Goal: Task Accomplishment & Management: Complete application form

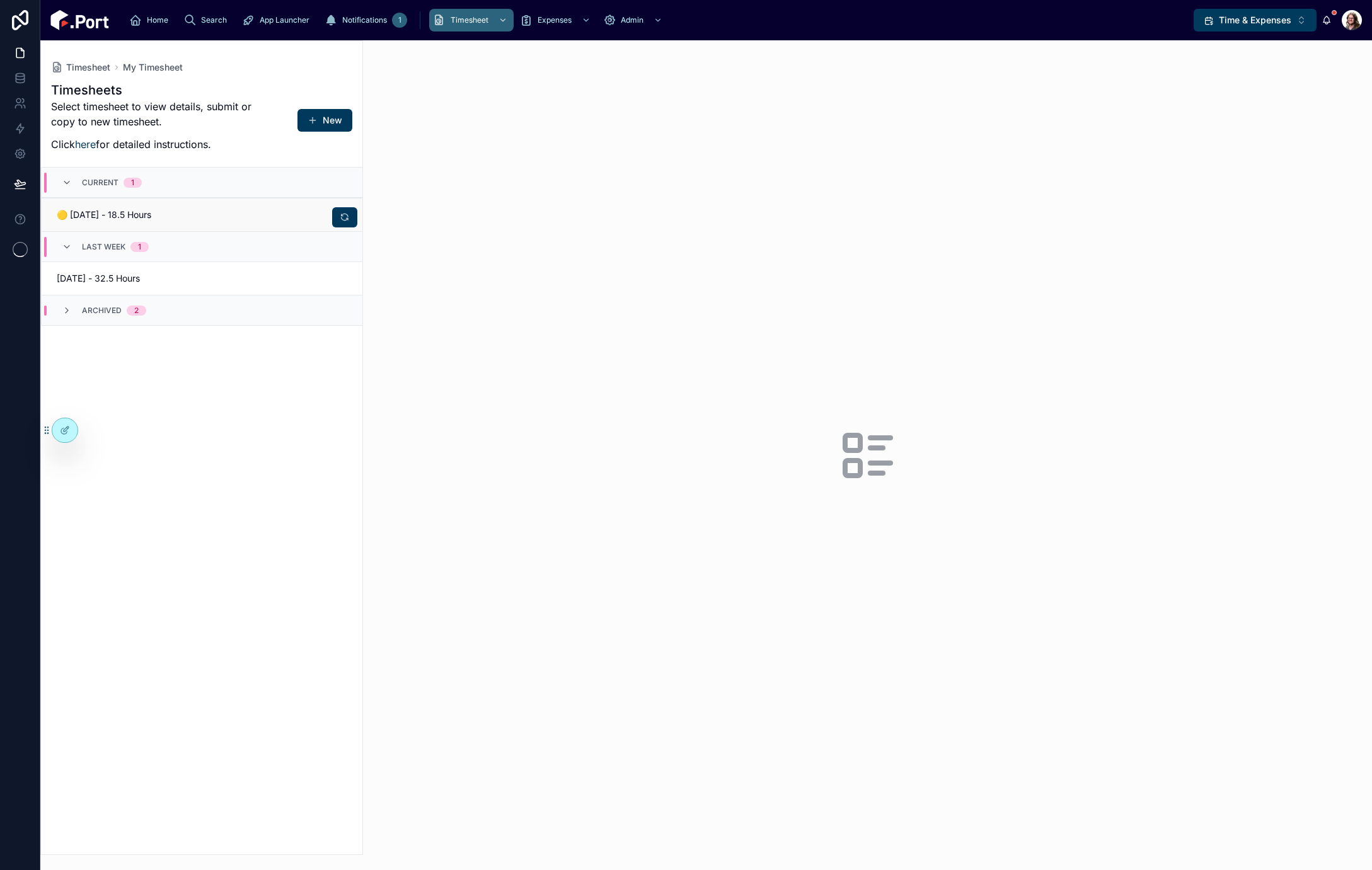
click at [182, 213] on span "🟡 09/02/25 - 18.5 Hours" at bounding box center [125, 215] width 138 height 12
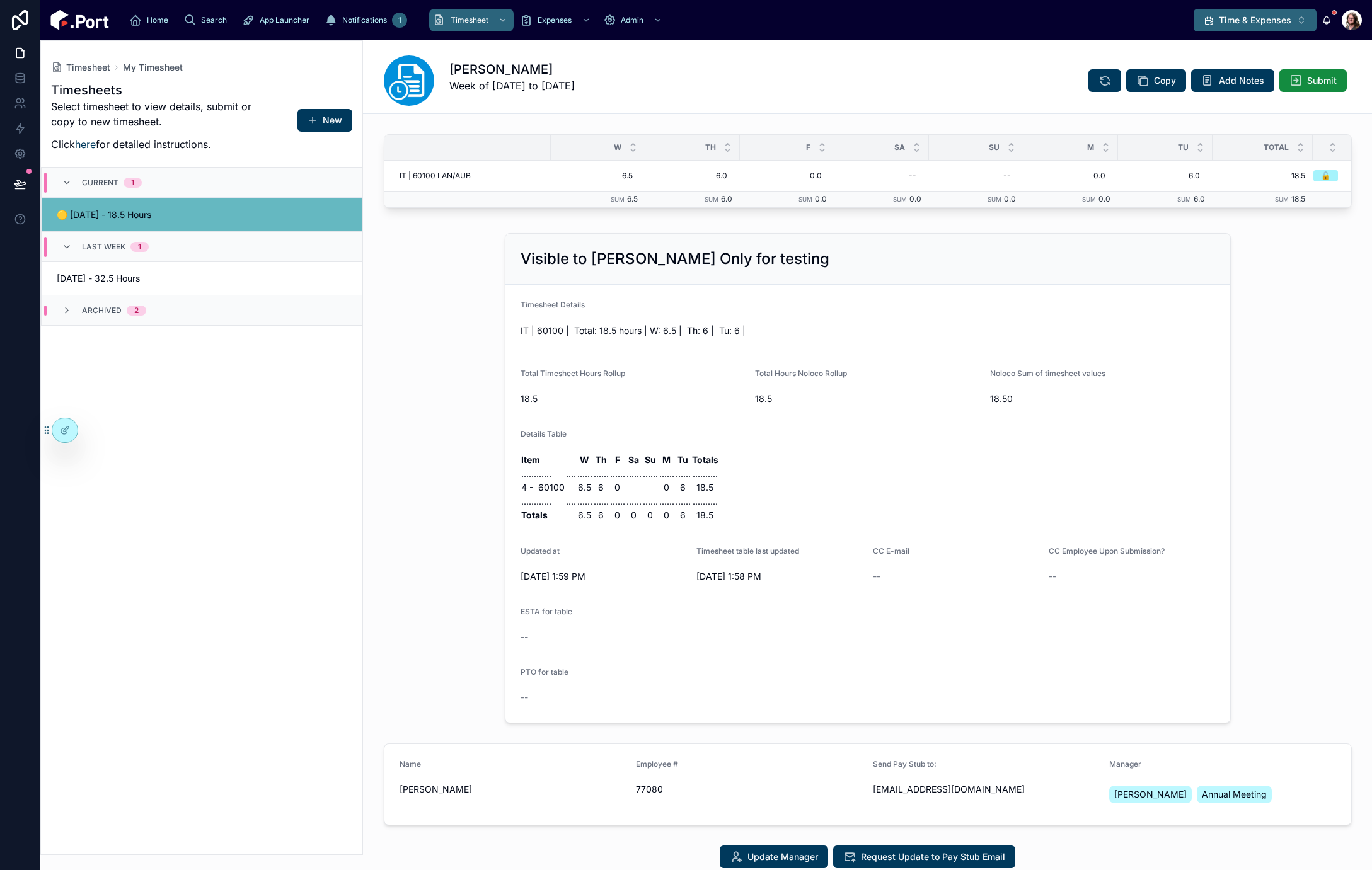
click at [1256, 26] on span "Time & Expenses" at bounding box center [1255, 20] width 73 height 12
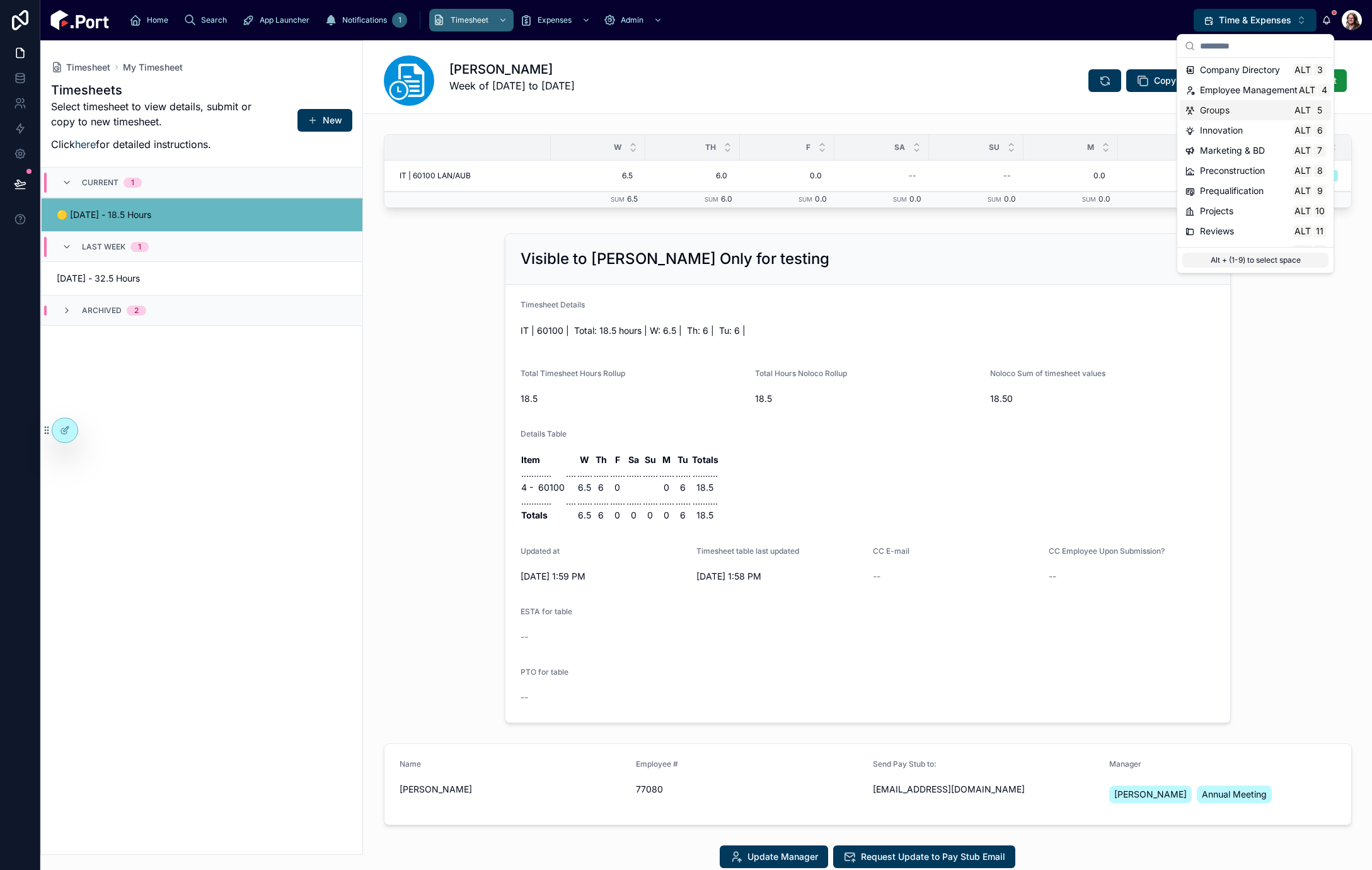
scroll to position [63, 0]
click at [1233, 185] on span "Projects" at bounding box center [1217, 188] width 33 height 12
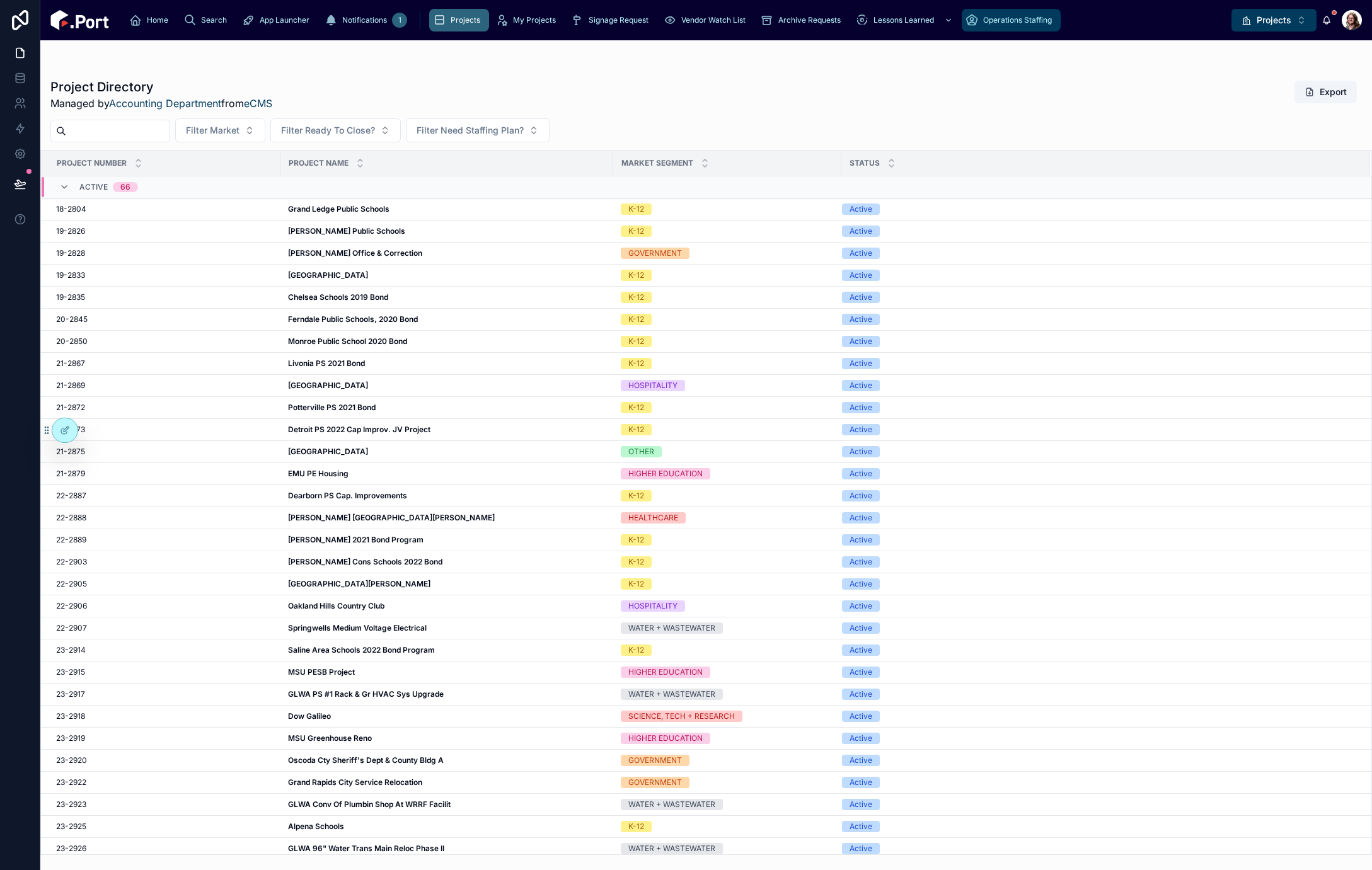
drag, startPoint x: 849, startPoint y: 22, endPoint x: 873, endPoint y: 36, distance: 27.8
click at [983, 22] on span "Operations Staffing" at bounding box center [1017, 20] width 69 height 10
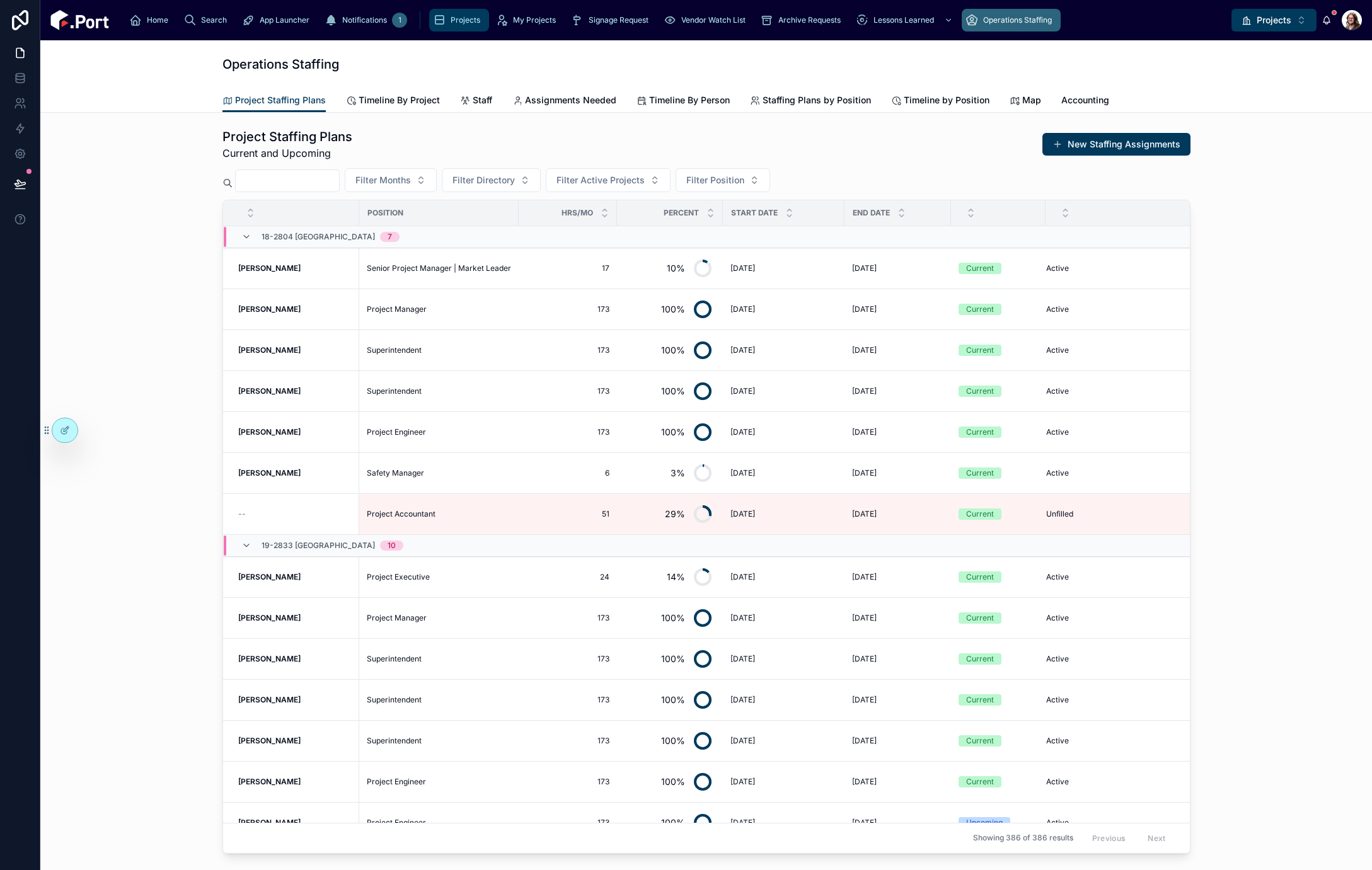
drag, startPoint x: 301, startPoint y: 21, endPoint x: 308, endPoint y: 33, distance: 13.9
click at [451, 21] on span "Projects" at bounding box center [466, 20] width 30 height 10
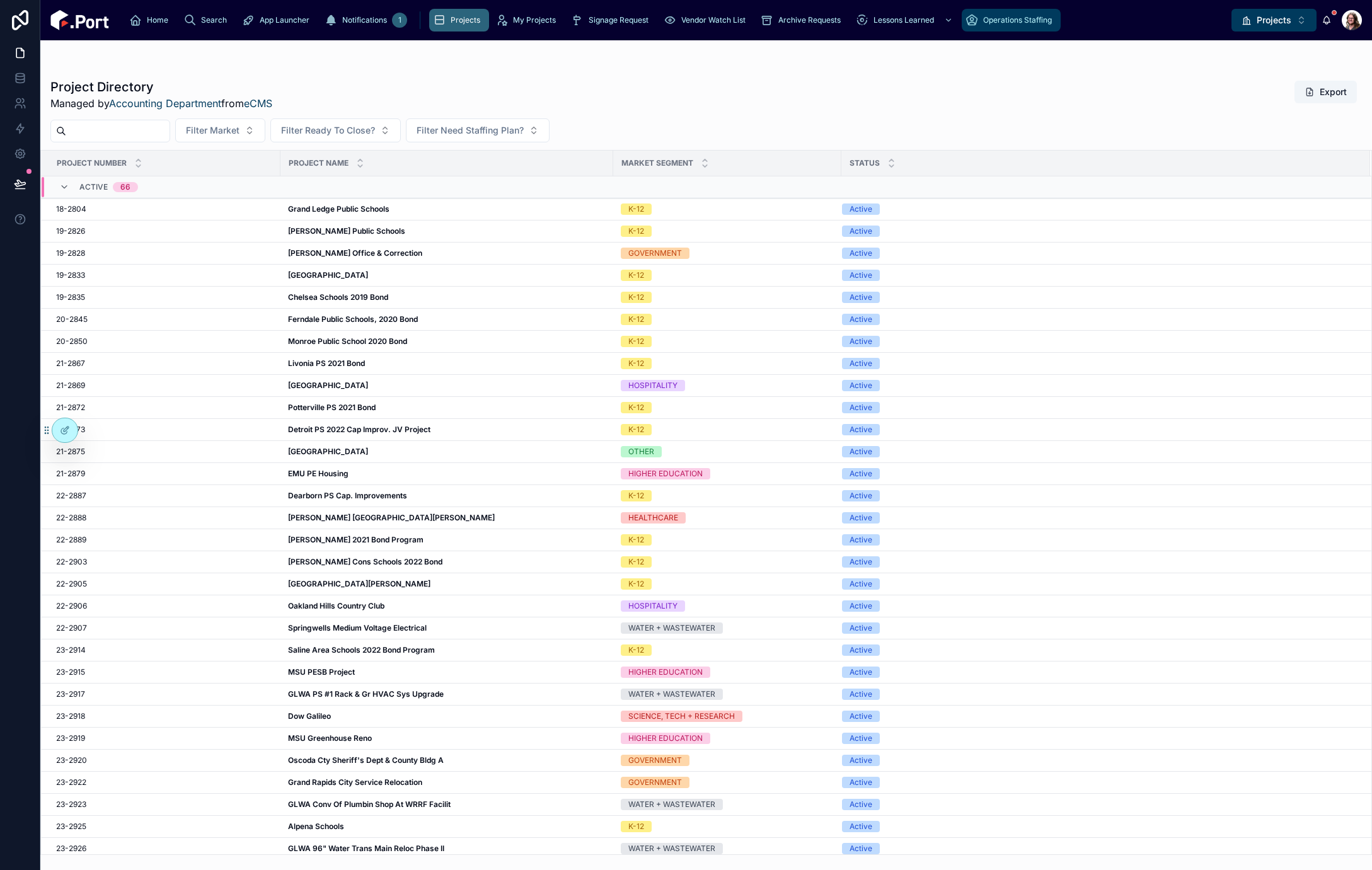
click at [966, 28] on div "Operations Staffing" at bounding box center [1011, 20] width 92 height 20
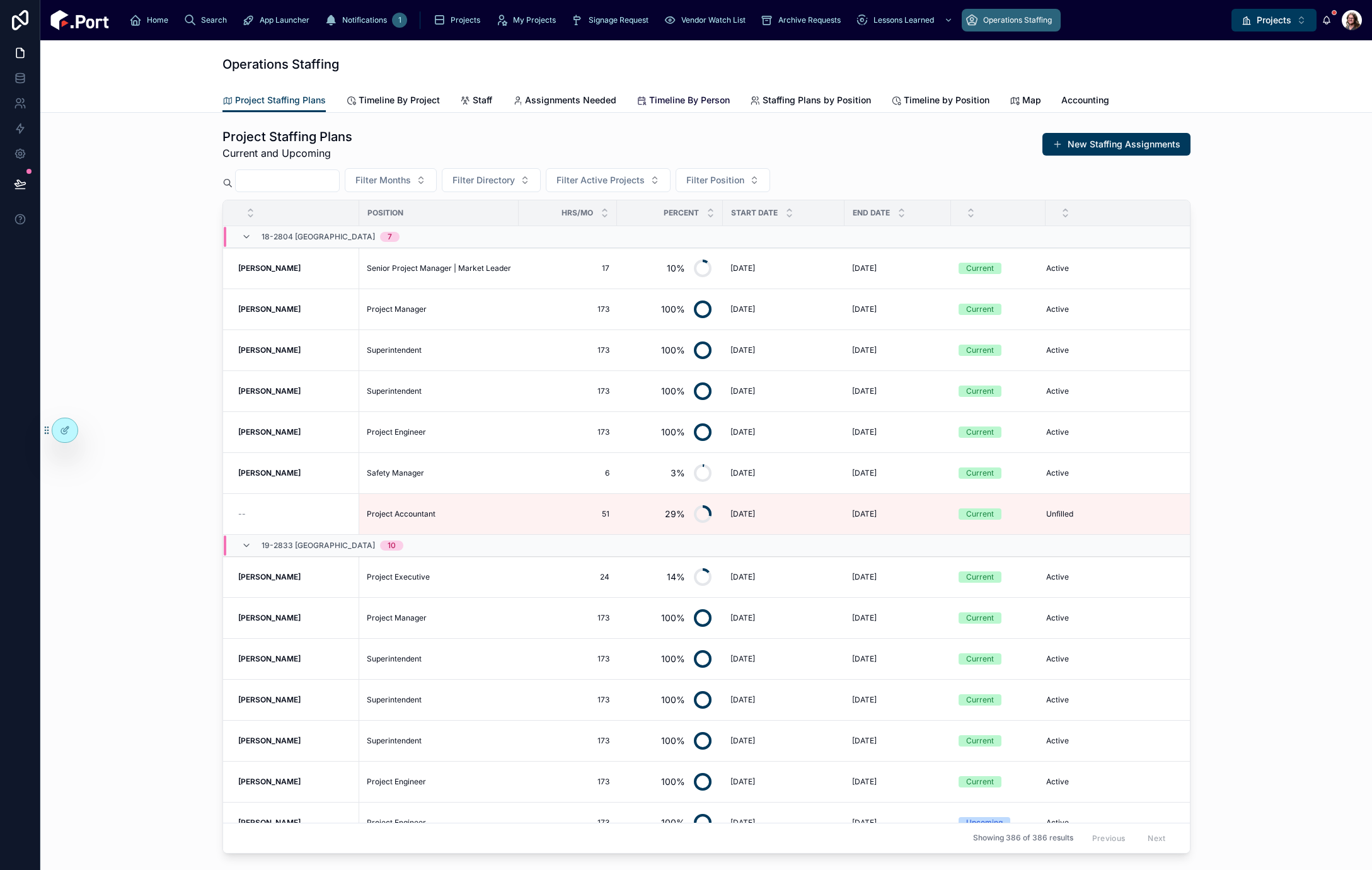
click at [680, 104] on span "Timeline By Person" at bounding box center [689, 100] width 81 height 12
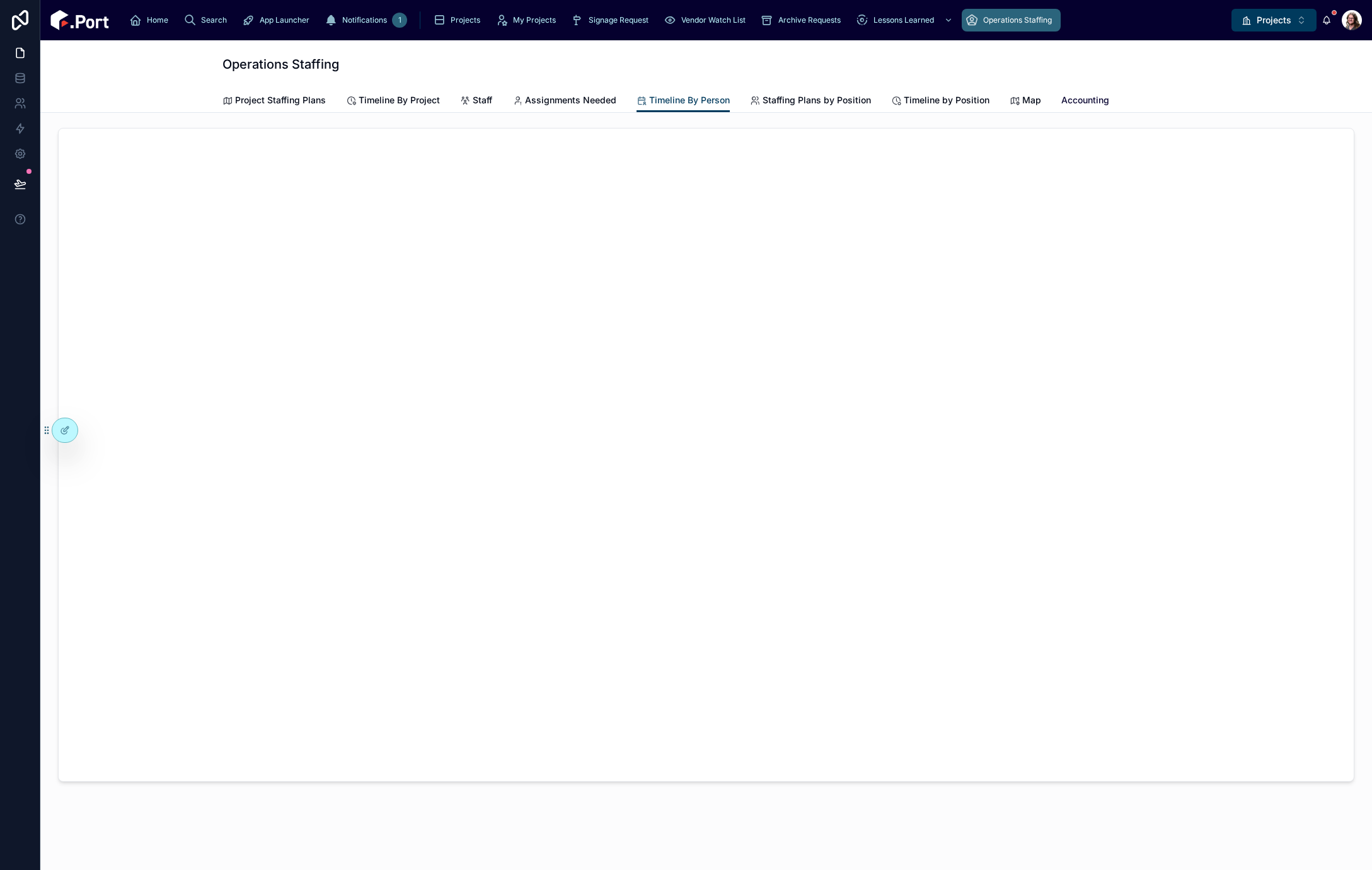
click at [1064, 98] on span "Accounting" at bounding box center [1086, 100] width 48 height 12
click at [588, 100] on span "Assignments Needed" at bounding box center [570, 100] width 92 height 12
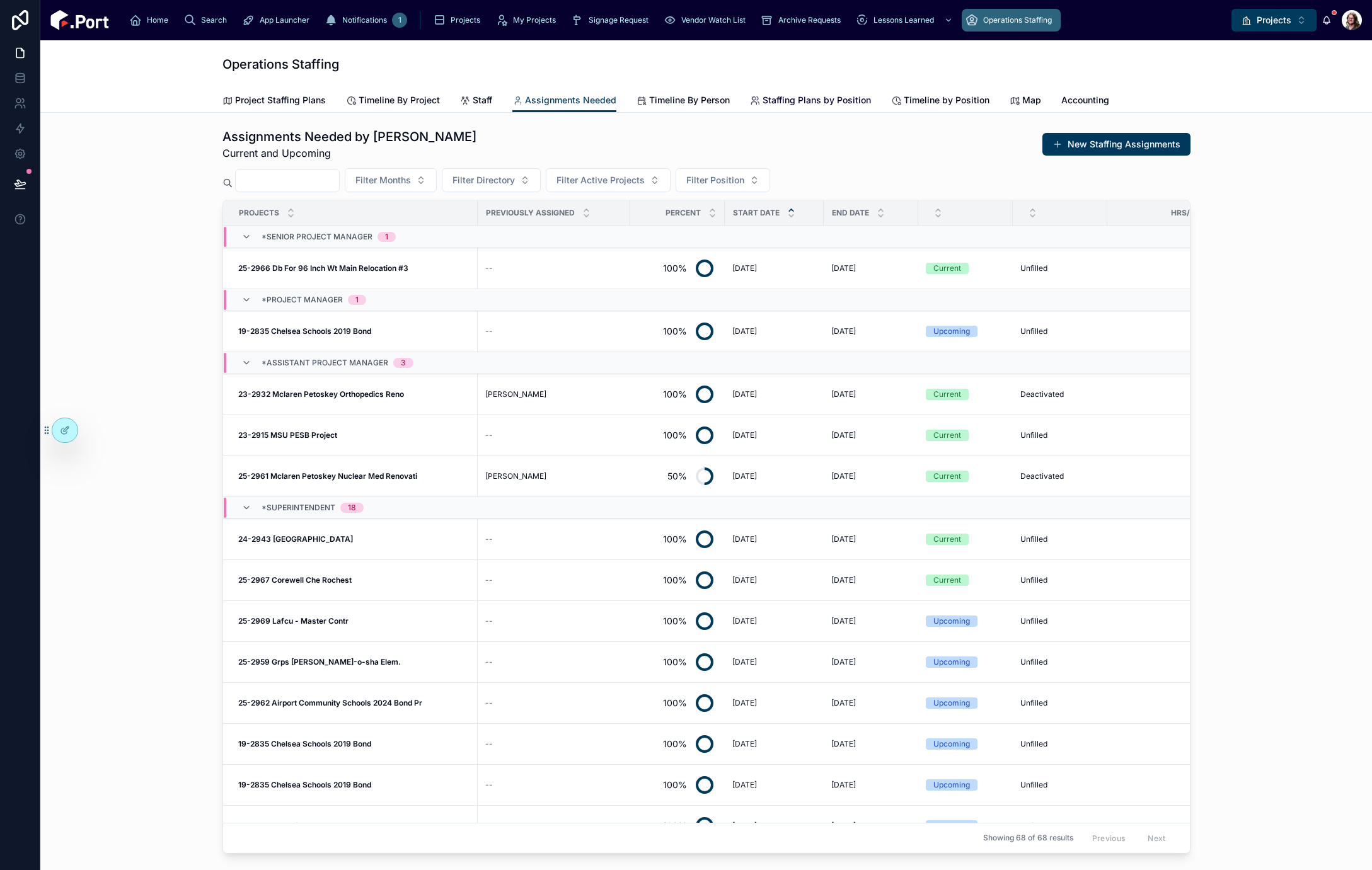
drag, startPoint x: 786, startPoint y: 102, endPoint x: 792, endPoint y: 102, distance: 6.0
click at [785, 102] on span "Staffing Plans by Position" at bounding box center [816, 100] width 108 height 12
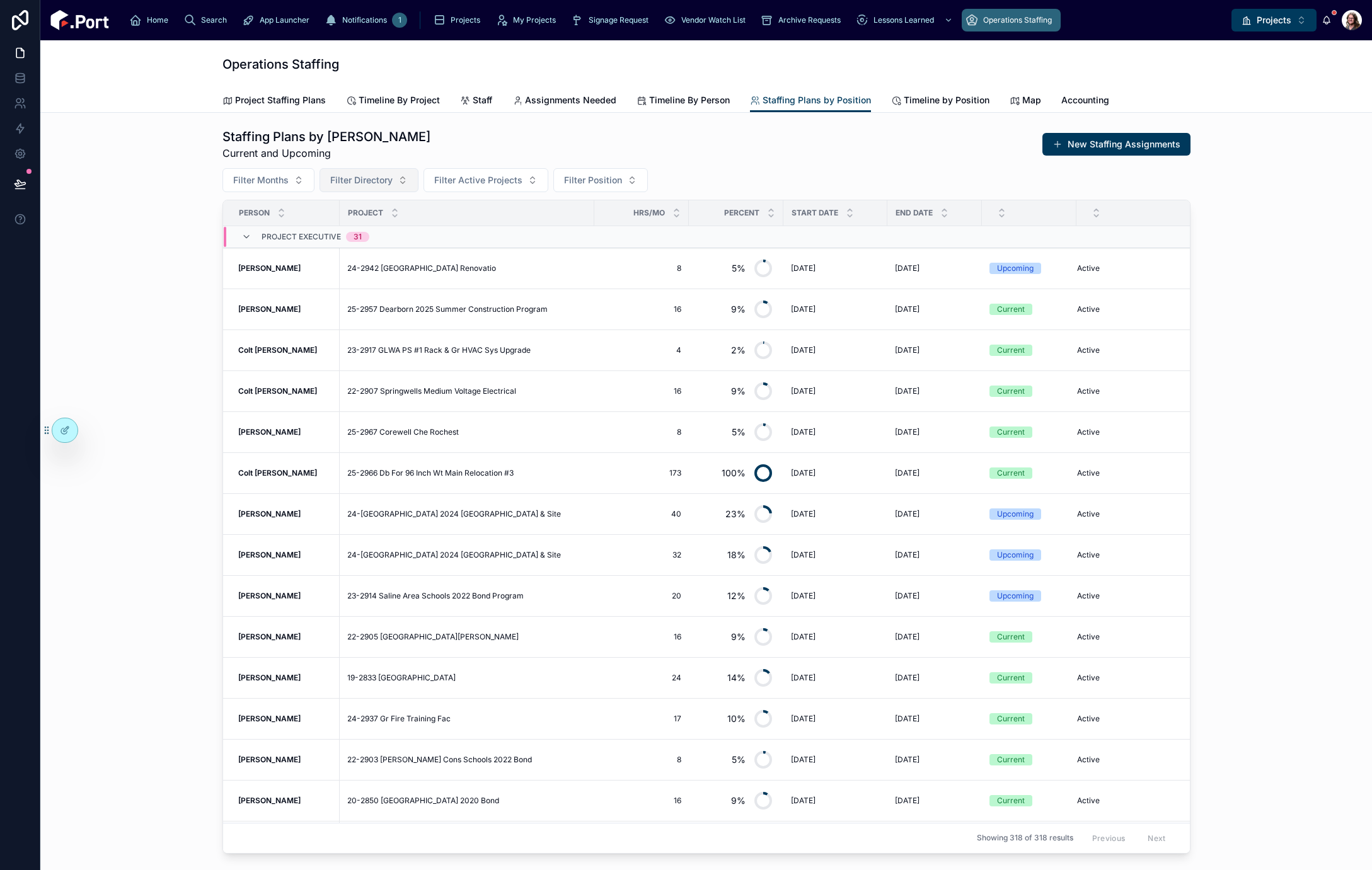
click at [404, 179] on button "Filter Directory" at bounding box center [369, 180] width 99 height 24
click at [584, 178] on span "Filter Position" at bounding box center [593, 180] width 58 height 12
click at [696, 168] on div "Staffing Plans by Positon Current and Upcoming New Staffing Assignments Filter …" at bounding box center [706, 490] width 968 height 726
click at [622, 177] on button "Filter Position" at bounding box center [600, 180] width 95 height 24
type input "***"
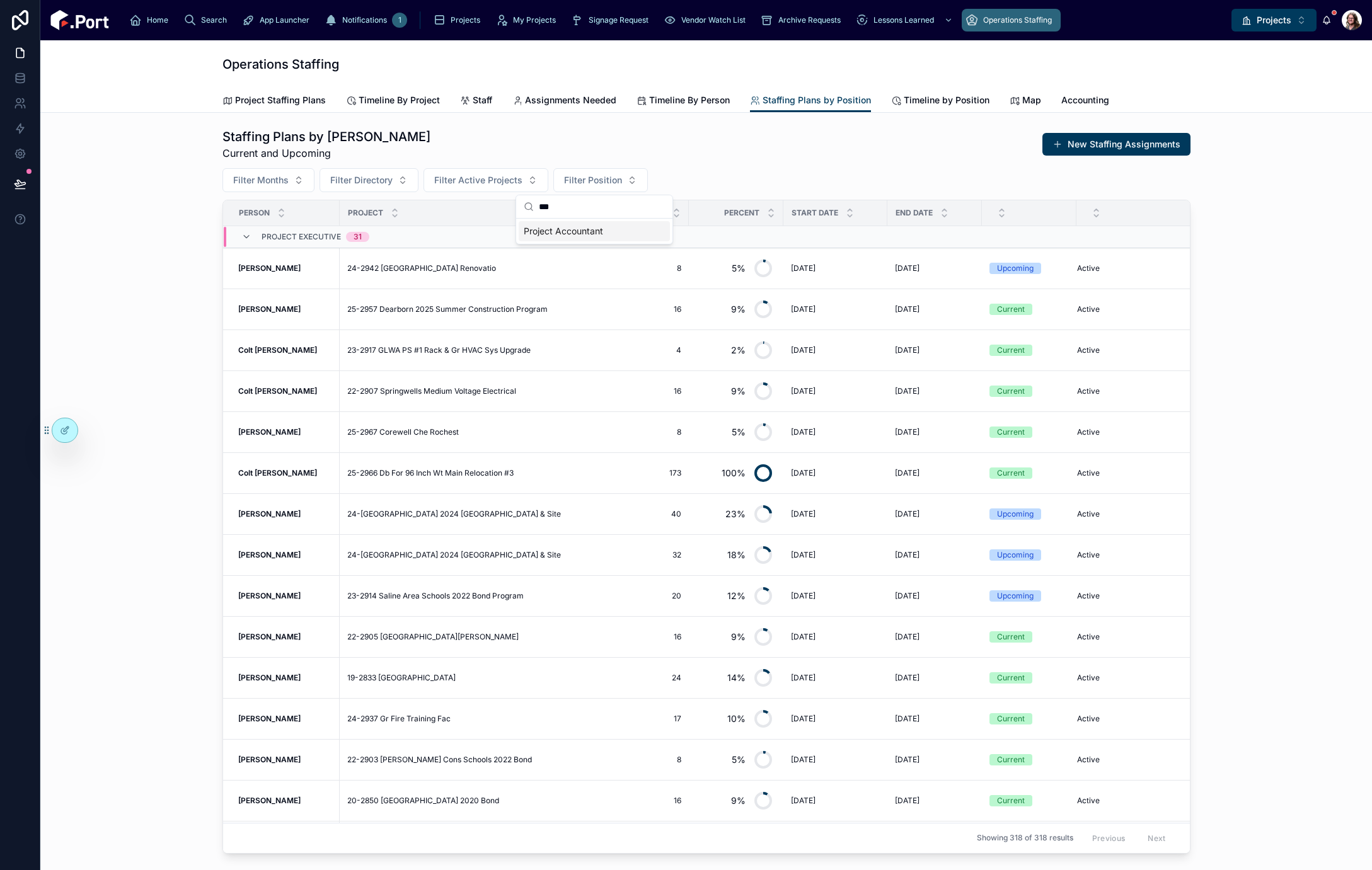
click at [613, 236] on div "Project Accountant" at bounding box center [594, 231] width 151 height 20
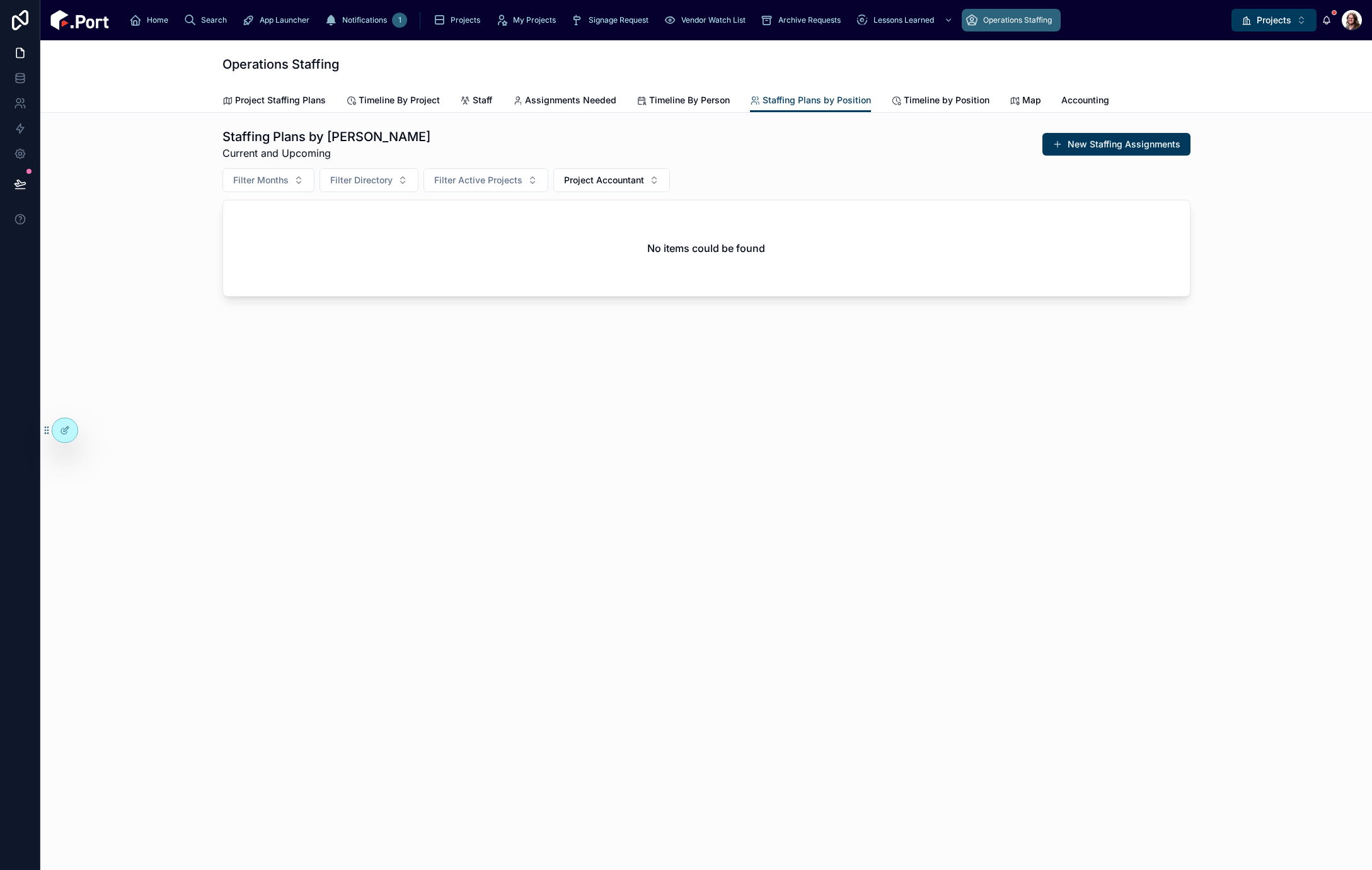
drag, startPoint x: 619, startPoint y: 363, endPoint x: 788, endPoint y: 154, distance: 268.8
click at [794, 161] on div "Staffing Plans by Positon Current and Upcoming New Staffing Assignments Filter …" at bounding box center [706, 212] width 968 height 169
click at [554, 99] on span "Assignments Needed" at bounding box center [570, 100] width 92 height 12
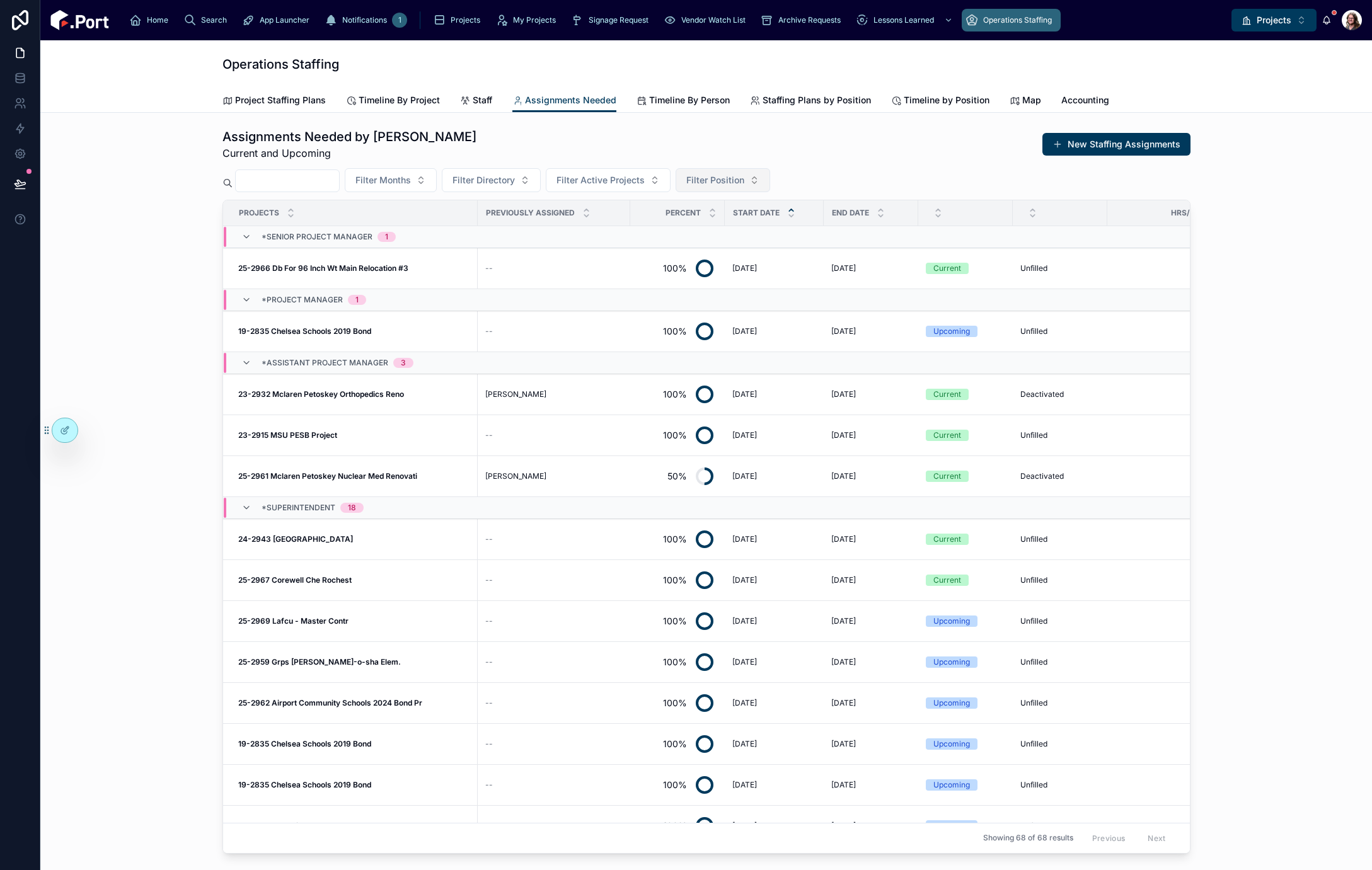
click at [726, 183] on span "Filter Position" at bounding box center [715, 180] width 58 height 12
click at [723, 253] on span "Project Accountant" at bounding box center [717, 251] width 79 height 12
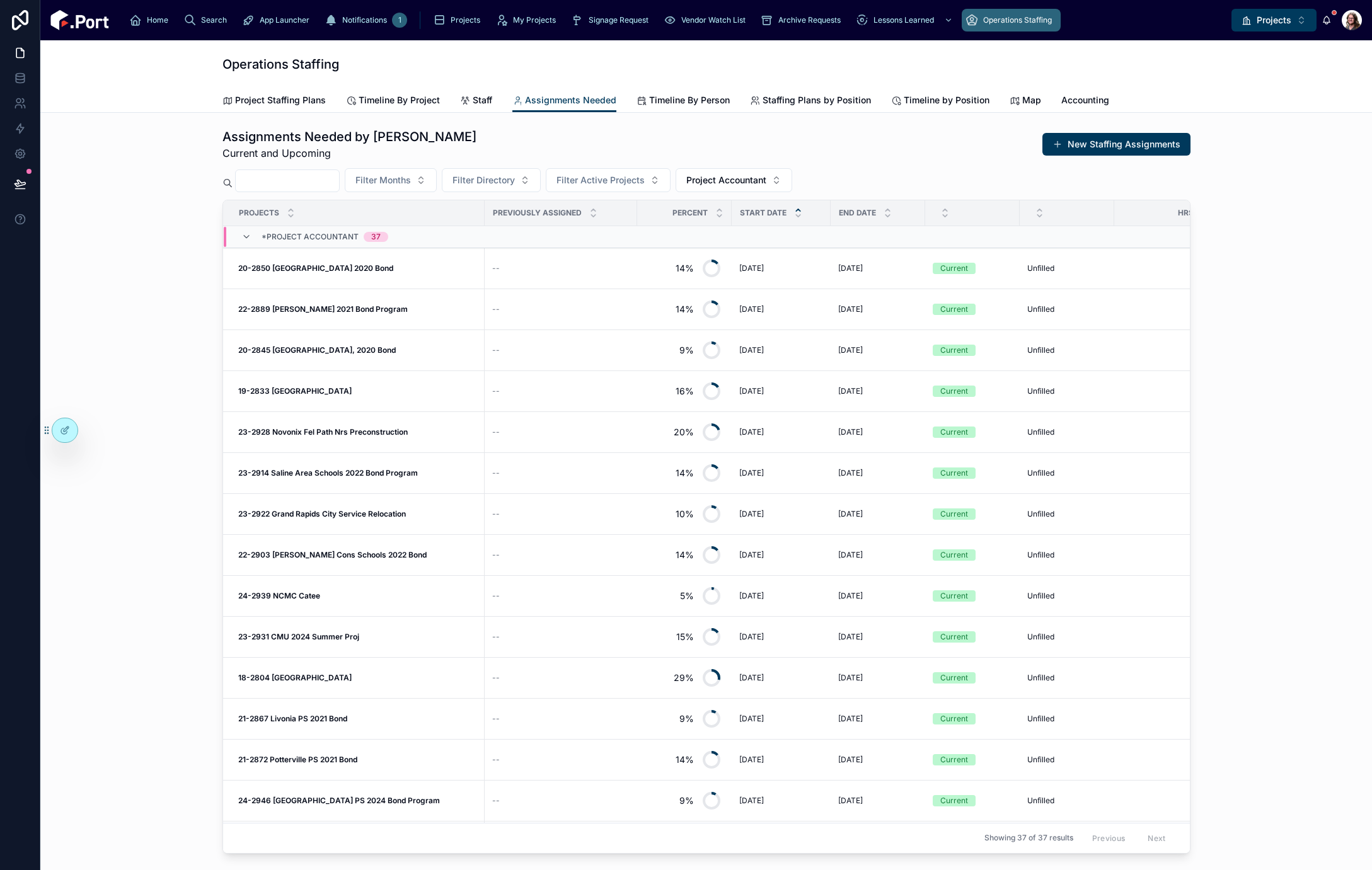
click at [913, 170] on div "Filter Months Filter Directory Filter Active Projects Project Accountant" at bounding box center [706, 180] width 968 height 24
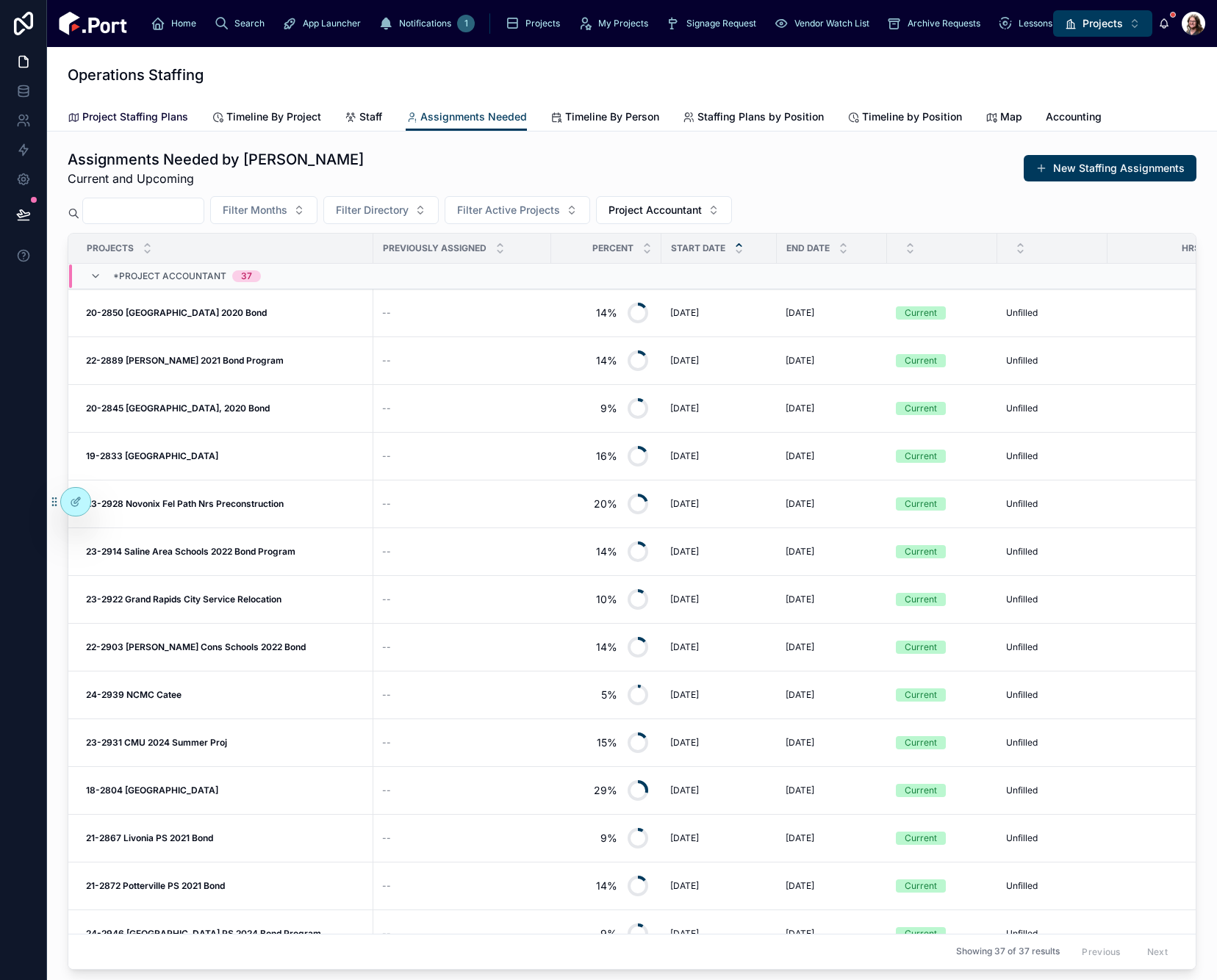
click at [133, 116] on span "Project Staffing Plans" at bounding box center [136, 116] width 106 height 14
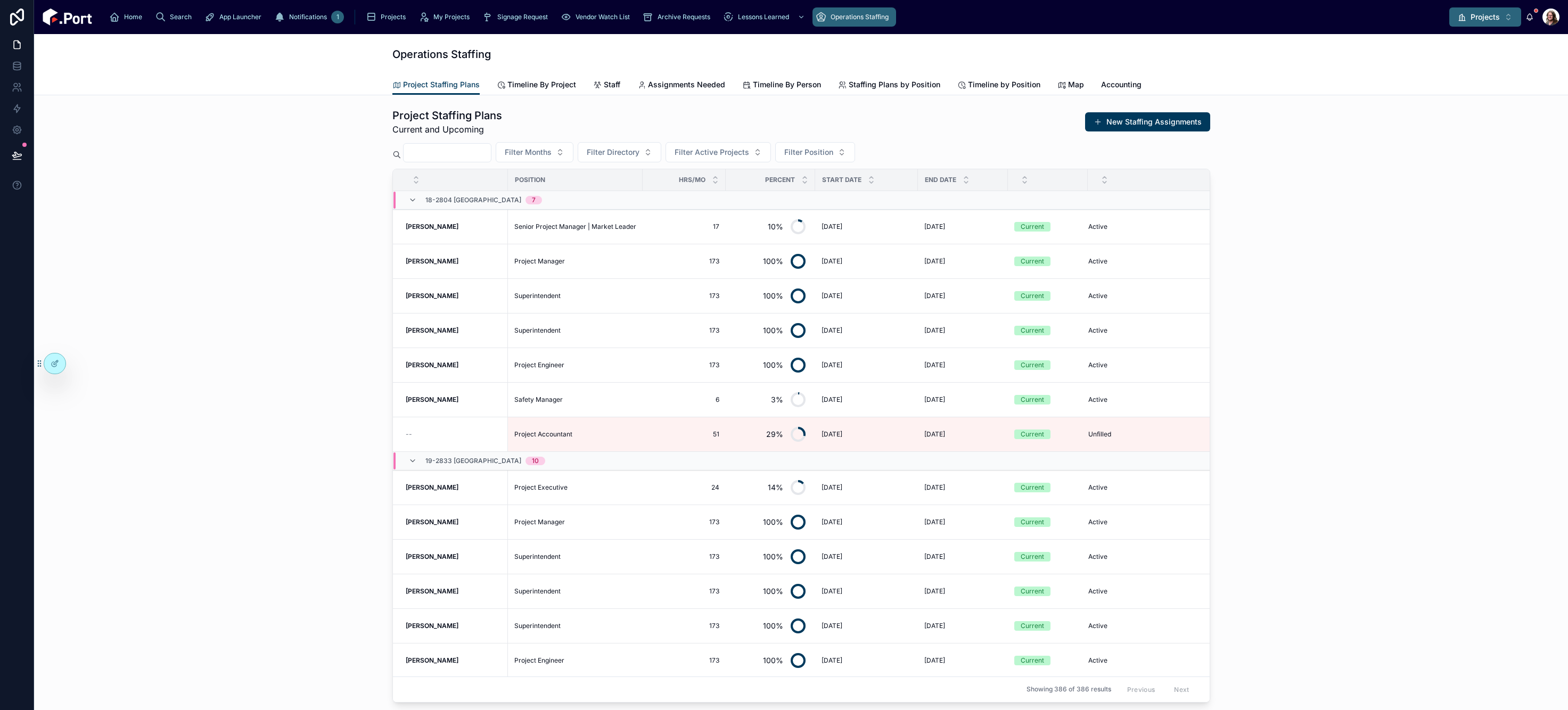
click at [1159, 18] on span "Projects" at bounding box center [1486, 17] width 29 height 10
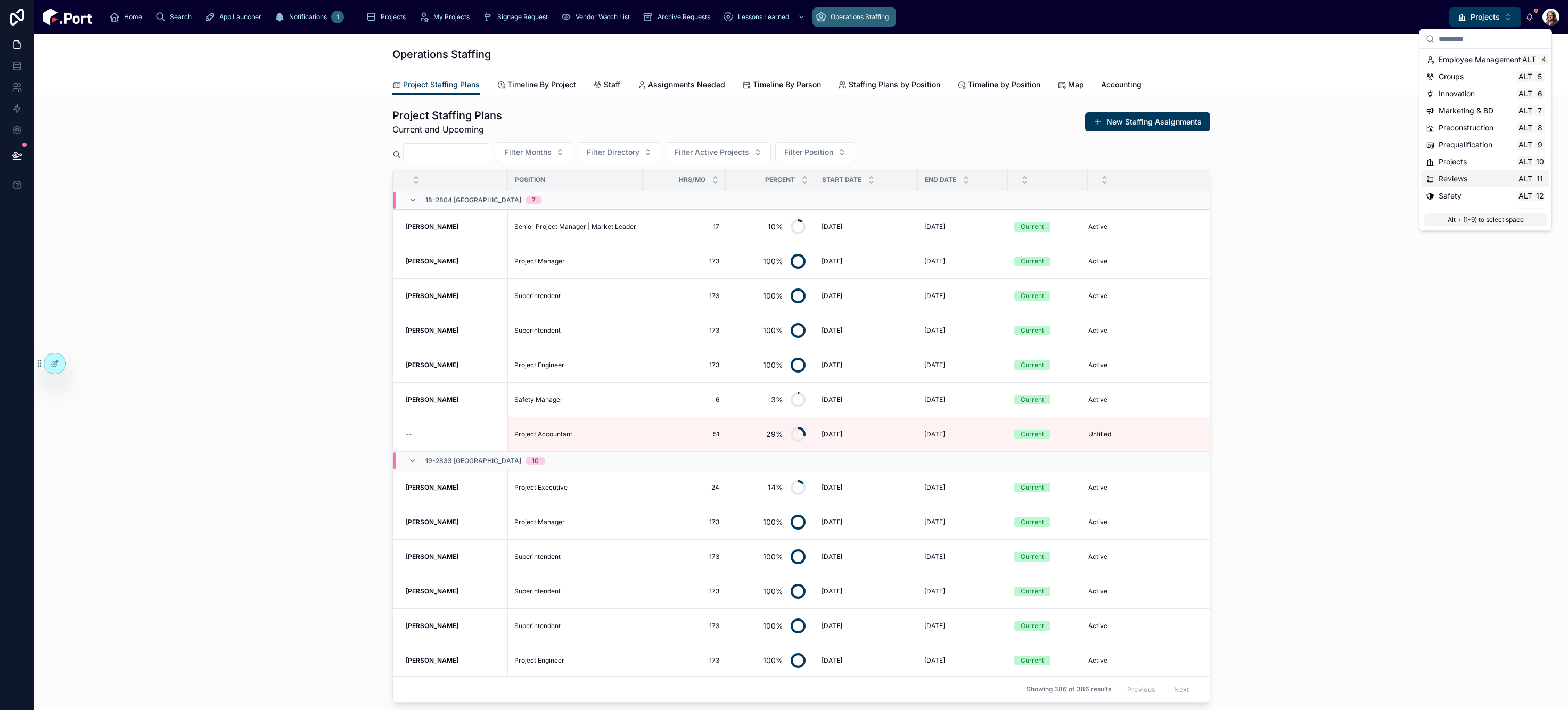
scroll to position [100, 0]
click at [1159, 186] on span "Time & Expenses" at bounding box center [1469, 181] width 60 height 10
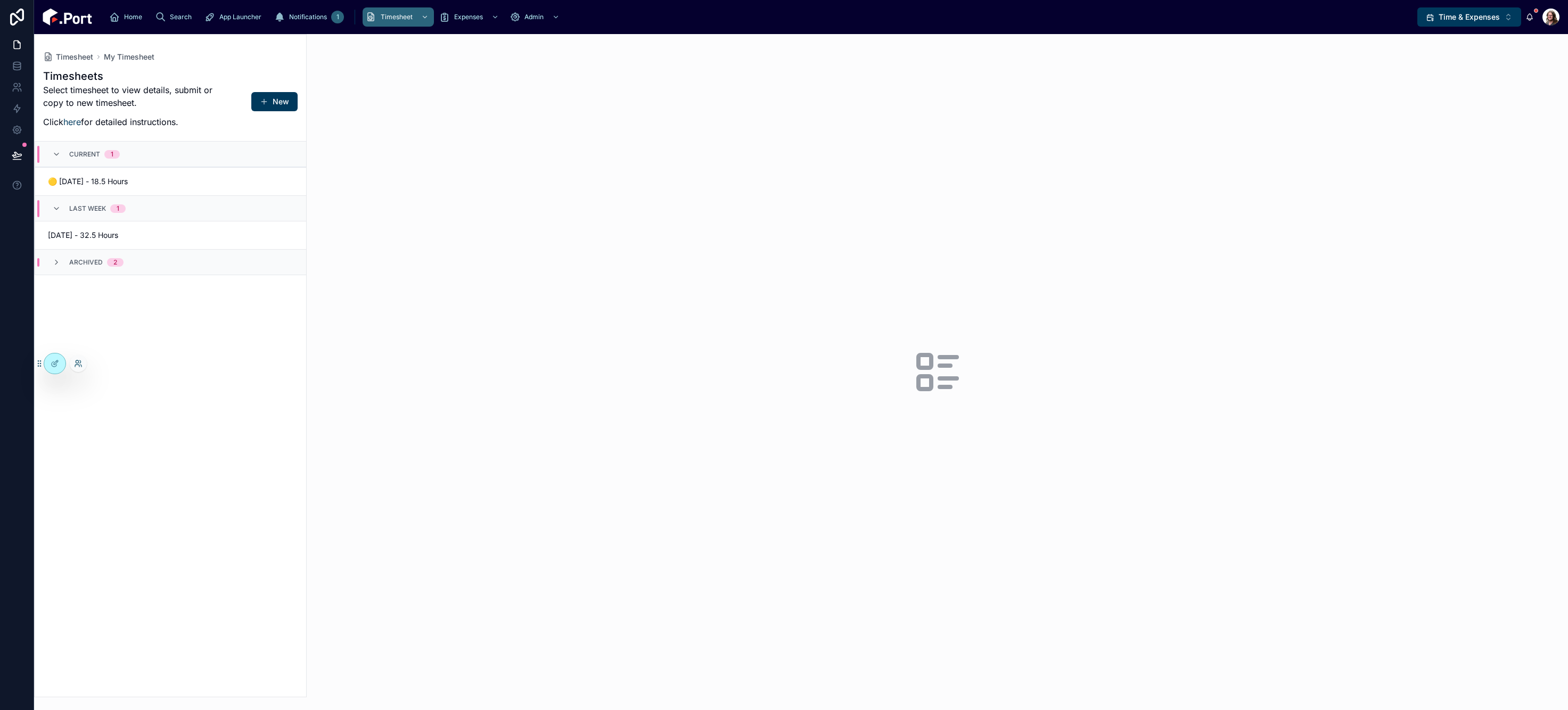
click at [77, 363] on icon at bounding box center [77, 362] width 3 height 3
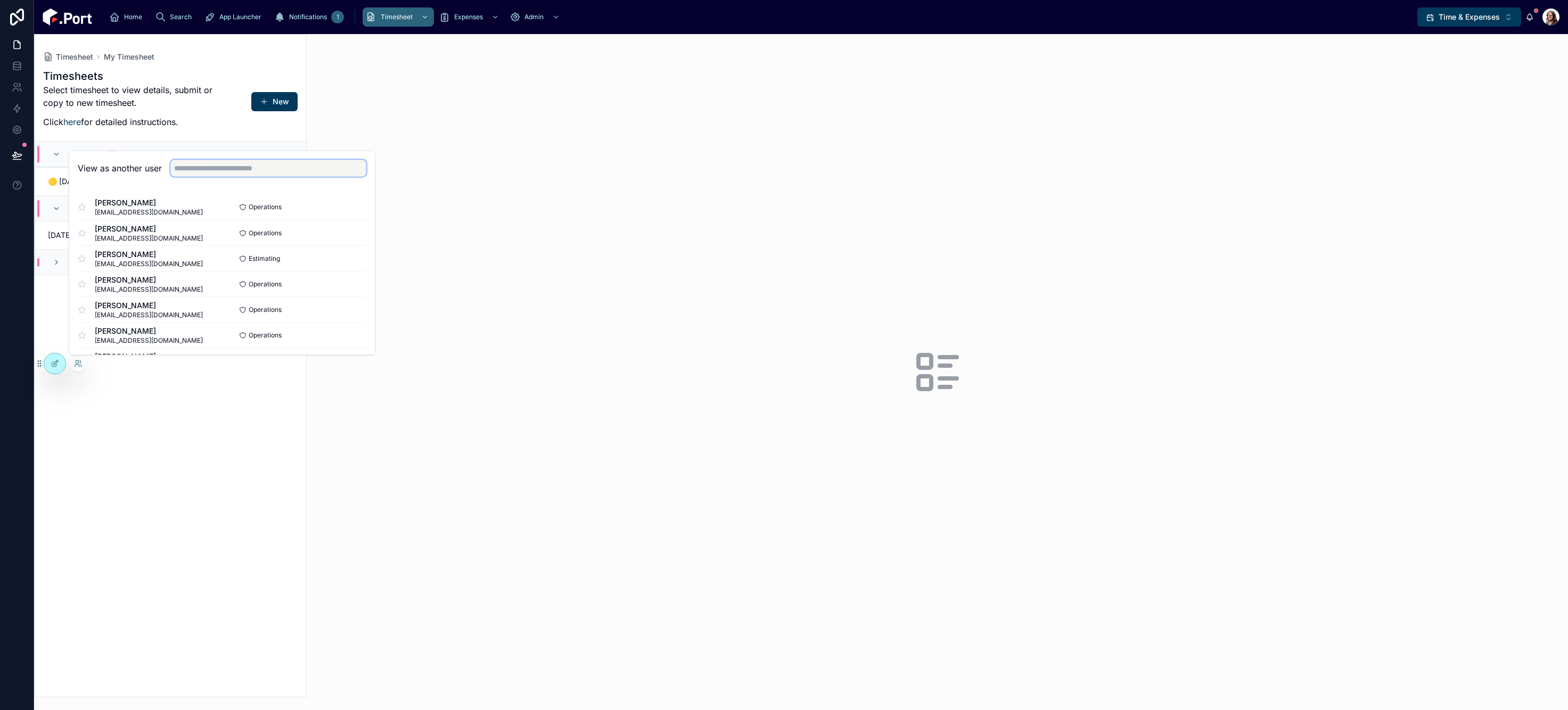
click at [264, 163] on input "text" at bounding box center [268, 168] width 196 height 17
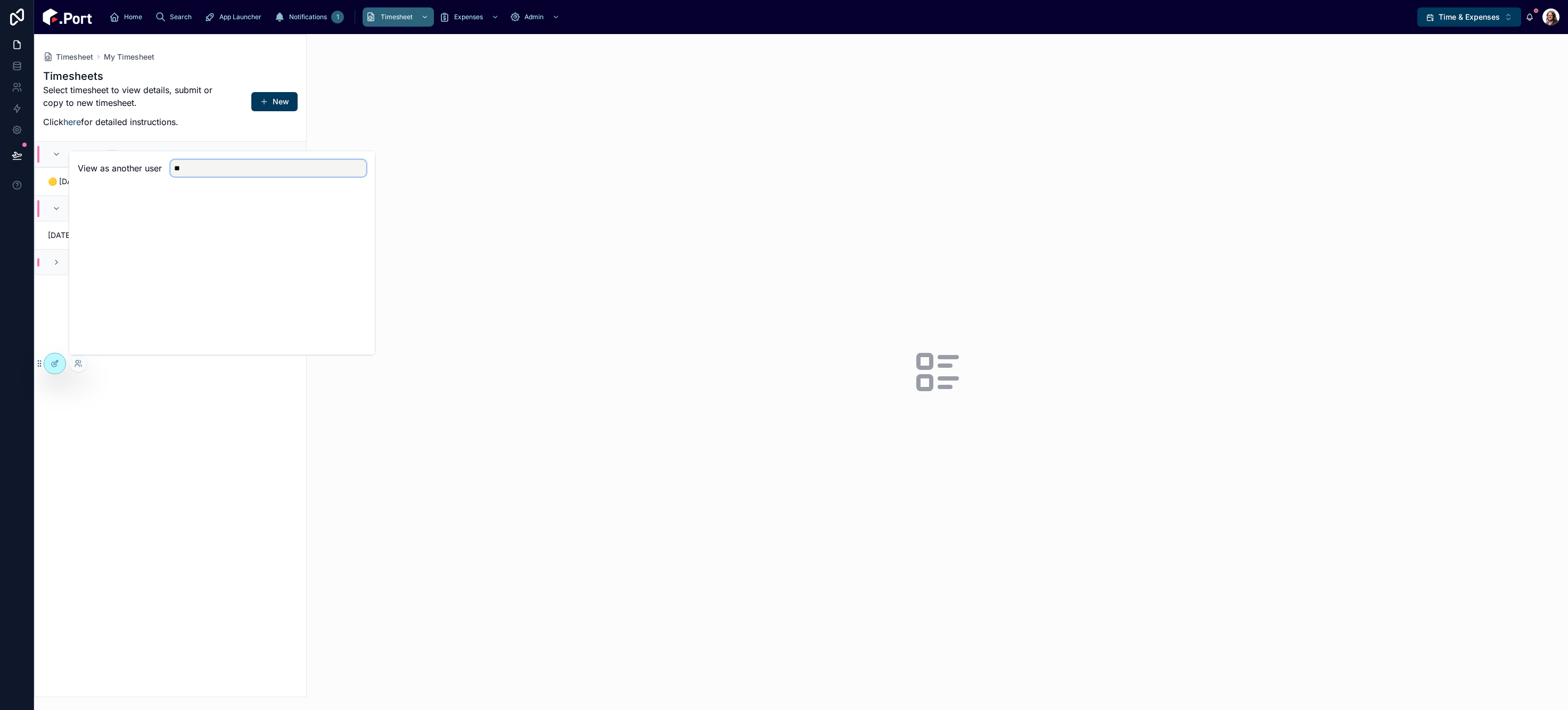
type input "*"
type input "****"
click at [354, 208] on button "Select" at bounding box center [353, 207] width 28 height 15
click at [153, 229] on link "[DATE] - 40 Hours" at bounding box center [170, 235] width 271 height 28
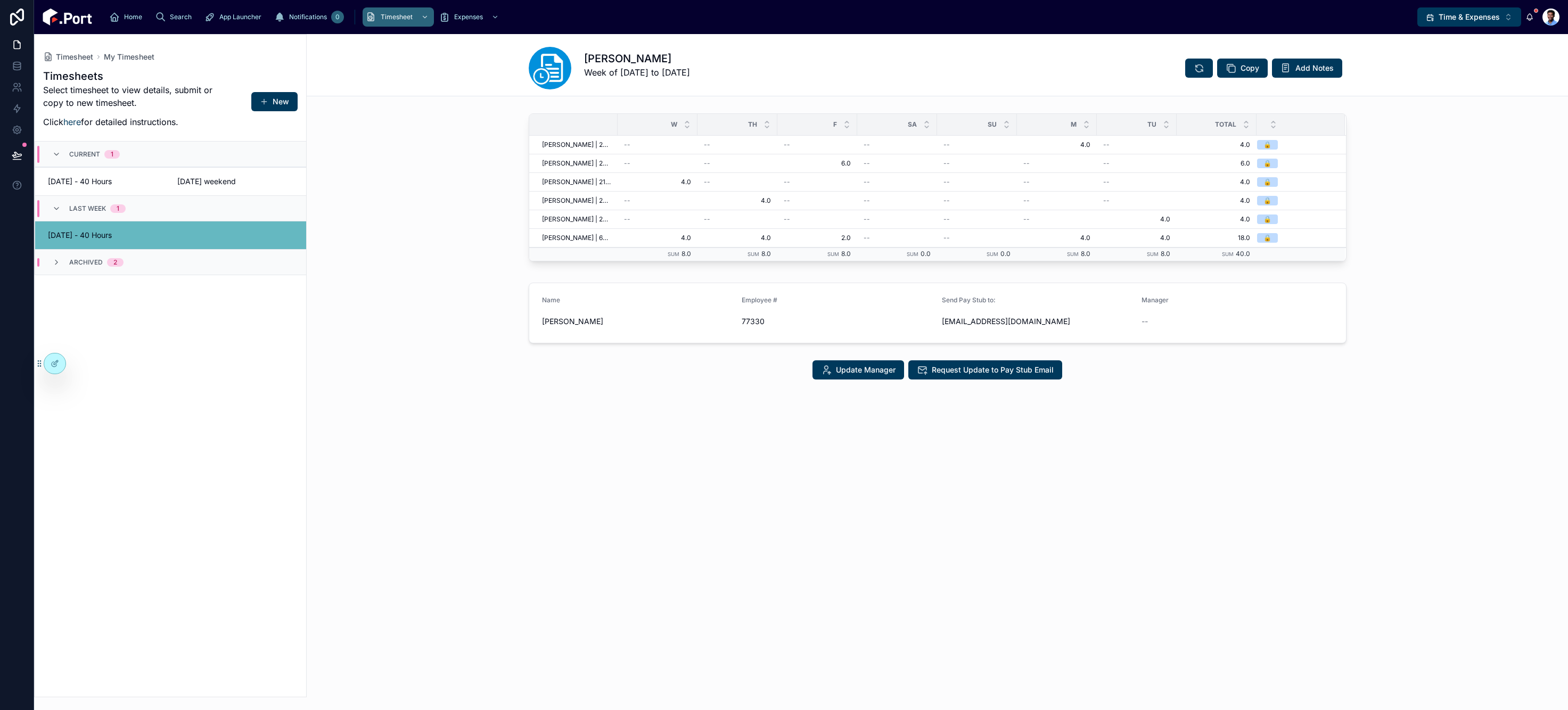
click at [154, 265] on div "Archived 2" at bounding box center [170, 262] width 271 height 26
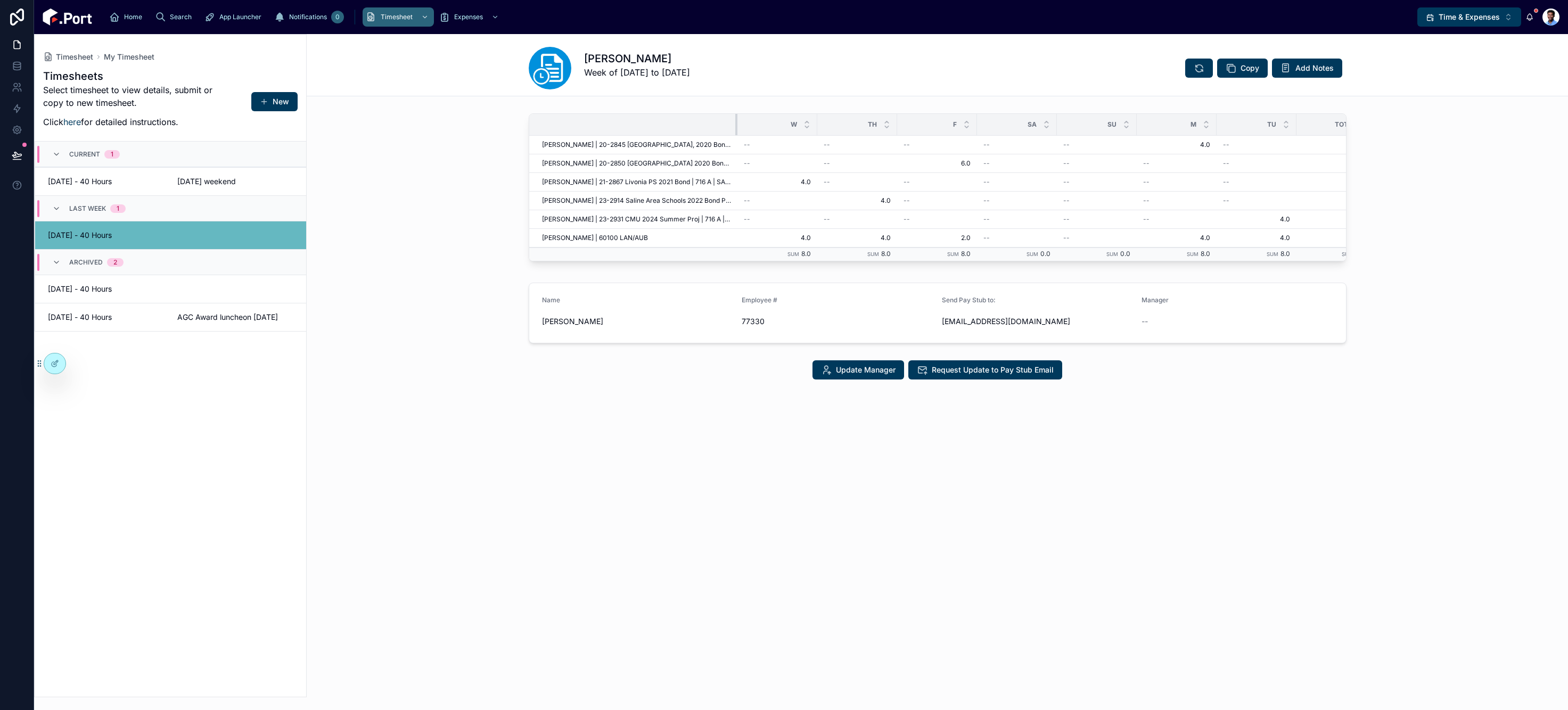
drag, startPoint x: 616, startPoint y: 130, endPoint x: 735, endPoint y: 132, distance: 119.0
click at [735, 132] on div at bounding box center [737, 124] width 4 height 22
click at [124, 289] on span "[DATE] - 40 Hours" at bounding box center [106, 289] width 116 height 10
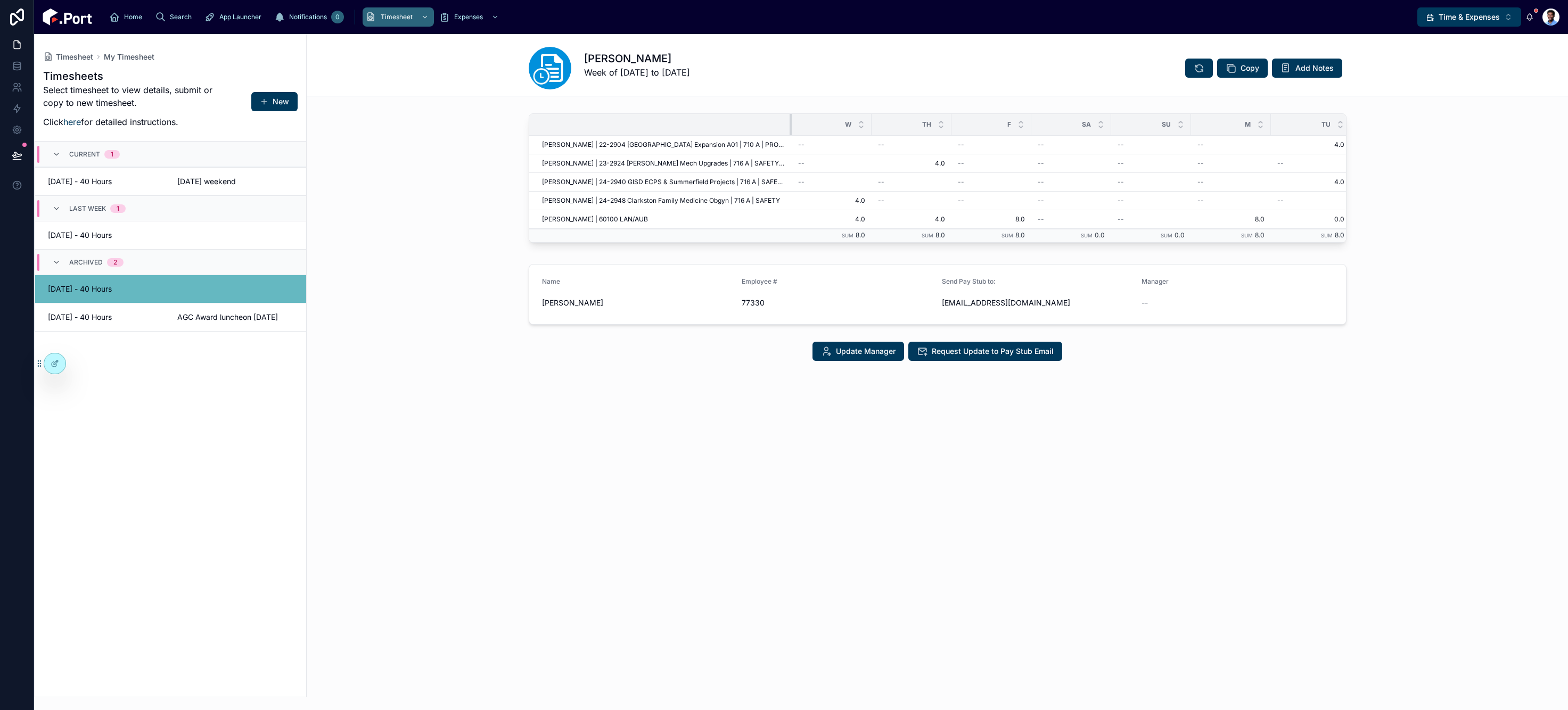
drag, startPoint x: 735, startPoint y: 127, endPoint x: 789, endPoint y: 127, distance: 54.0
click at [790, 127] on div at bounding box center [792, 124] width 4 height 22
click at [122, 320] on span "08/19/25 - 40 Hours" at bounding box center [106, 317] width 116 height 10
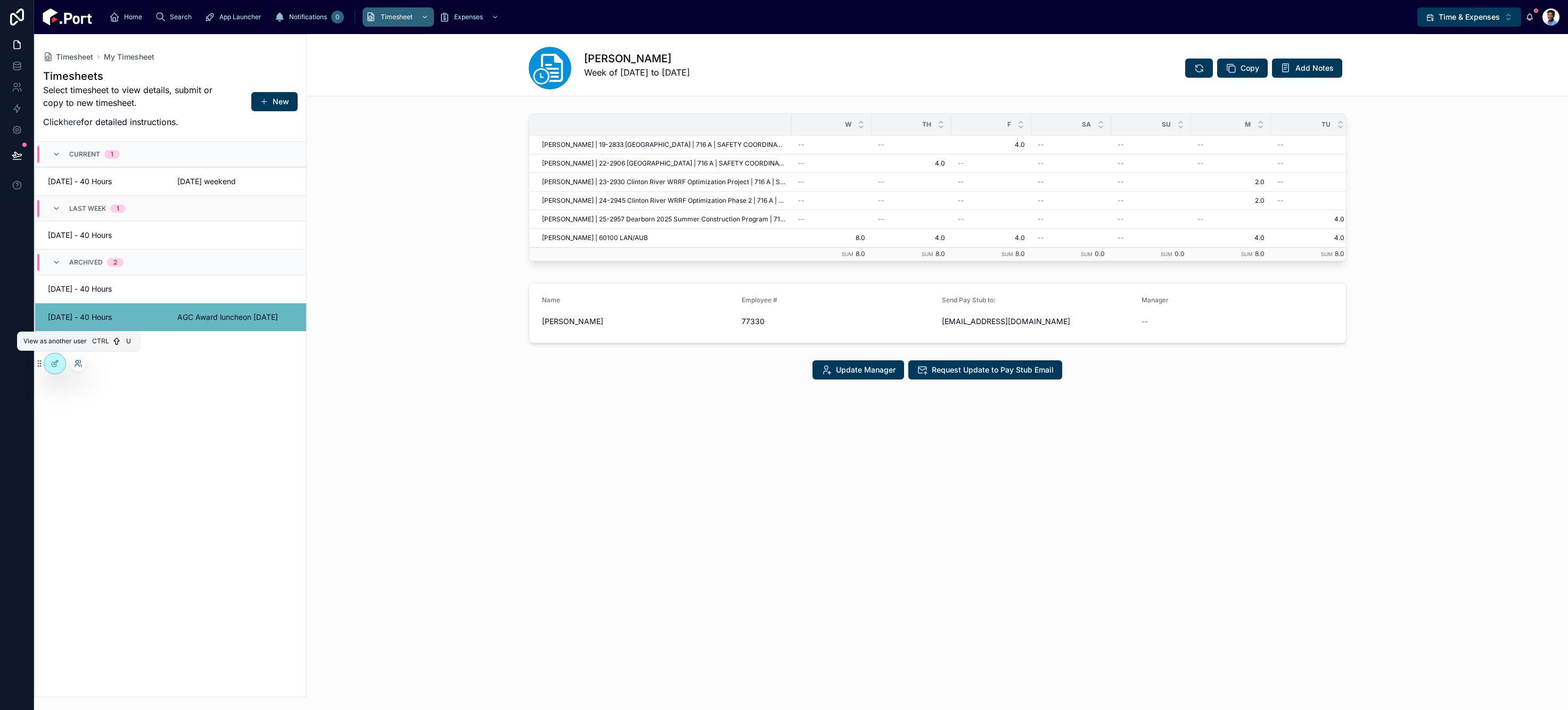
click at [80, 363] on icon at bounding box center [78, 363] width 8 height 8
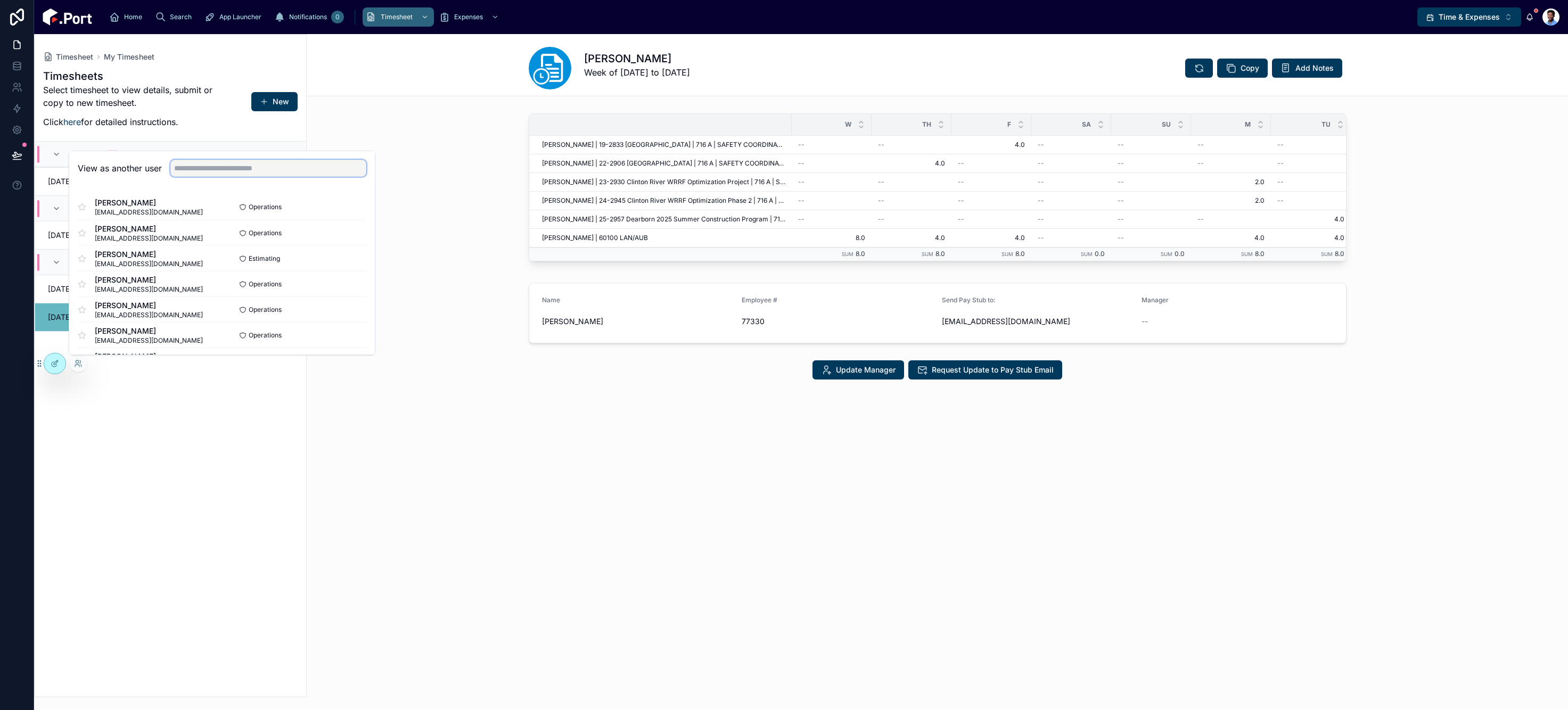
click at [289, 171] on input "text" at bounding box center [268, 168] width 196 height 17
type input "***"
click at [353, 284] on button "Select" at bounding box center [353, 284] width 28 height 15
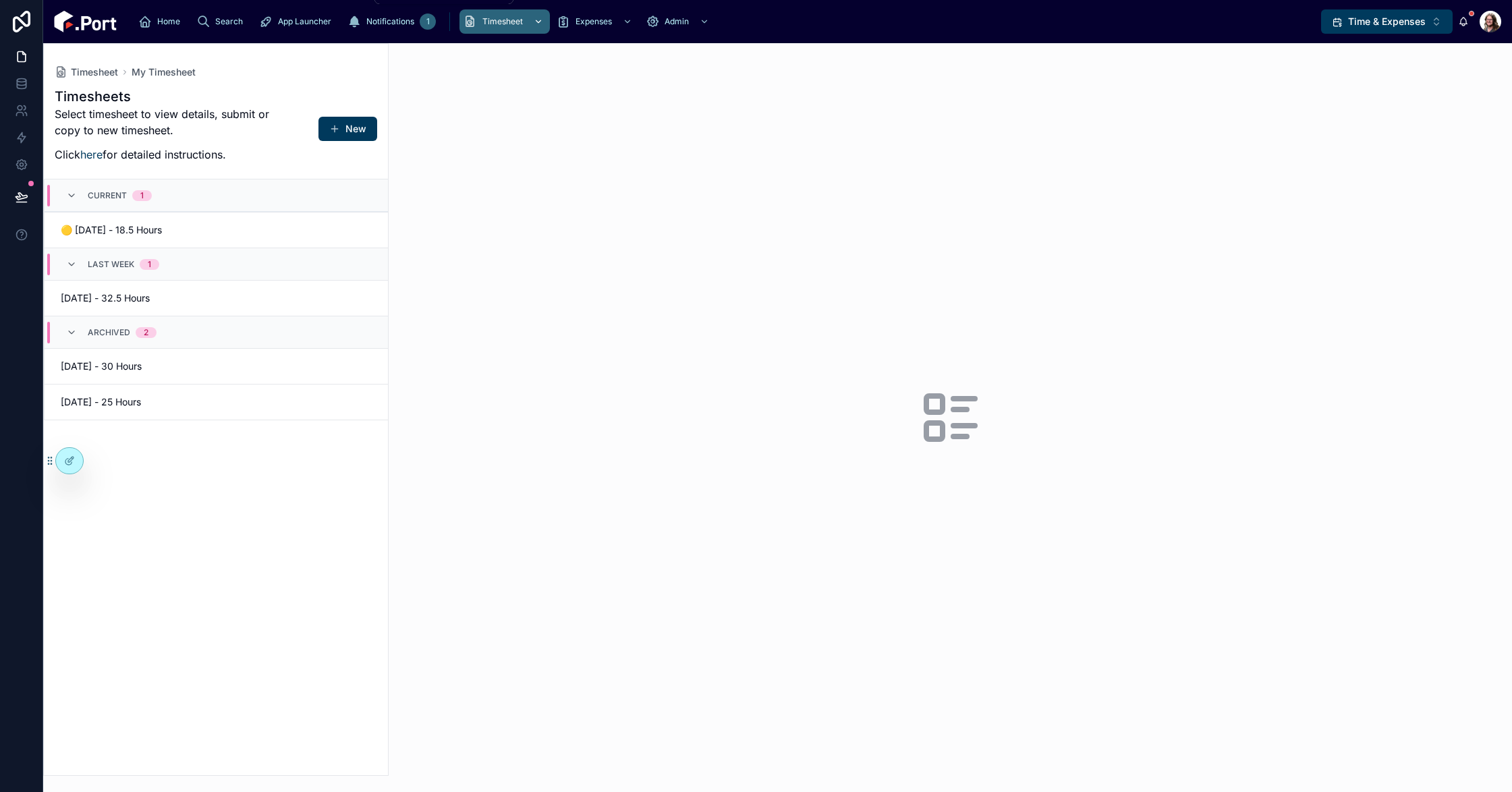
click at [534, 23] on icon "scrollable content" at bounding box center [538, 21] width 10 height 10
click at [94, 463] on icon at bounding box center [99, 461] width 11 height 11
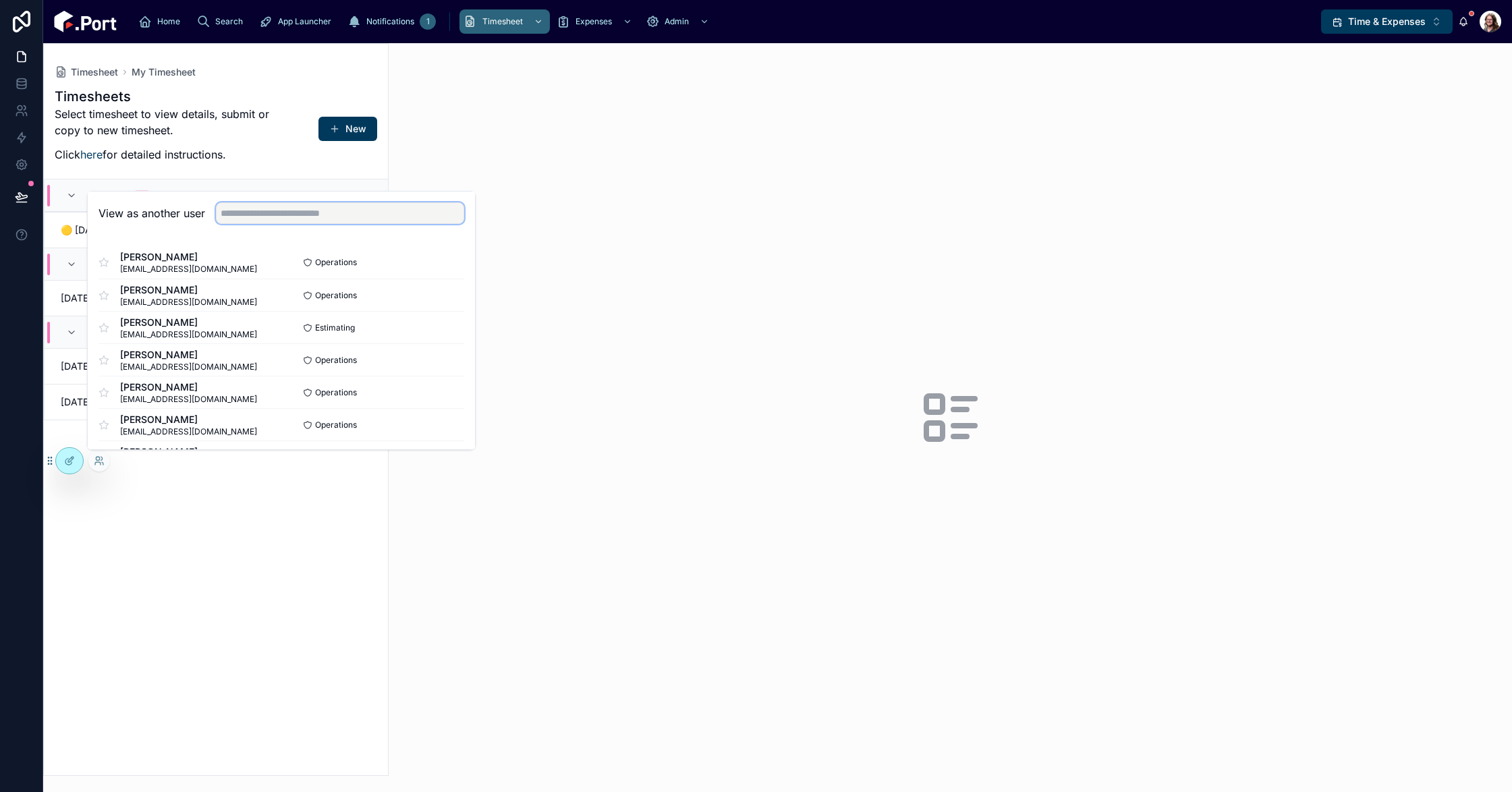
click at [321, 205] on input "text" at bounding box center [339, 213] width 248 height 21
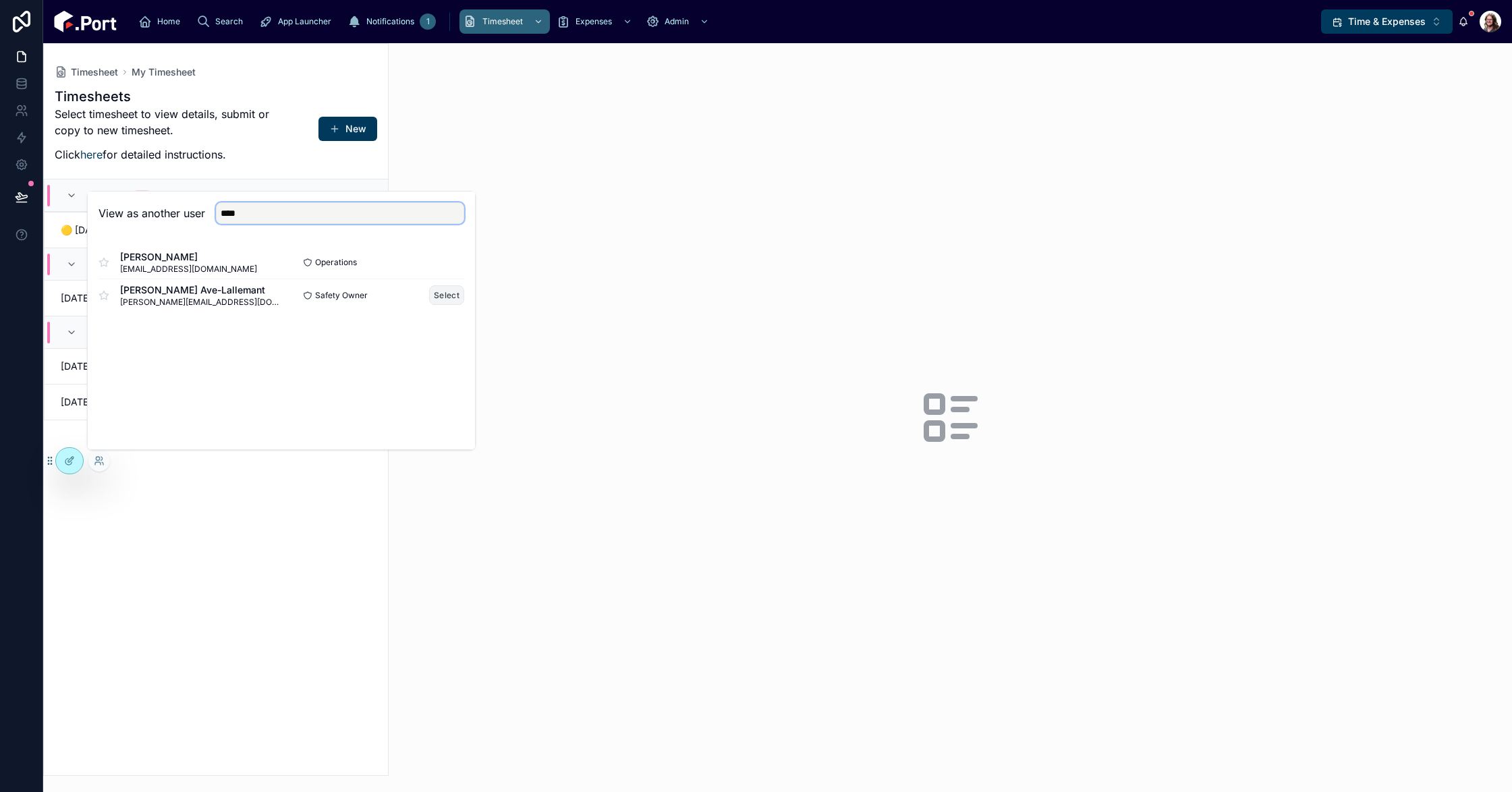
type input "****"
click at [443, 298] on button "Select" at bounding box center [447, 295] width 35 height 19
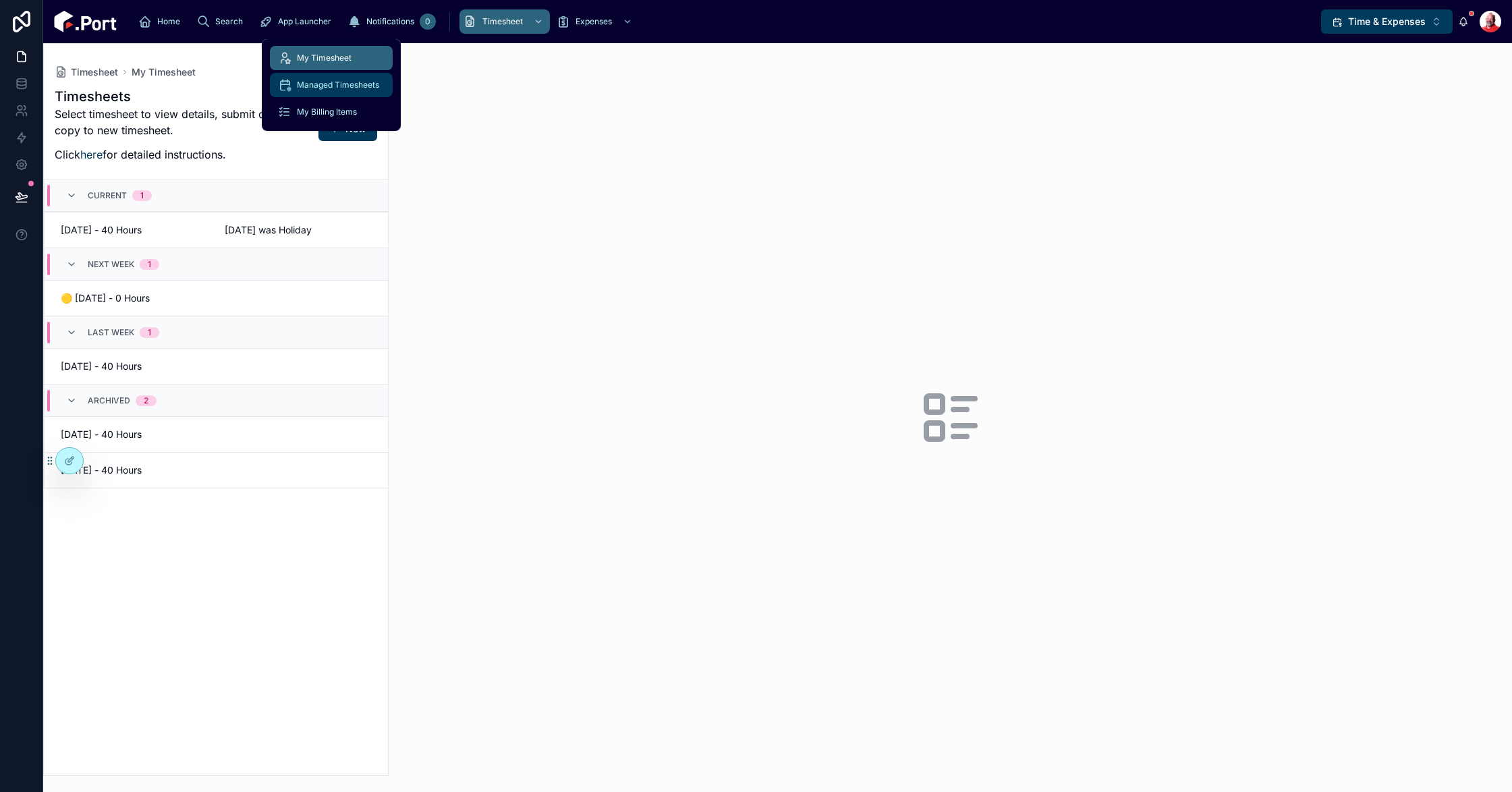
click at [336, 88] on span "Managed Timesheets" at bounding box center [338, 85] width 82 height 11
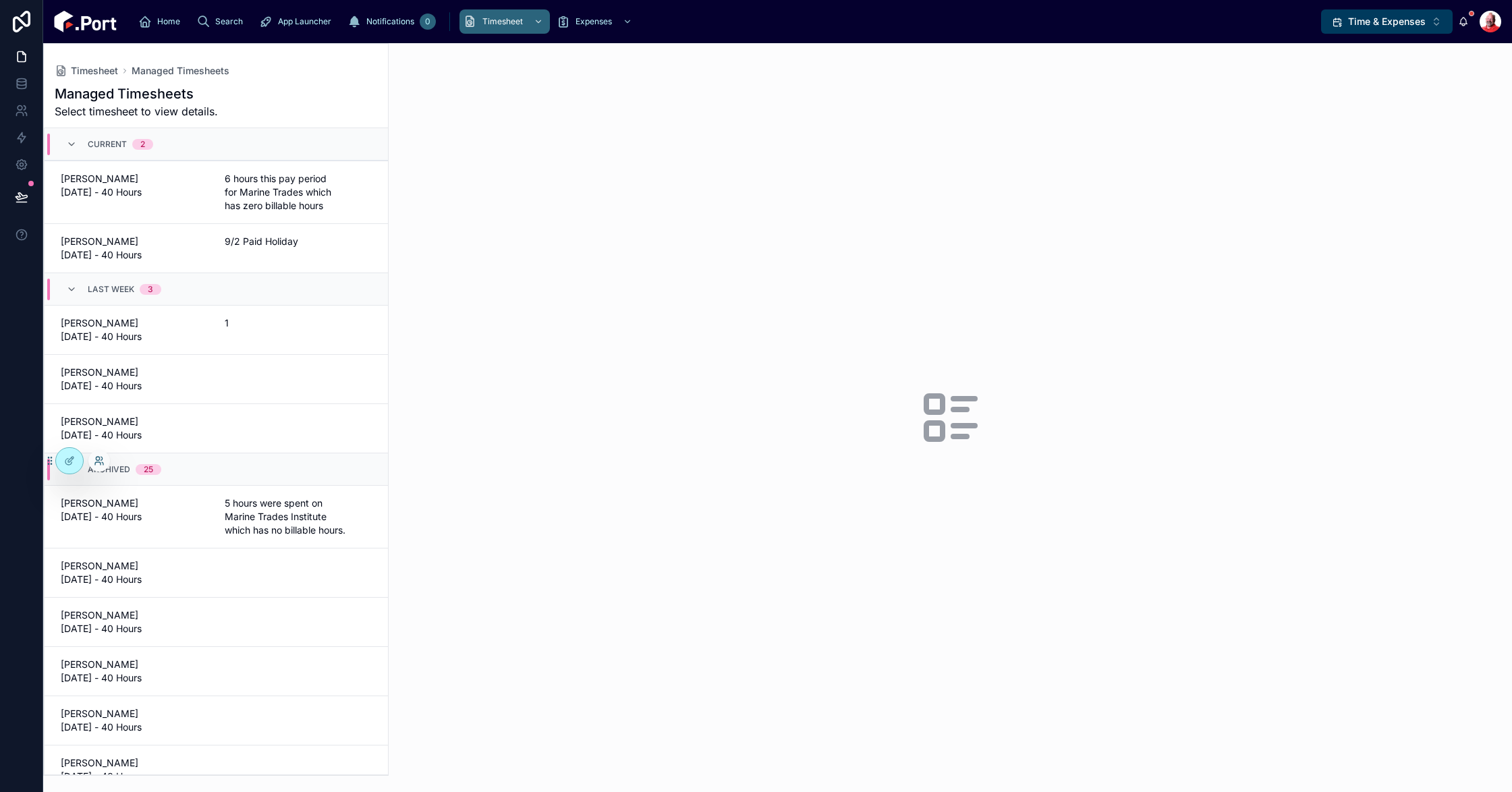
click at [98, 459] on icon at bounding box center [99, 461] width 11 height 11
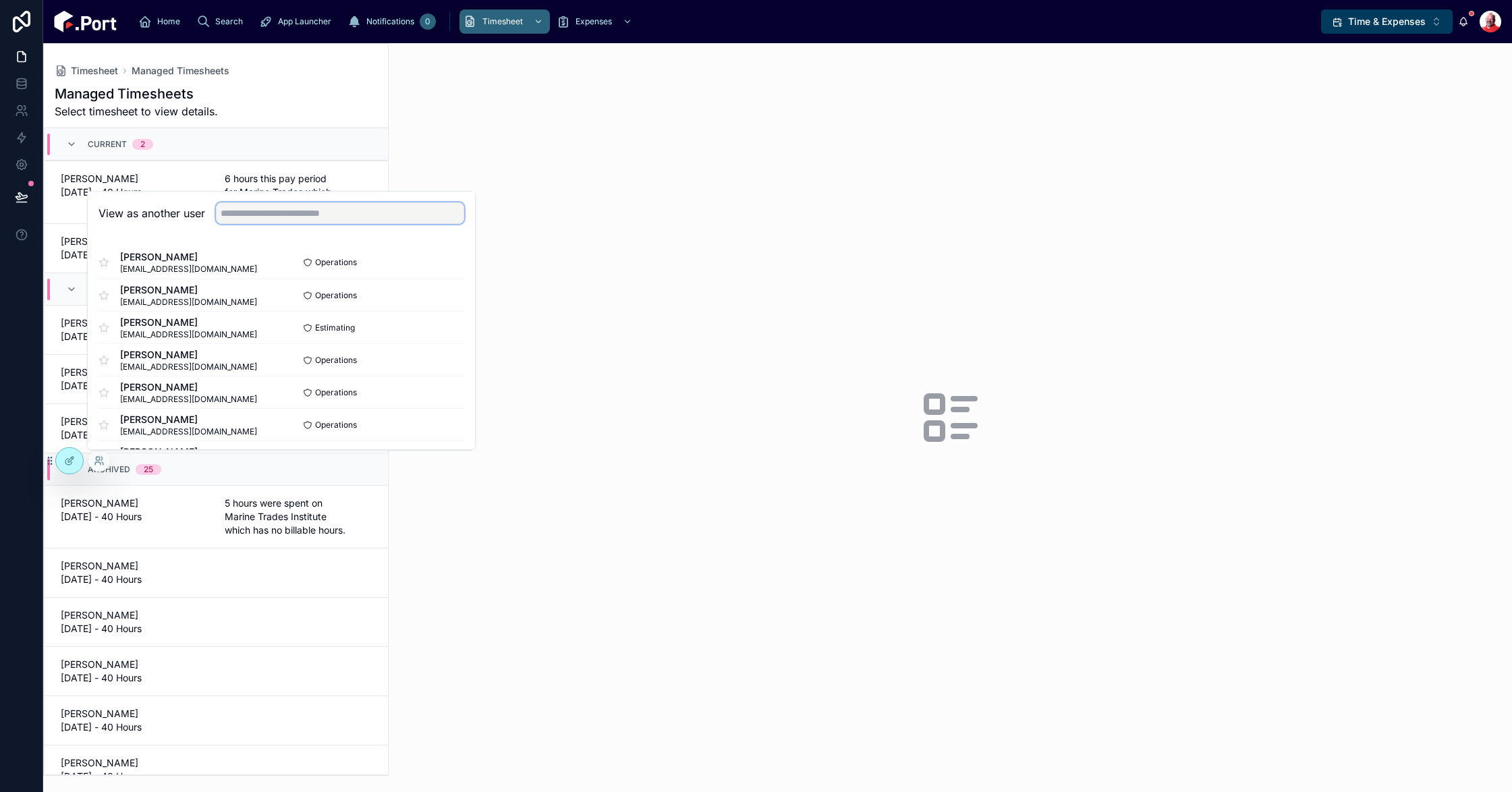
click at [315, 219] on input "text" at bounding box center [339, 213] width 248 height 21
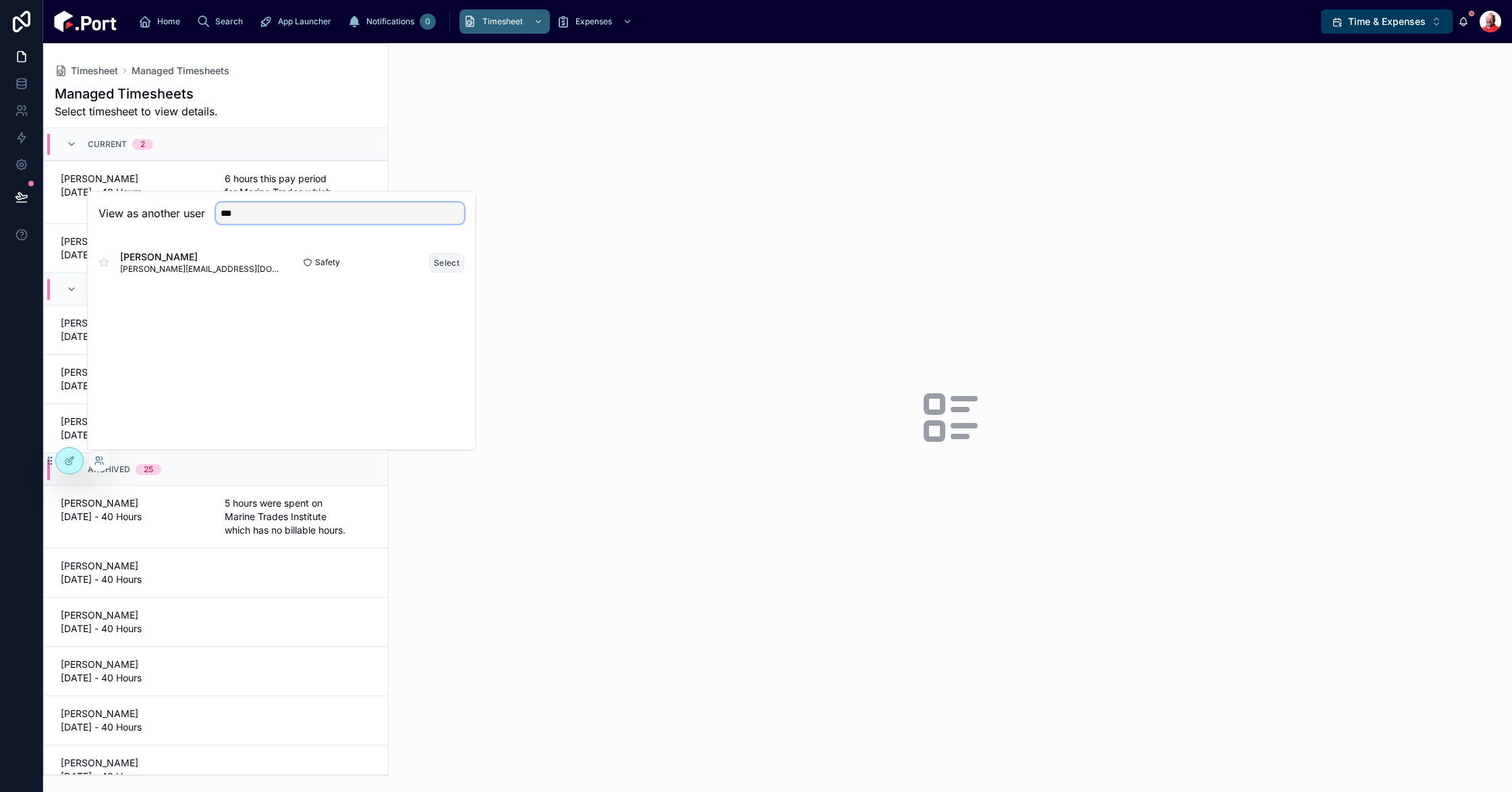
type input "***"
click at [447, 261] on button "Select" at bounding box center [447, 263] width 35 height 19
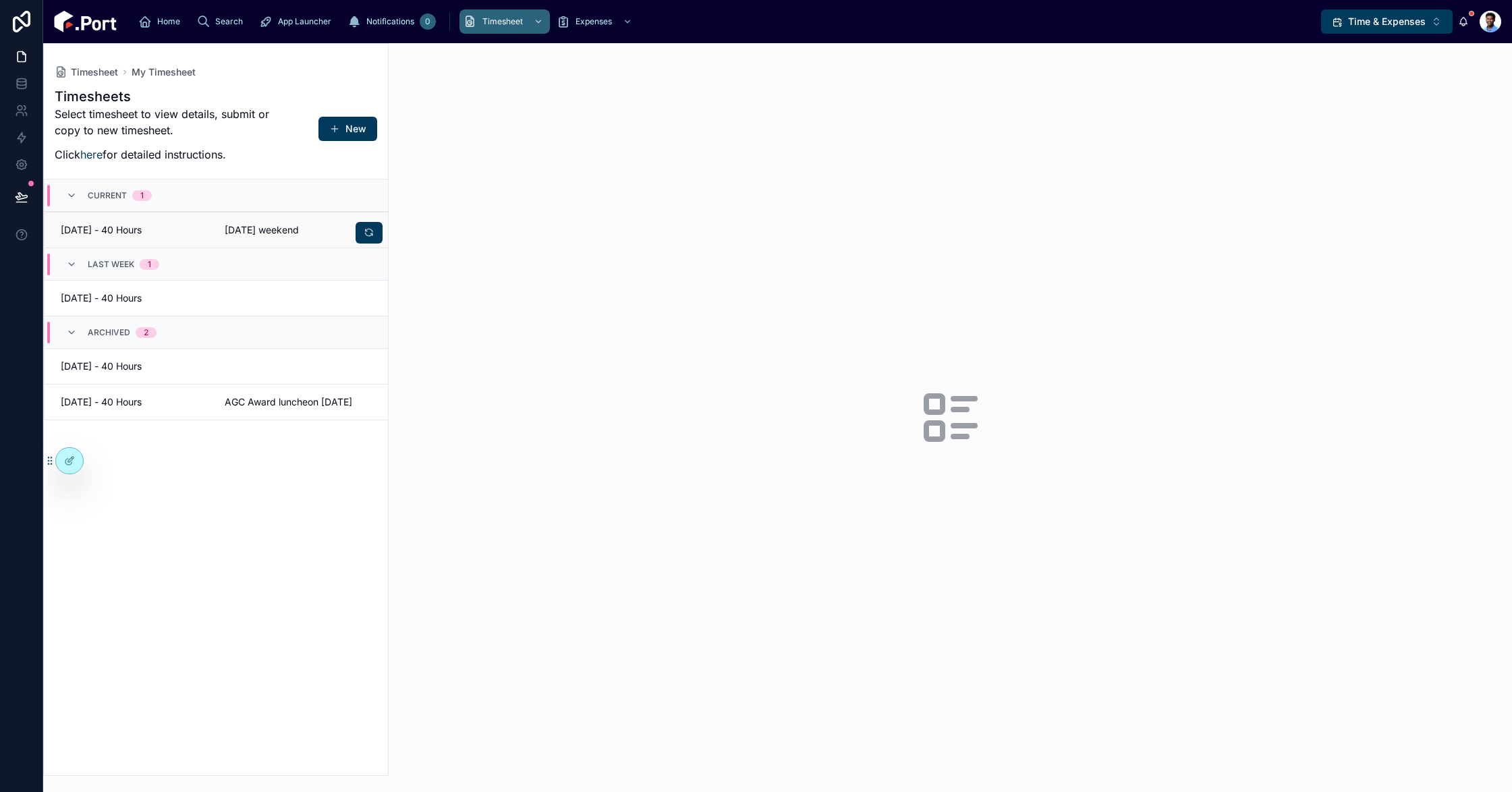
click at [194, 234] on span "[DATE] - 40 Hours" at bounding box center [134, 230] width 148 height 13
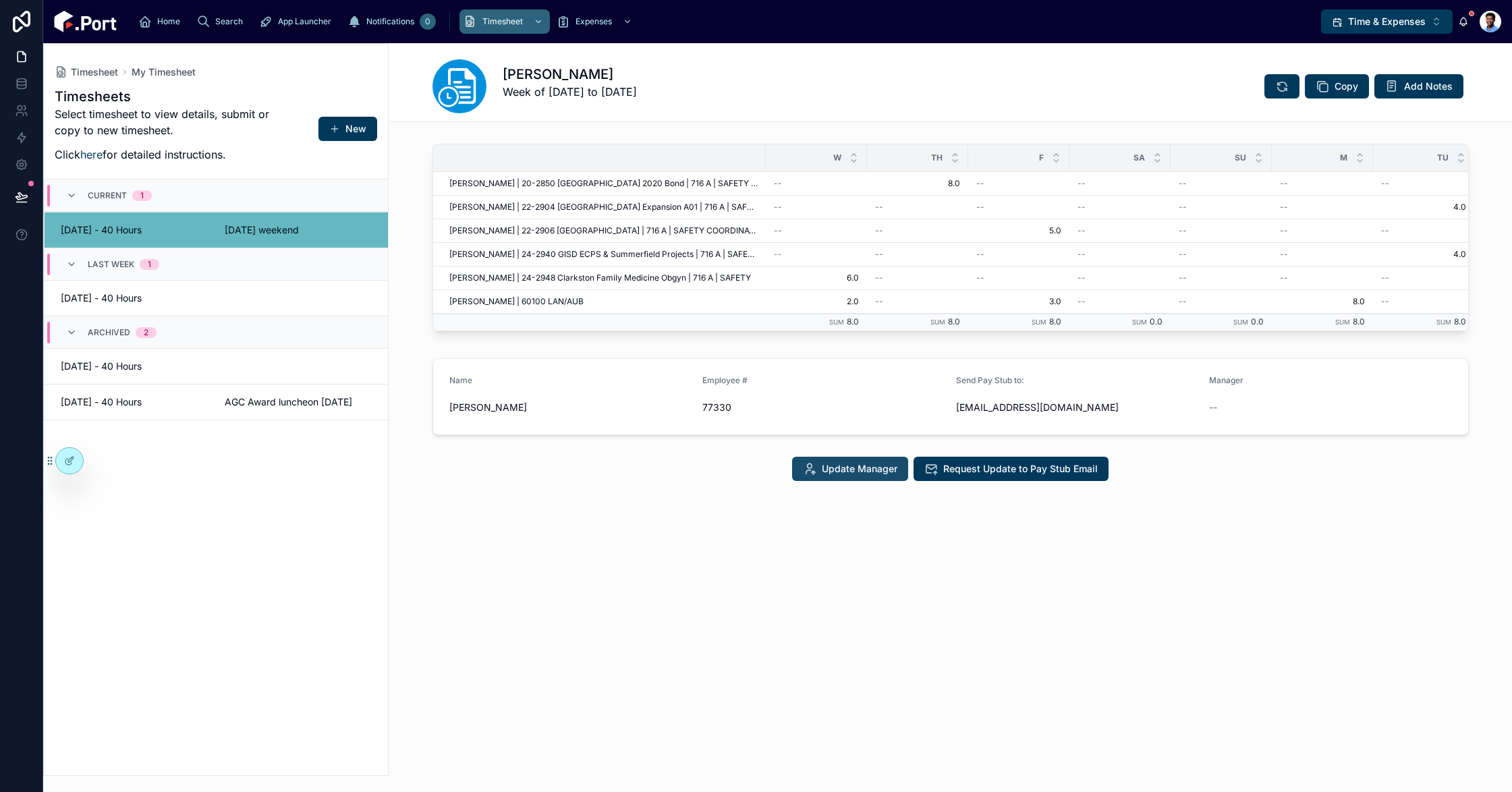
click at [866, 476] on span "Update Manager" at bounding box center [860, 468] width 76 height 13
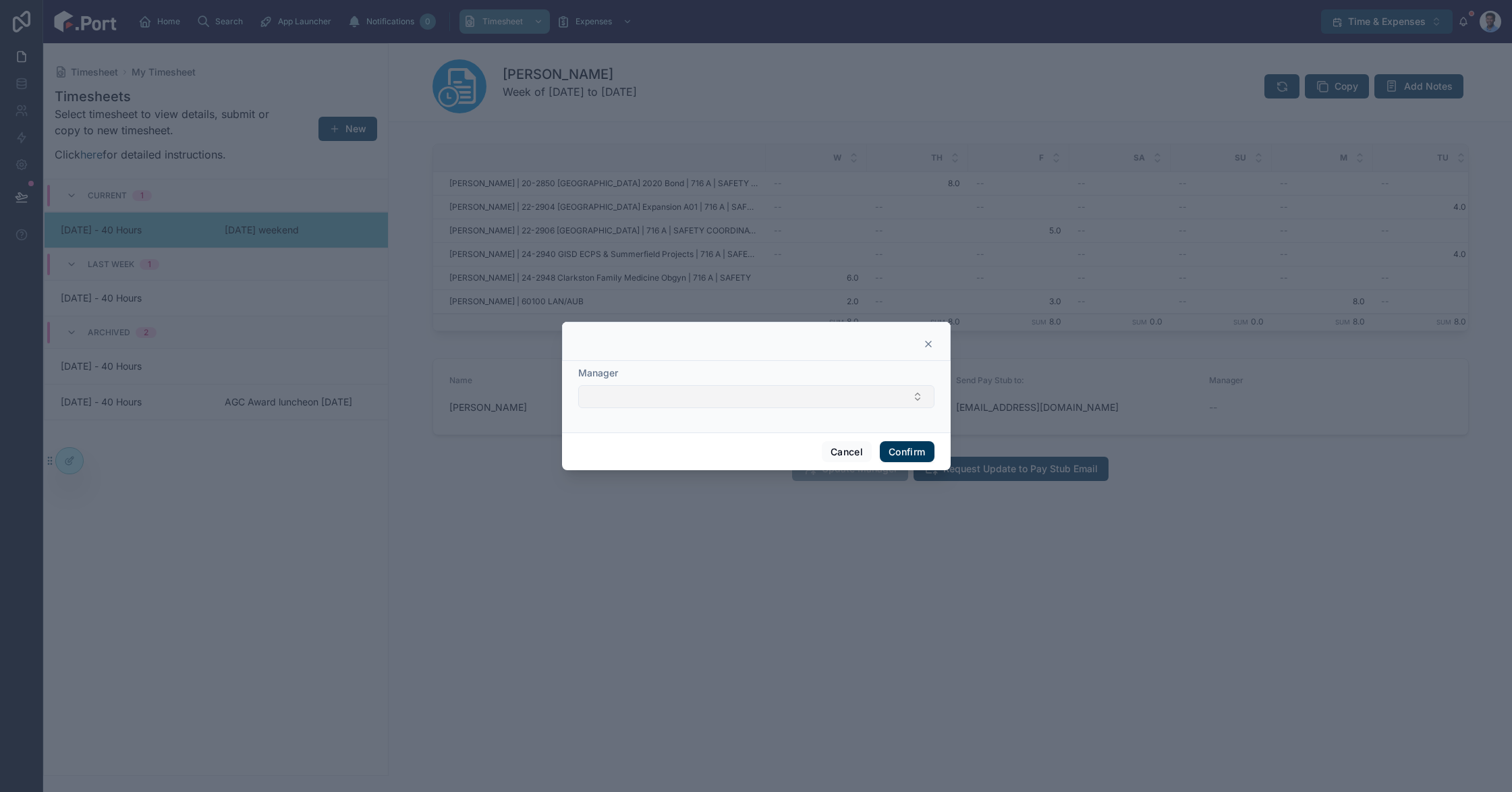
click at [685, 392] on button "Select Button" at bounding box center [756, 397] width 356 height 23
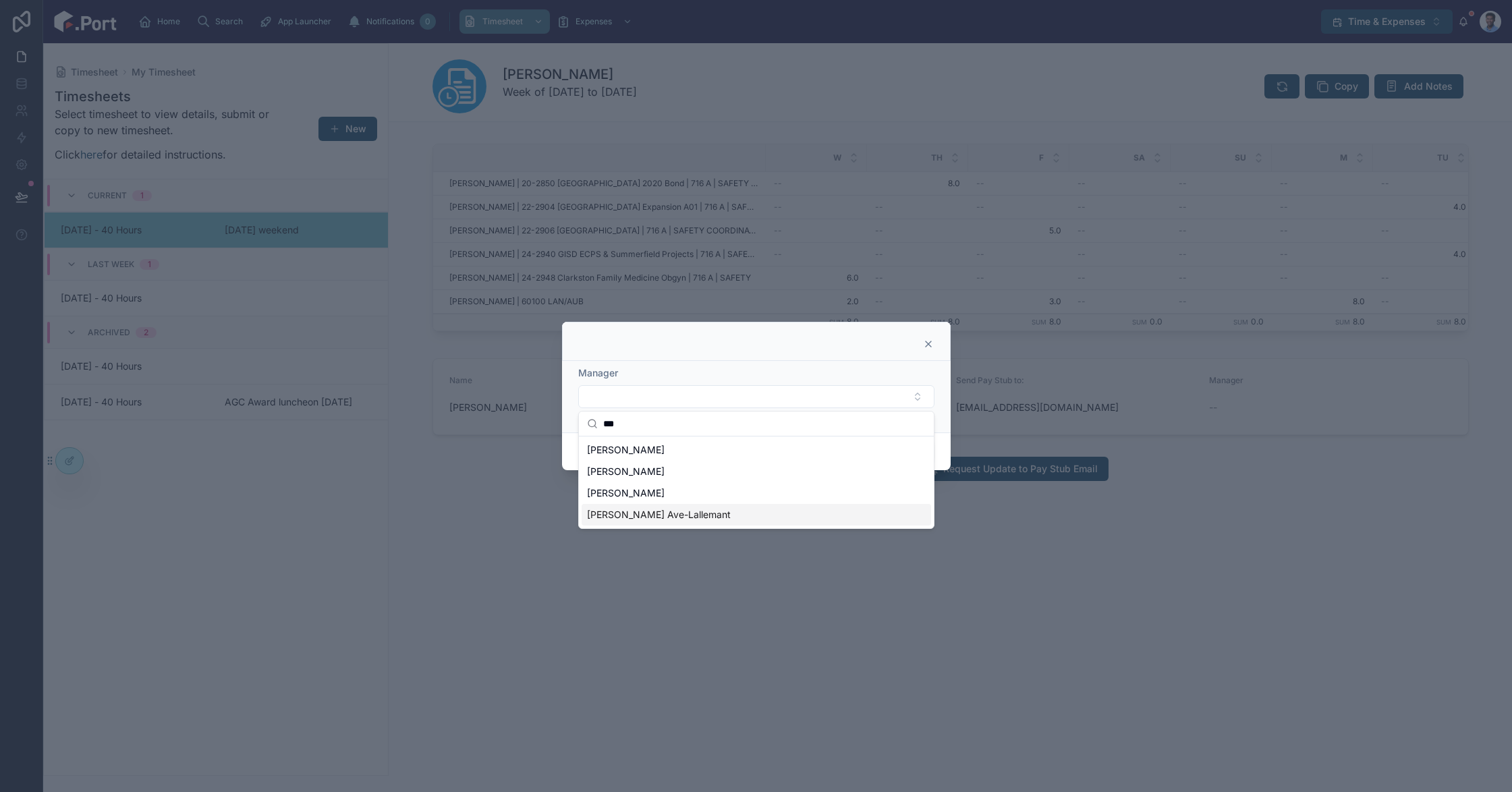
type input "***"
click at [661, 518] on span "[PERSON_NAME] Ave-Lallemant" at bounding box center [658, 514] width 144 height 13
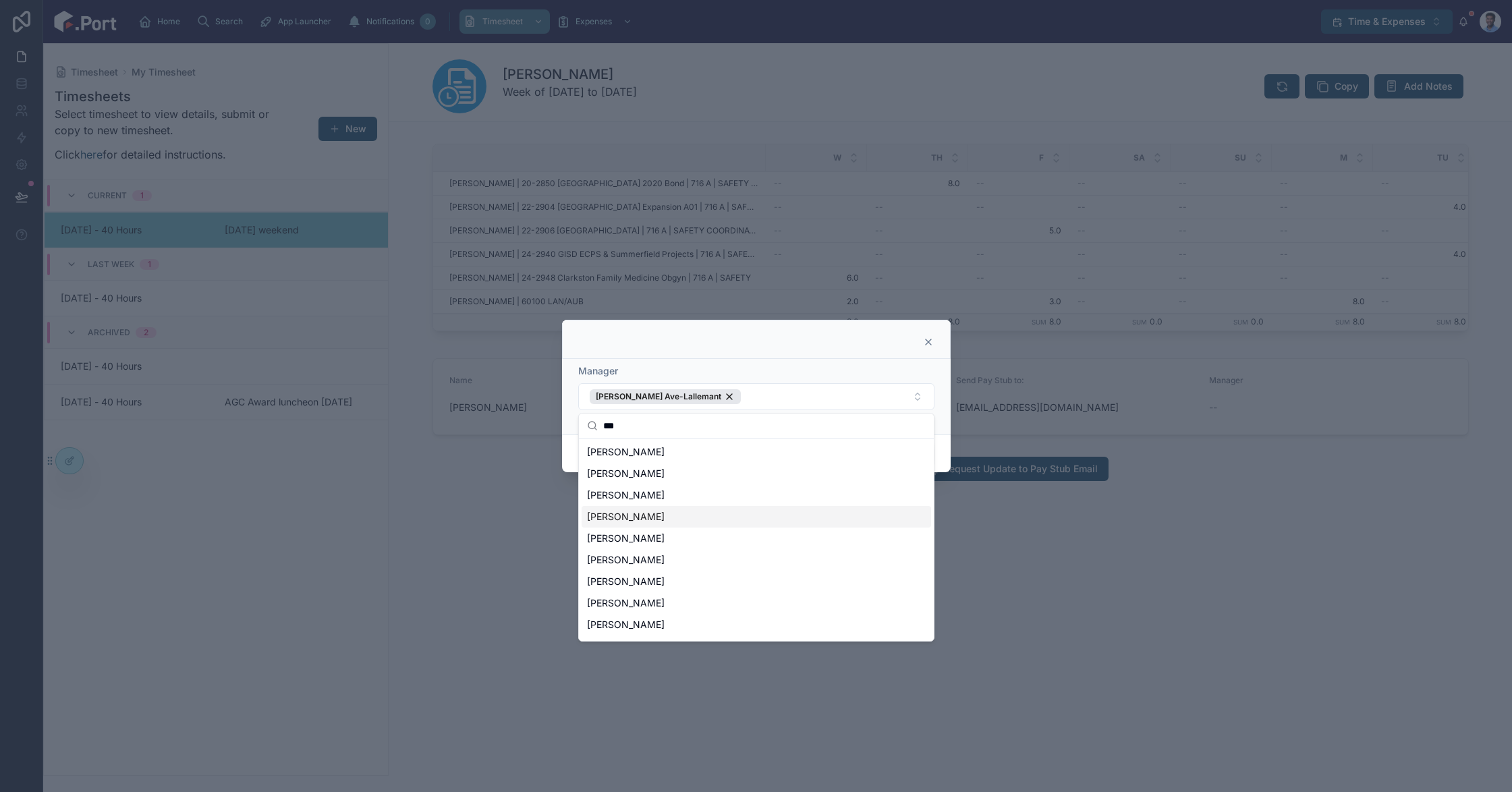
click at [1022, 537] on div at bounding box center [756, 396] width 1512 height 792
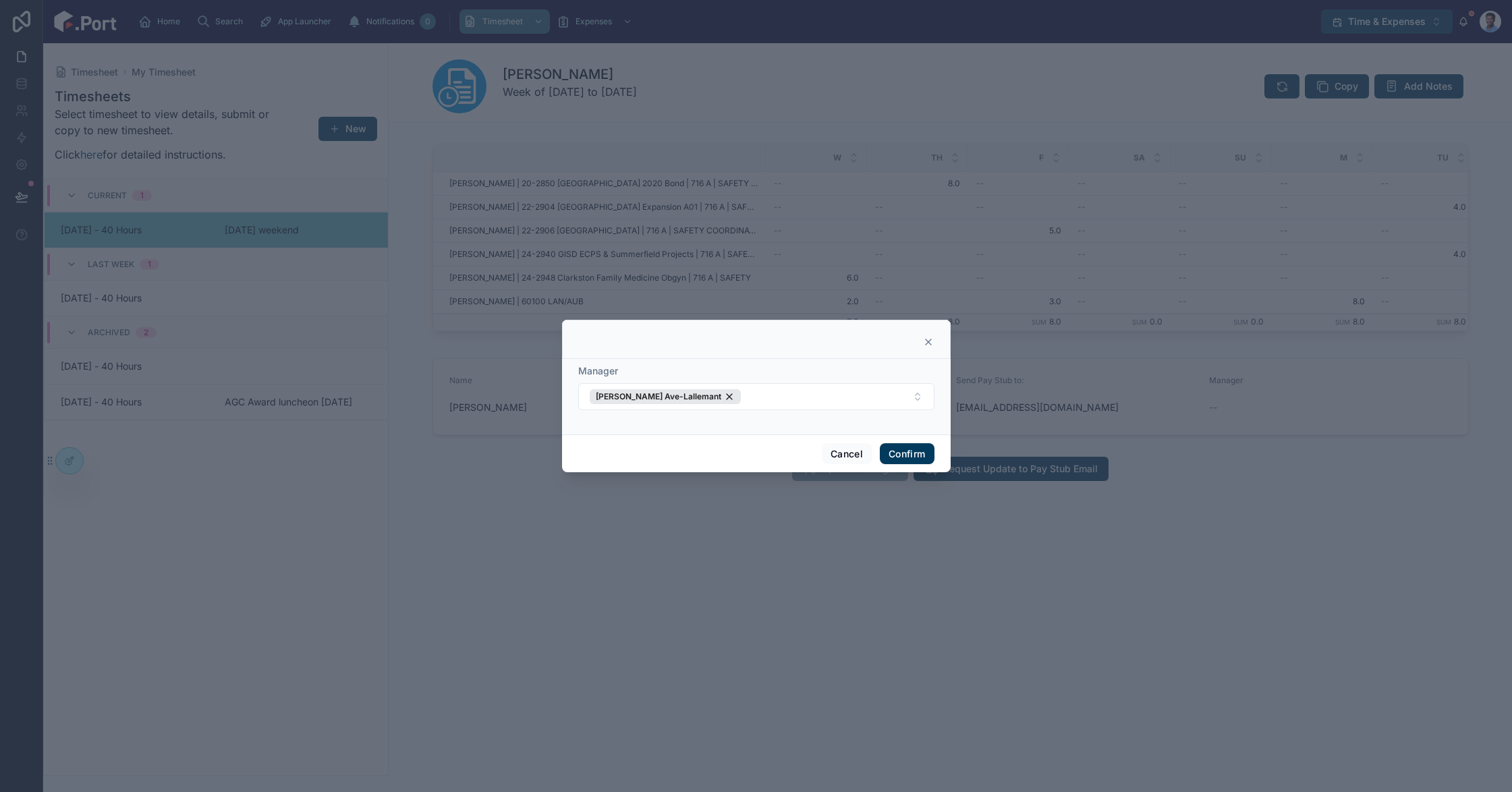
click at [903, 450] on button "Confirm" at bounding box center [906, 454] width 54 height 21
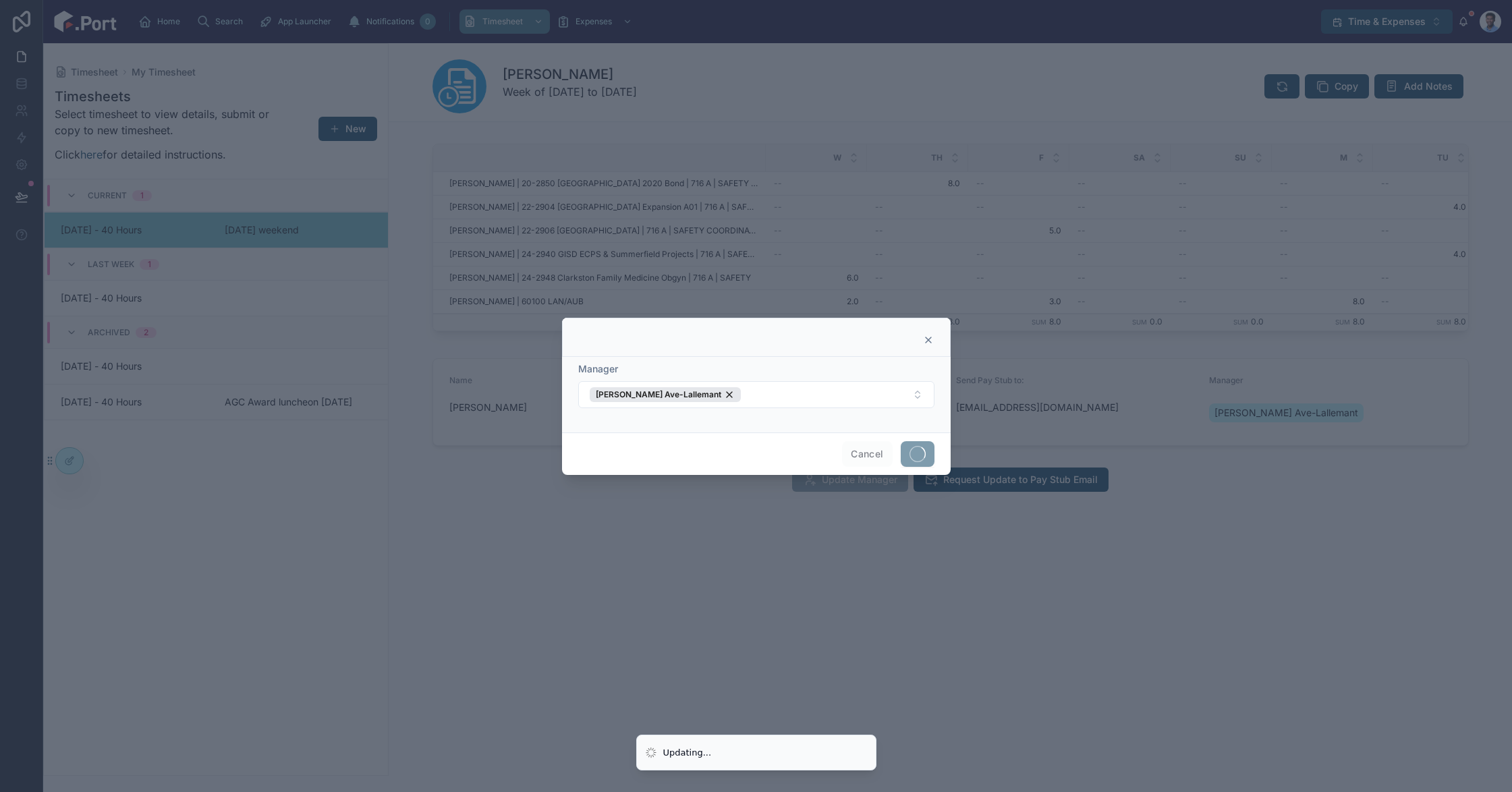
drag, startPoint x: 634, startPoint y: 598, endPoint x: 637, endPoint y: 589, distance: 9.5
click at [634, 598] on div at bounding box center [756, 396] width 1512 height 792
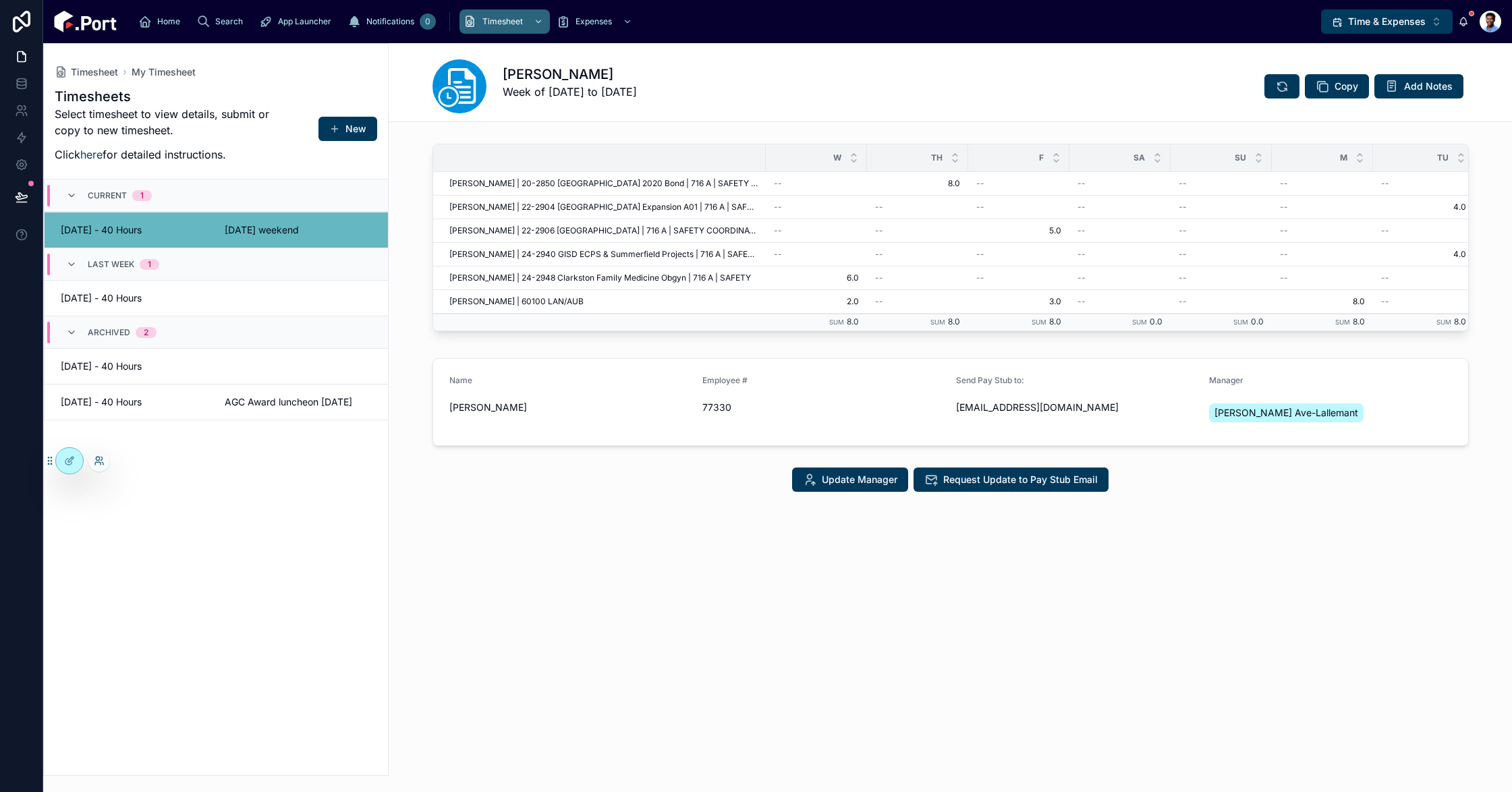
click at [95, 461] on icon at bounding box center [99, 461] width 11 height 11
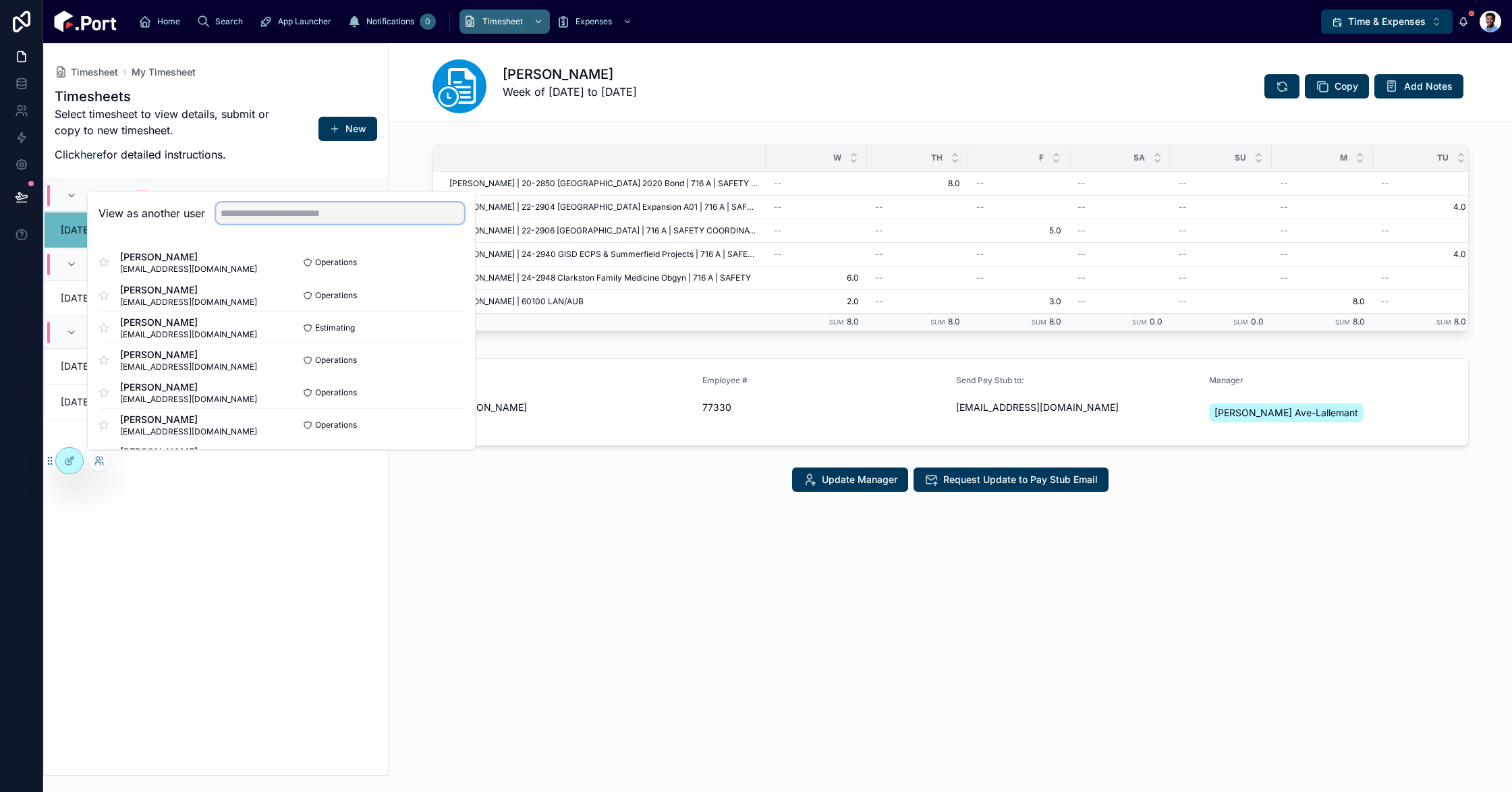
click at [323, 216] on input "text" at bounding box center [339, 213] width 248 height 21
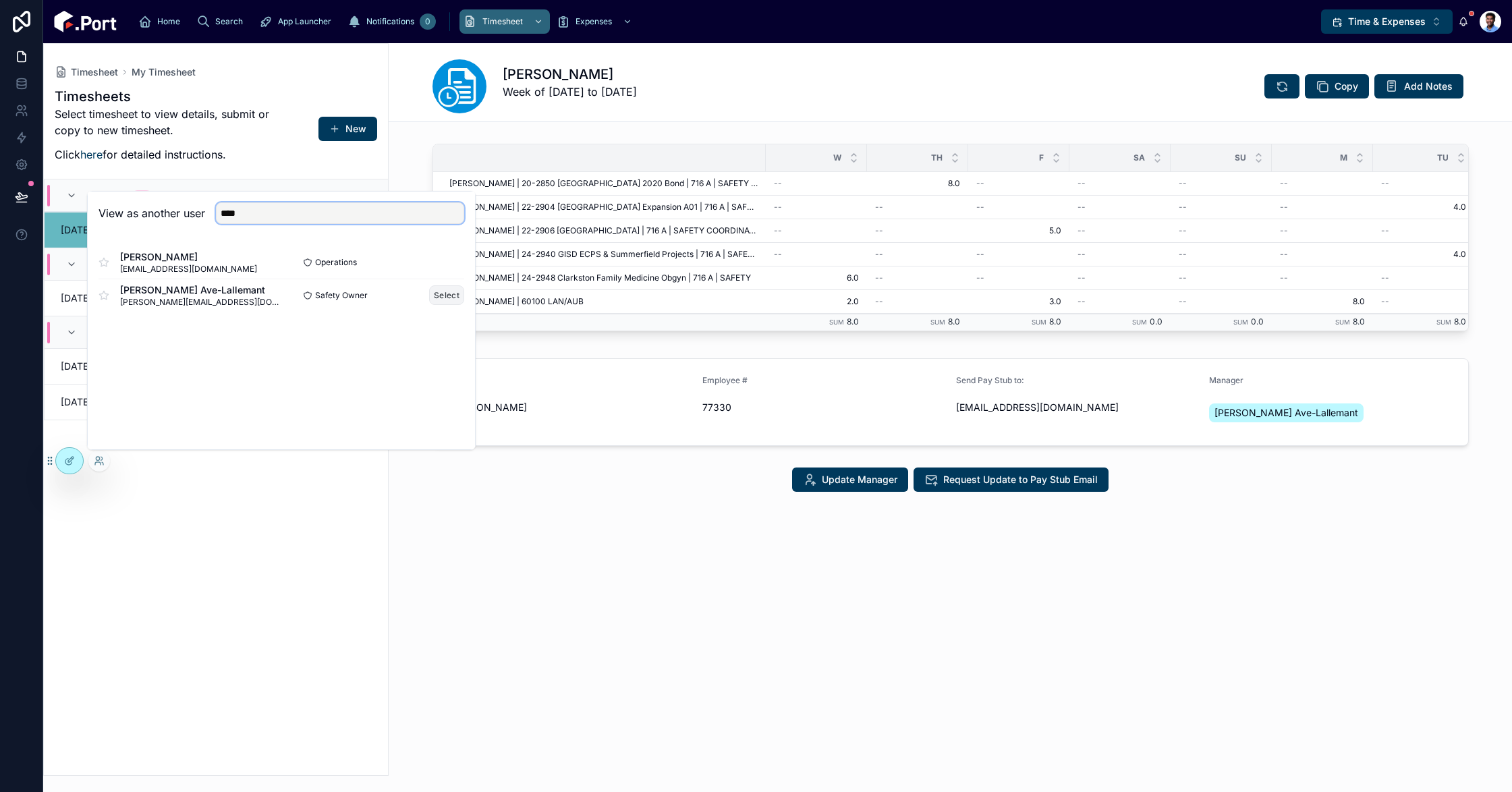
type input "****"
click at [437, 290] on button "Select" at bounding box center [447, 295] width 35 height 19
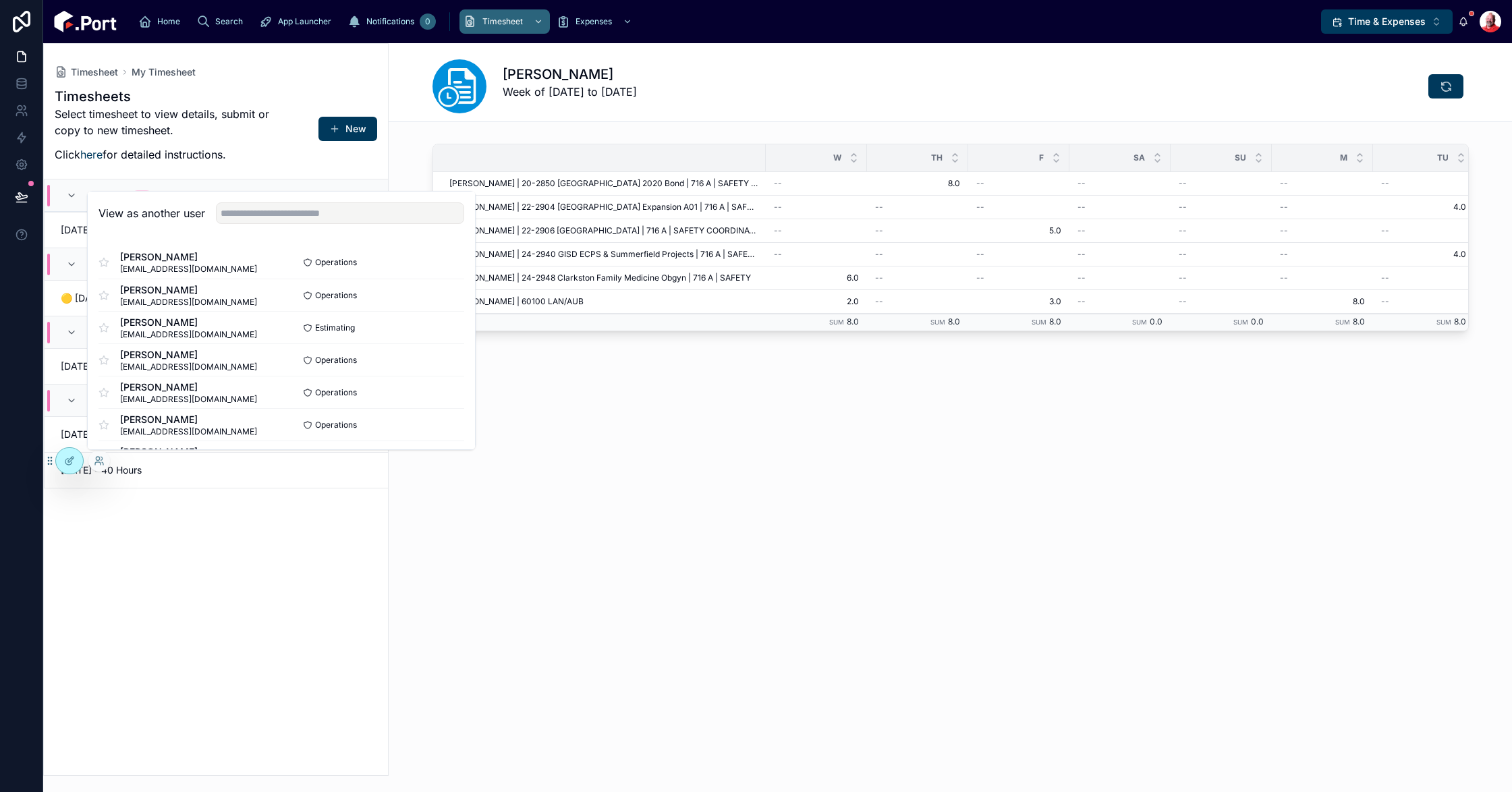
click at [816, 511] on div "C.J. Ramsey Week of 08/27/25 to 09/02/25 W Th F Sa Su M Tu Total Clark | 20-285…" at bounding box center [950, 417] width 1123 height 749
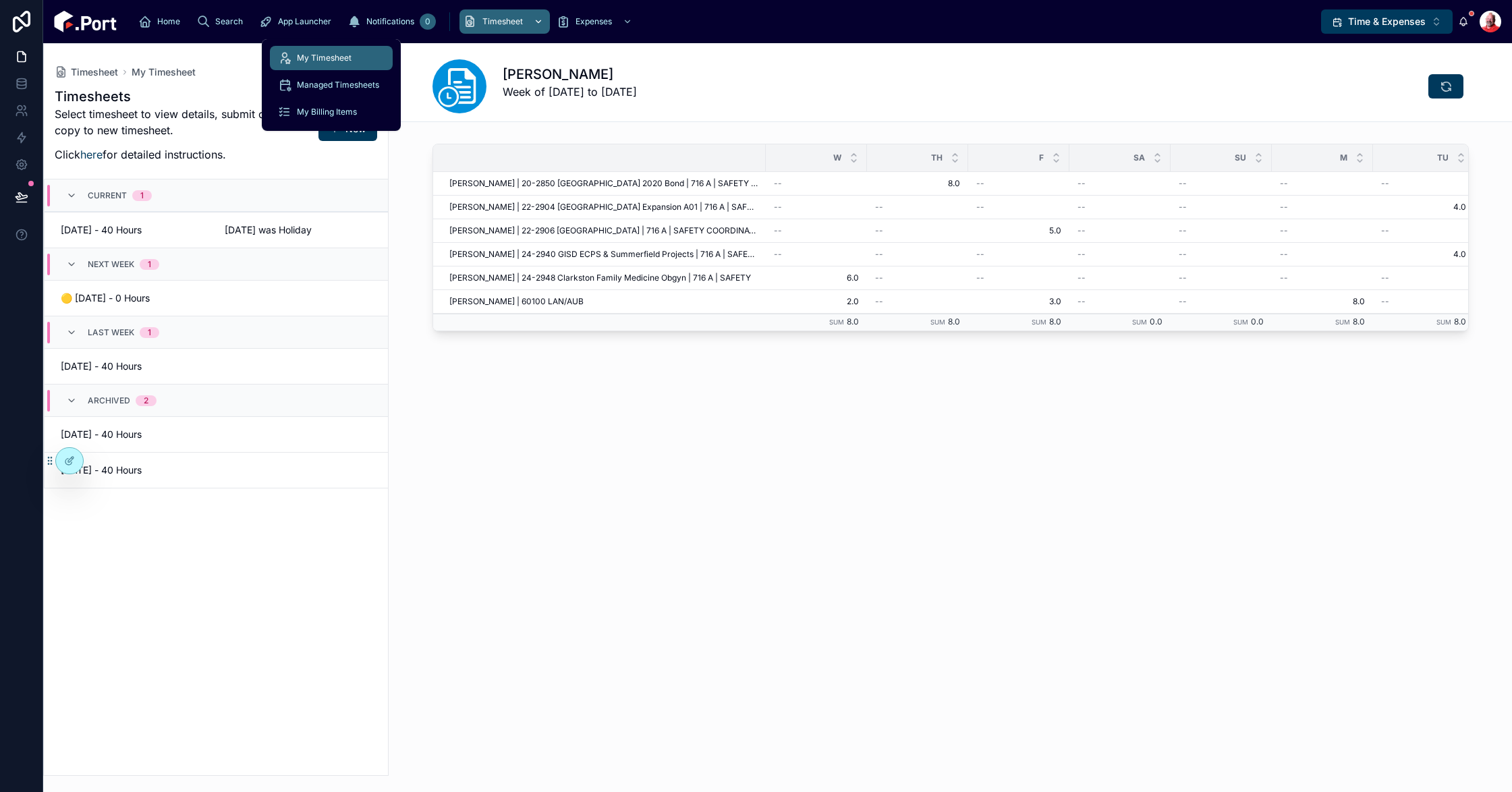
click at [460, 33] on link "Timesheet" at bounding box center [505, 21] width 90 height 24
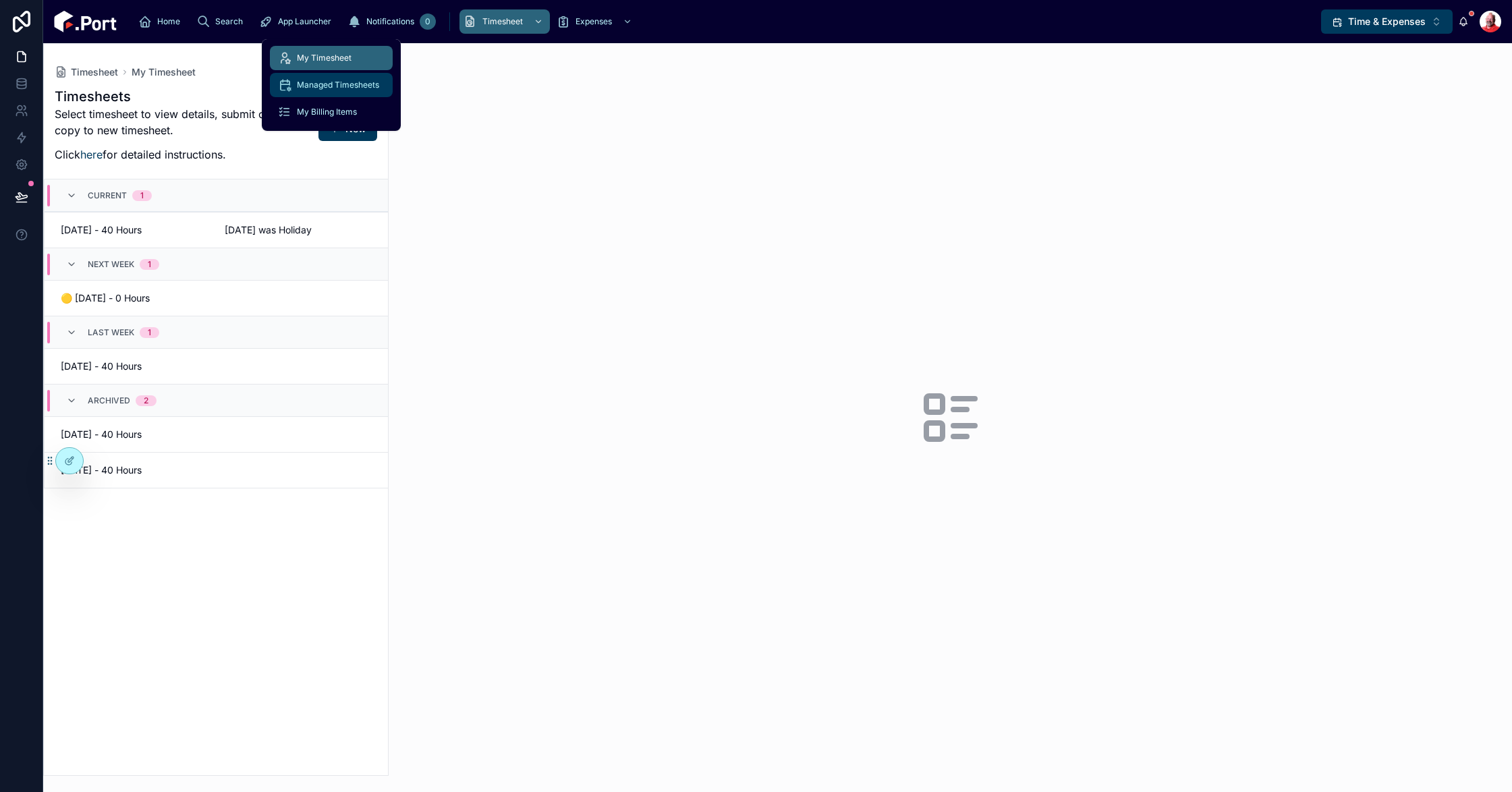
click at [346, 89] on span "Managed Timesheets" at bounding box center [338, 85] width 82 height 11
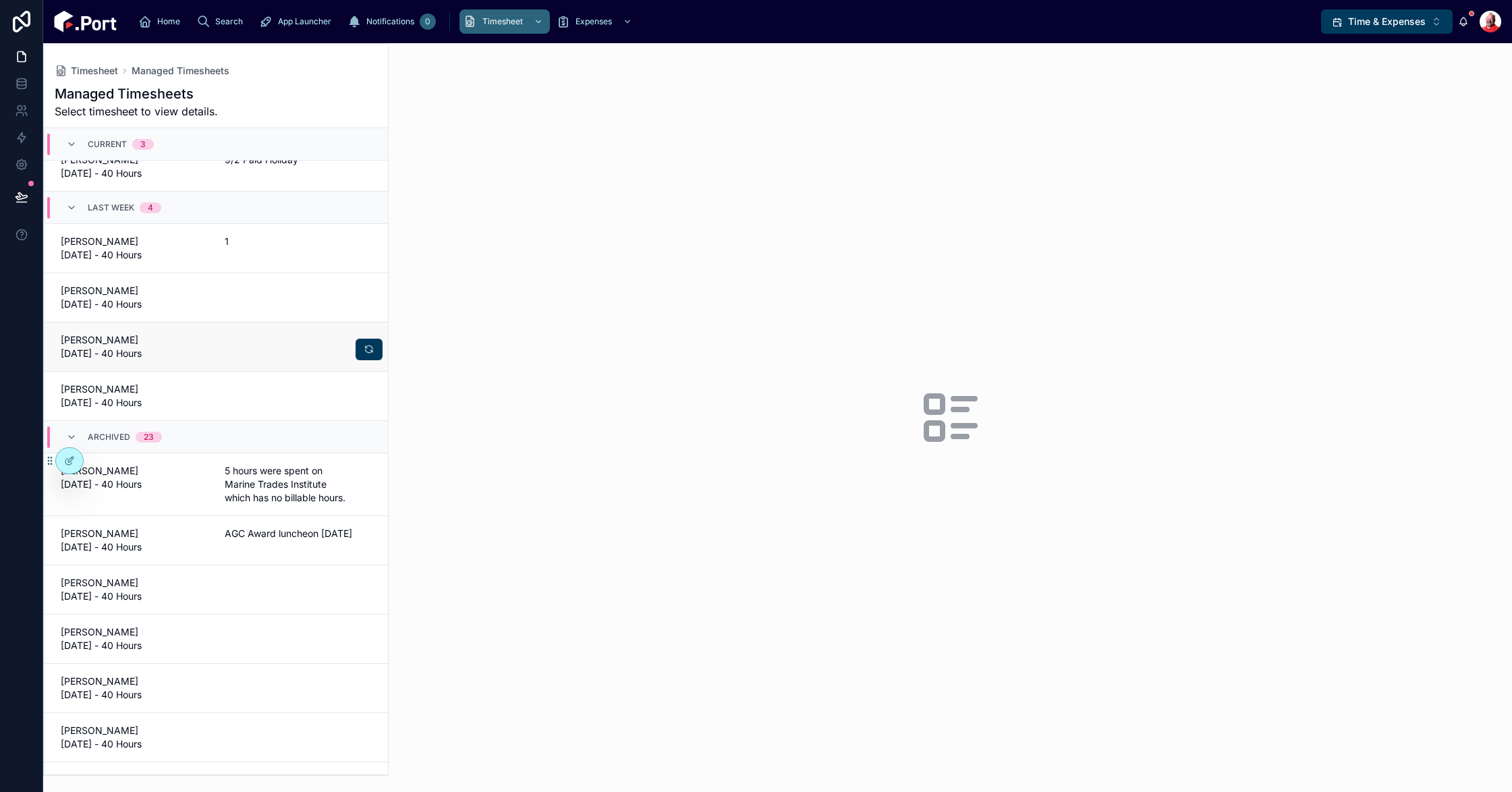
scroll to position [67, 0]
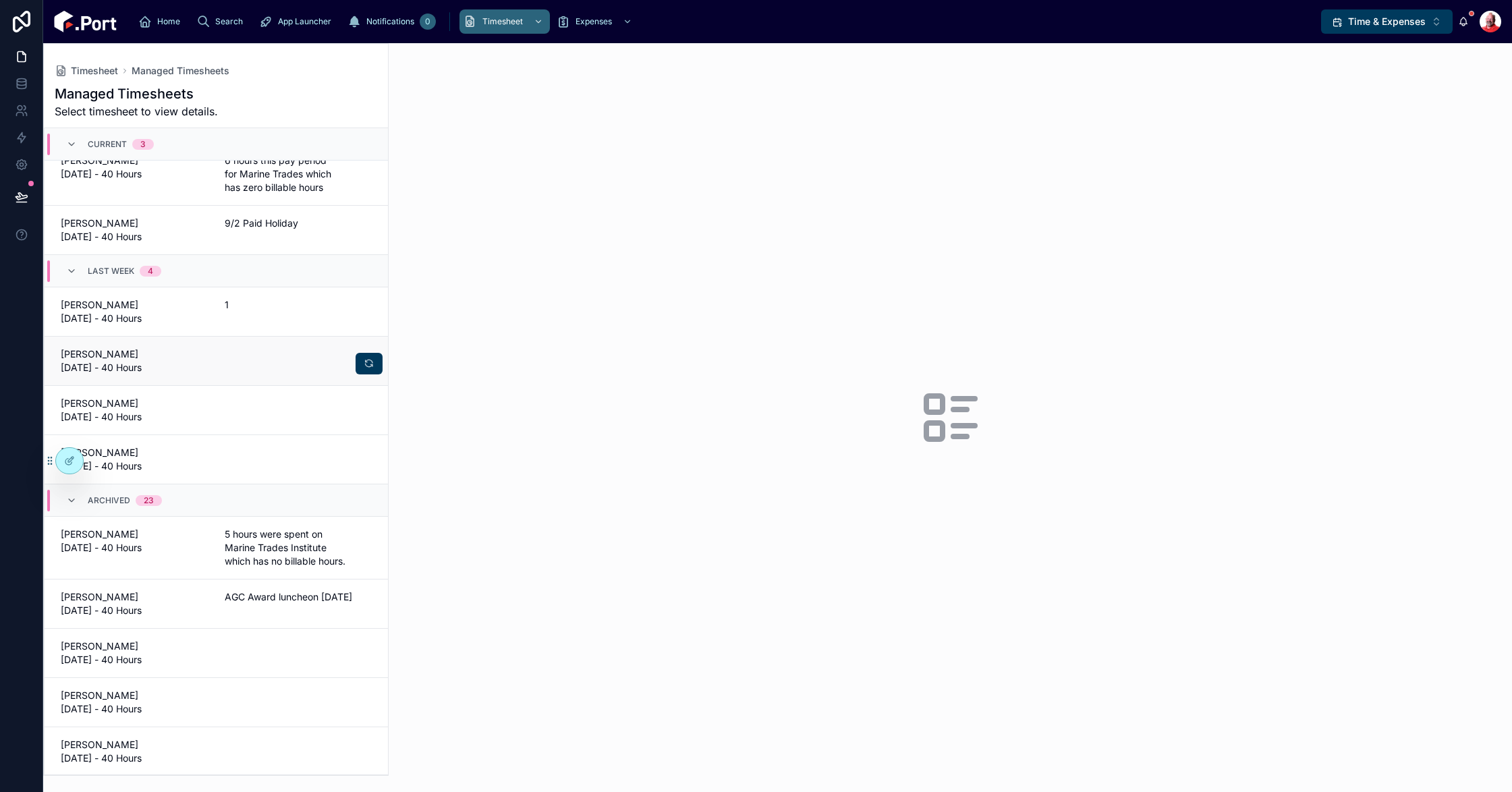
click at [132, 358] on span "C.J. Ramsey 08/26/25 - 40 Hours" at bounding box center [134, 361] width 148 height 27
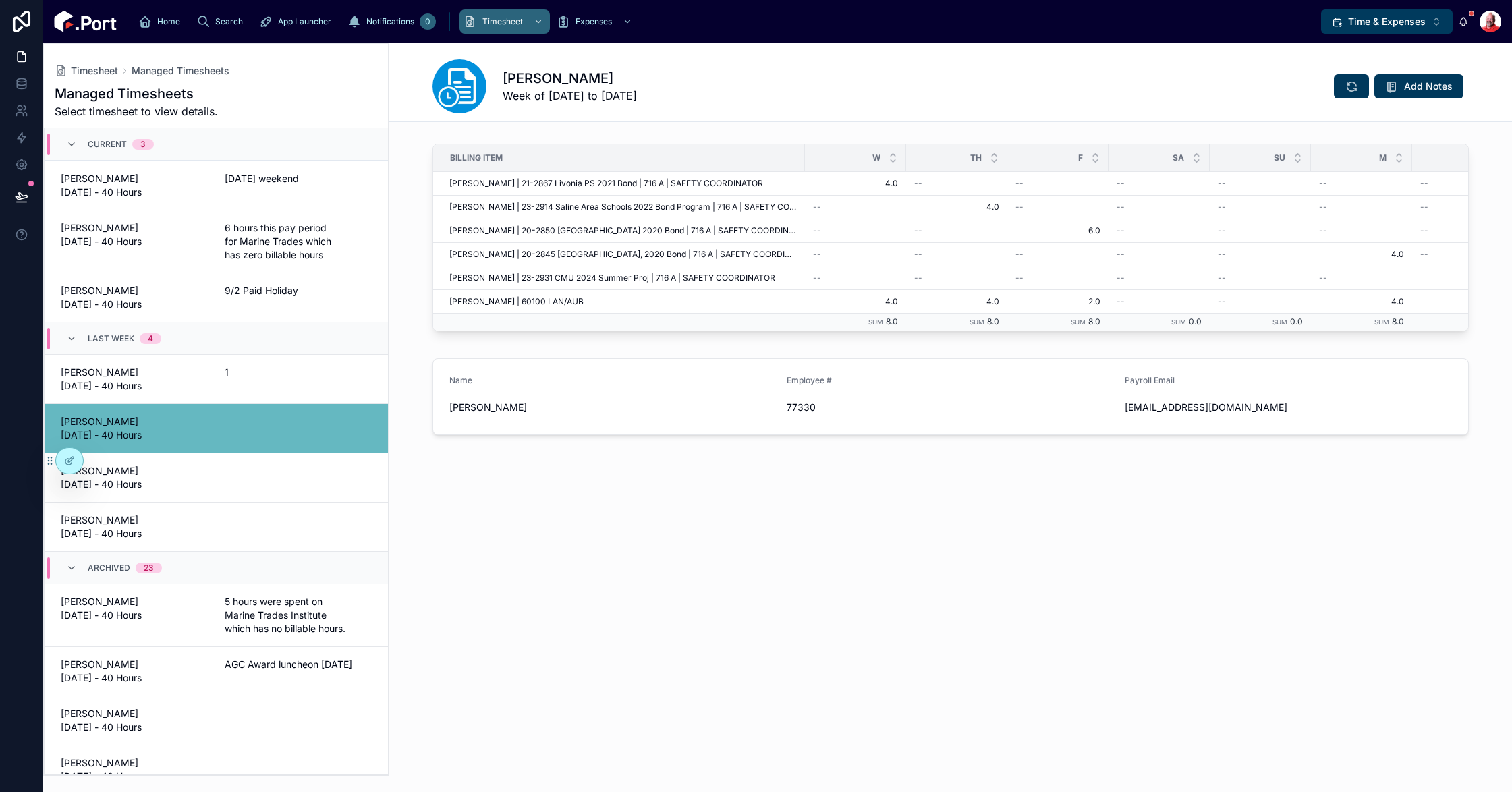
drag, startPoint x: 129, startPoint y: 182, endPoint x: 672, endPoint y: 232, distance: 545.3
click at [129, 183] on span "C.J. Ramsey 09/02/25 - 40 Hours" at bounding box center [134, 186] width 148 height 27
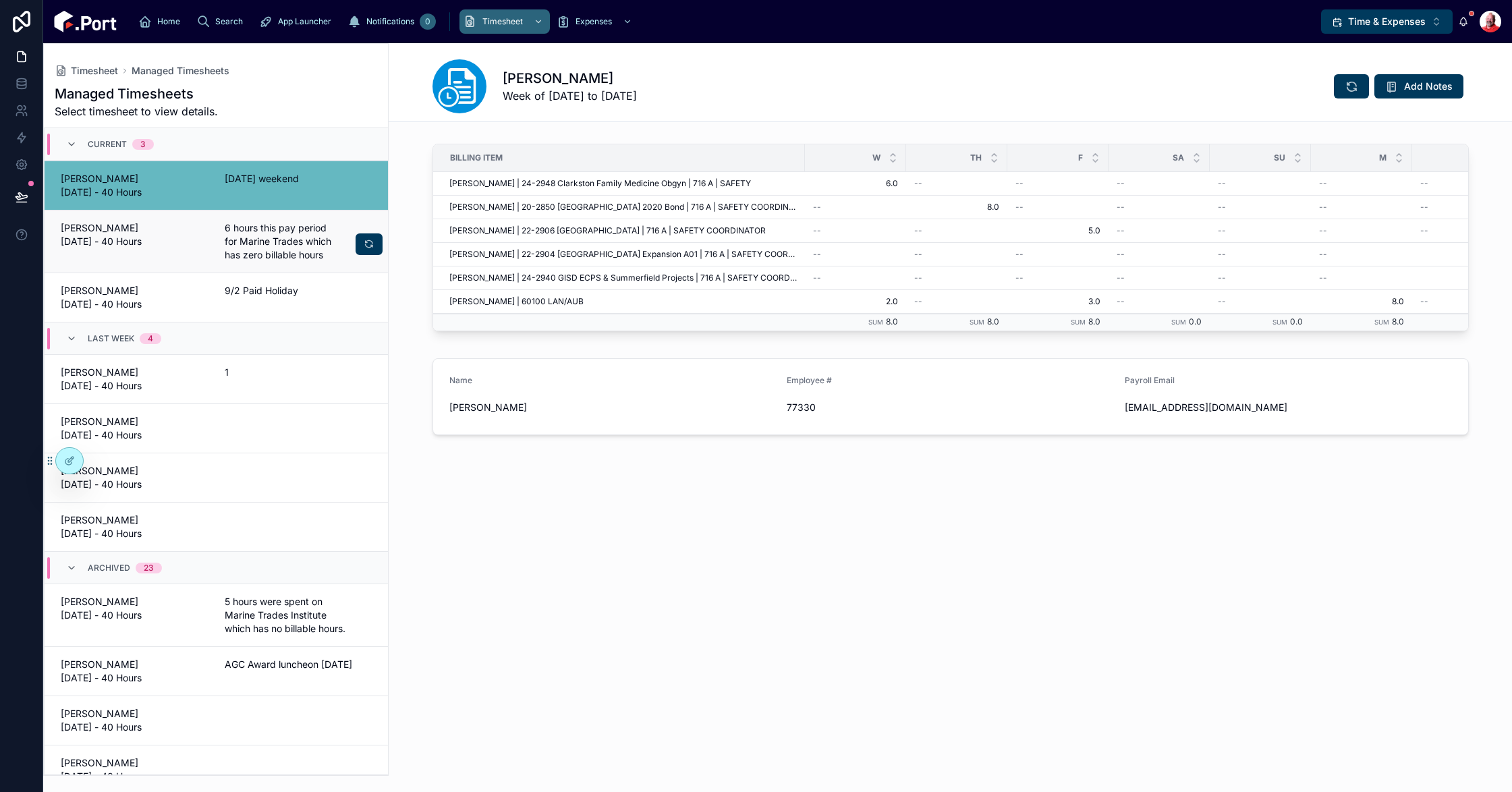
click at [153, 255] on div "Mike Kindt 09/02/25 - 40 Hours" at bounding box center [134, 241] width 148 height 41
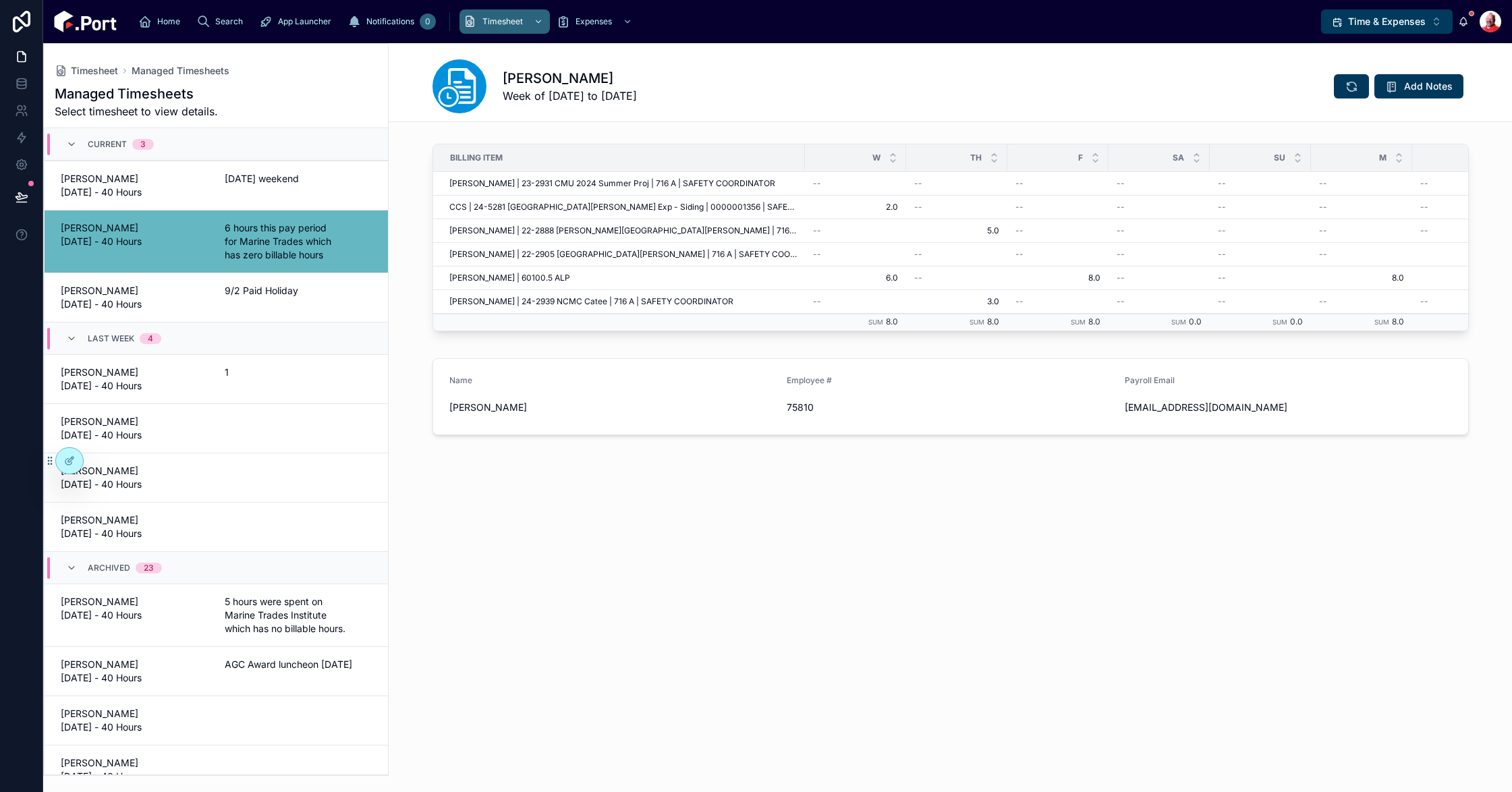
drag, startPoint x: 115, startPoint y: 185, endPoint x: 37, endPoint y: 180, distance: 78.2
click at [115, 185] on span "C.J. Ramsey 09/02/25 - 40 Hours" at bounding box center [134, 186] width 148 height 27
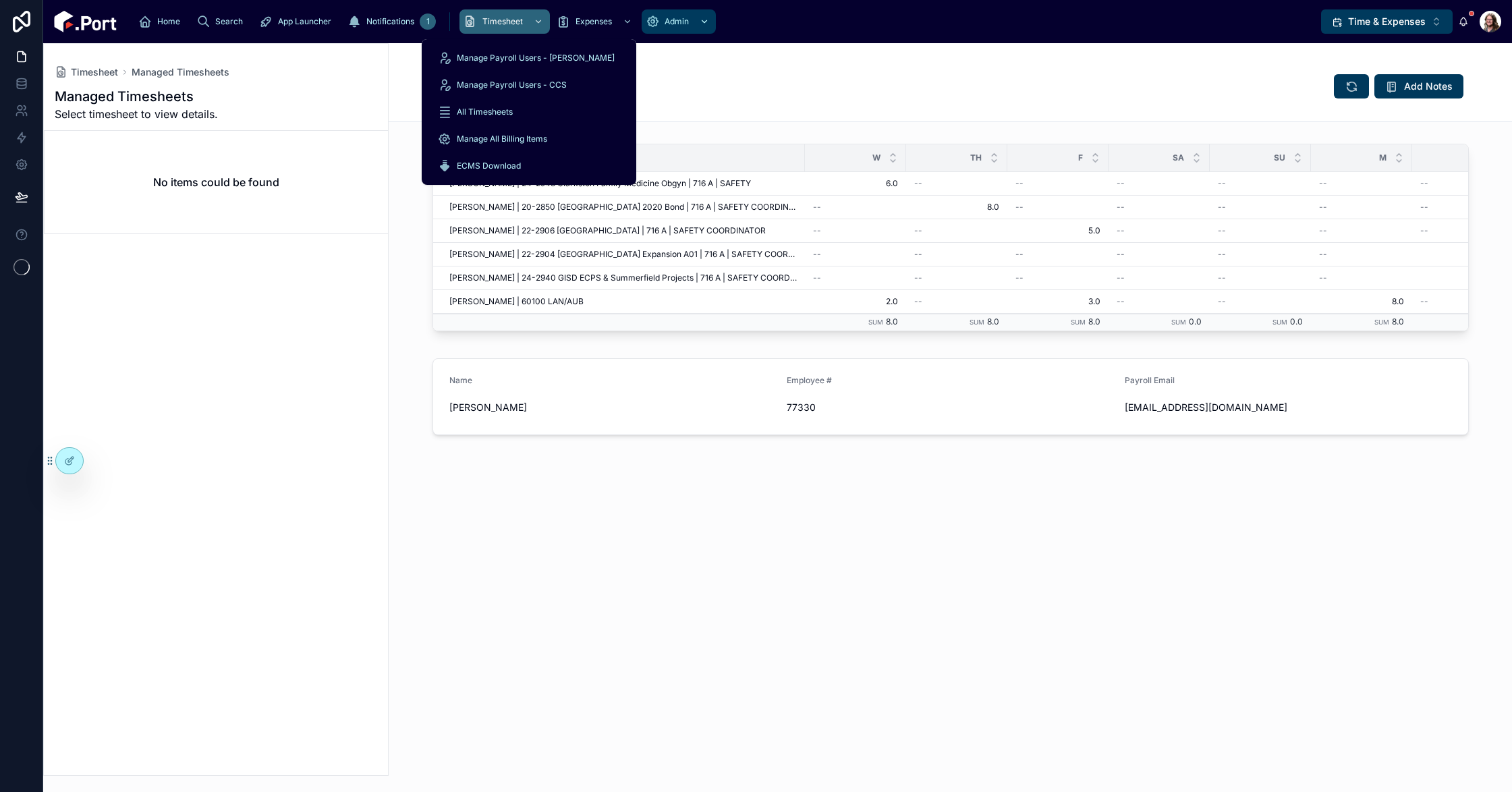
click at [665, 21] on span "Admin" at bounding box center [676, 21] width 24 height 11
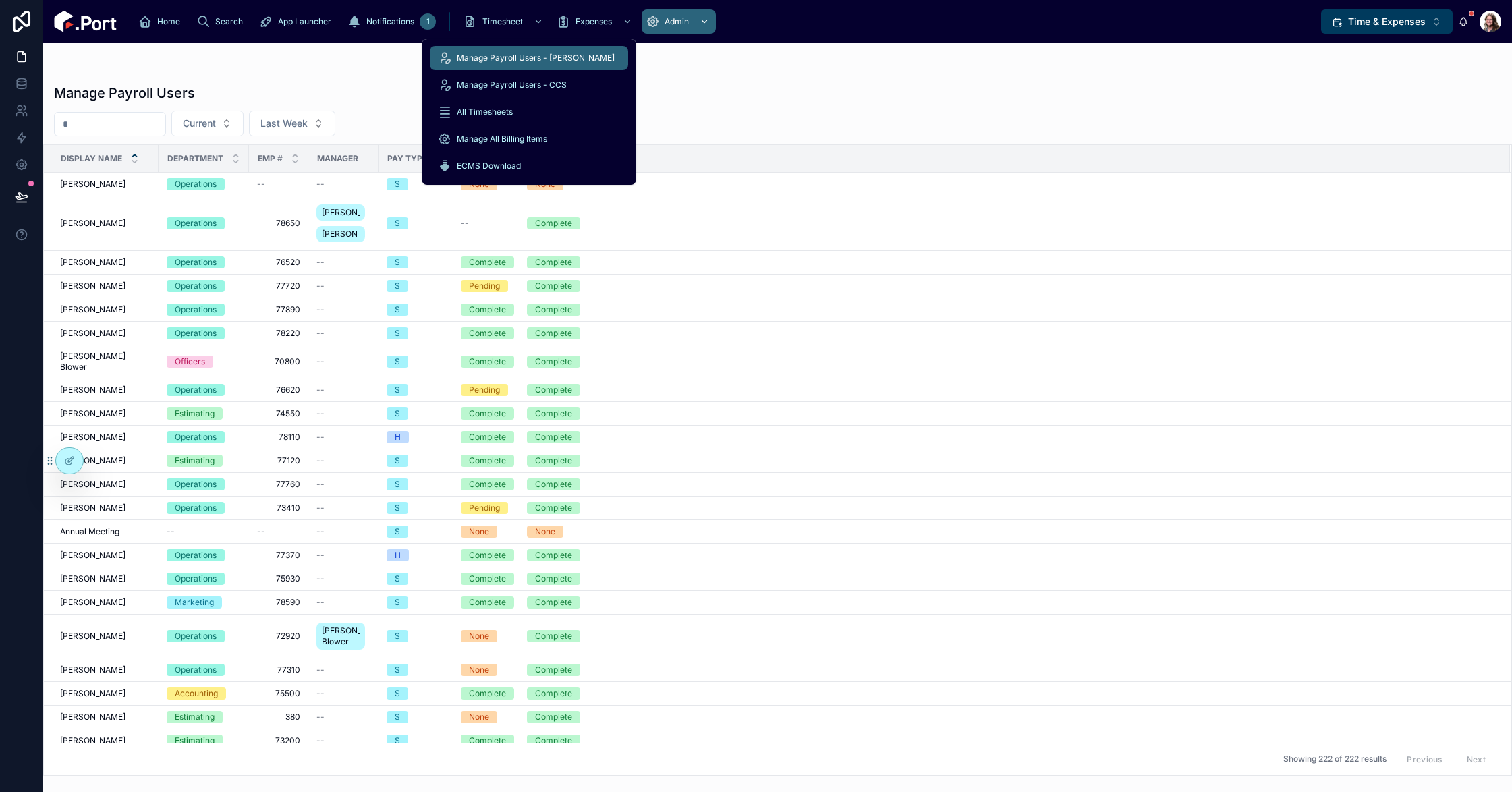
drag, startPoint x: 519, startPoint y: 25, endPoint x: 508, endPoint y: 57, distance: 33.8
click at [520, 53] on span "Manage Payroll Users - [PERSON_NAME]" at bounding box center [536, 58] width 158 height 11
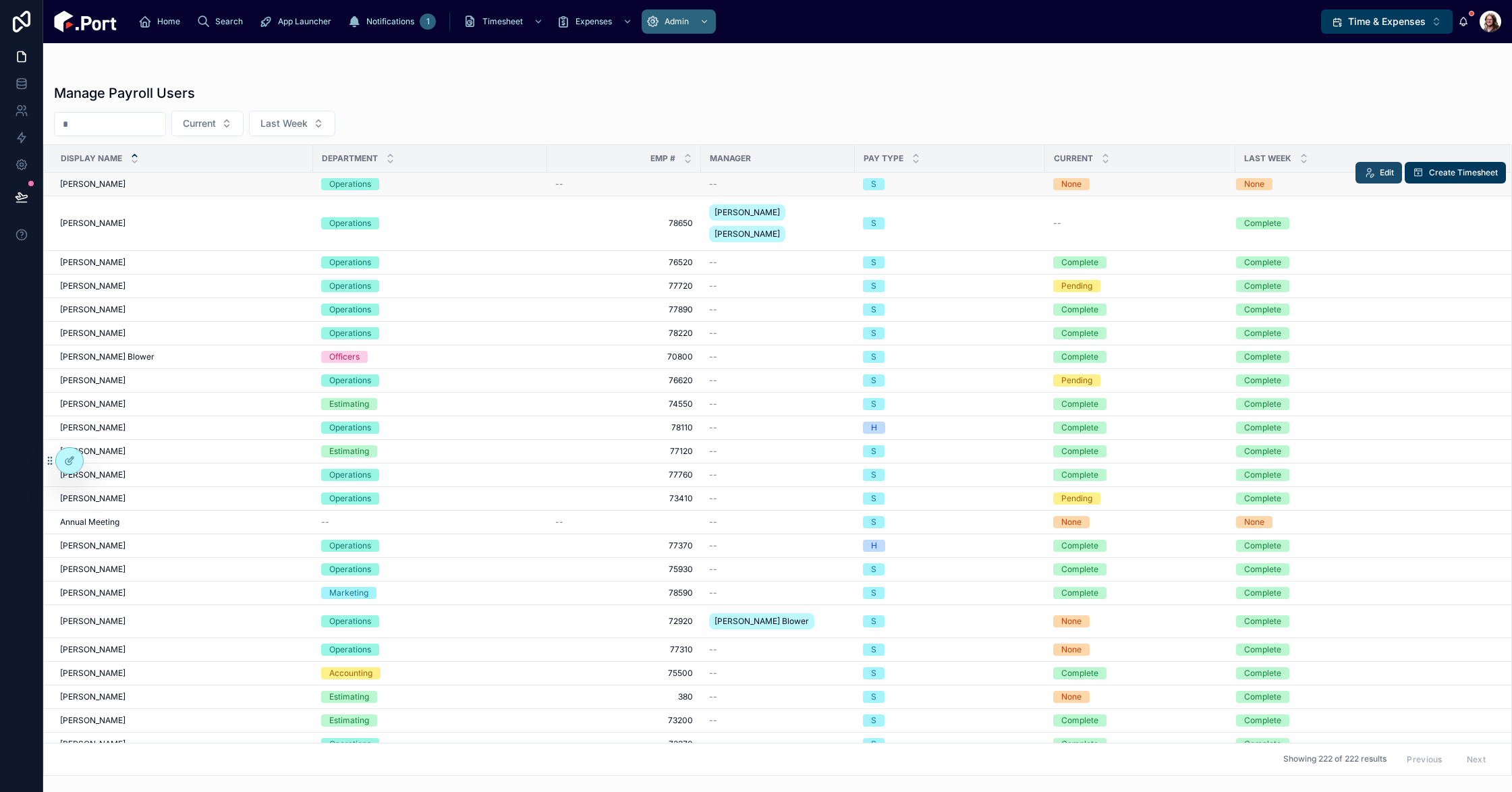
click at [1367, 175] on button "Edit" at bounding box center [1379, 172] width 47 height 21
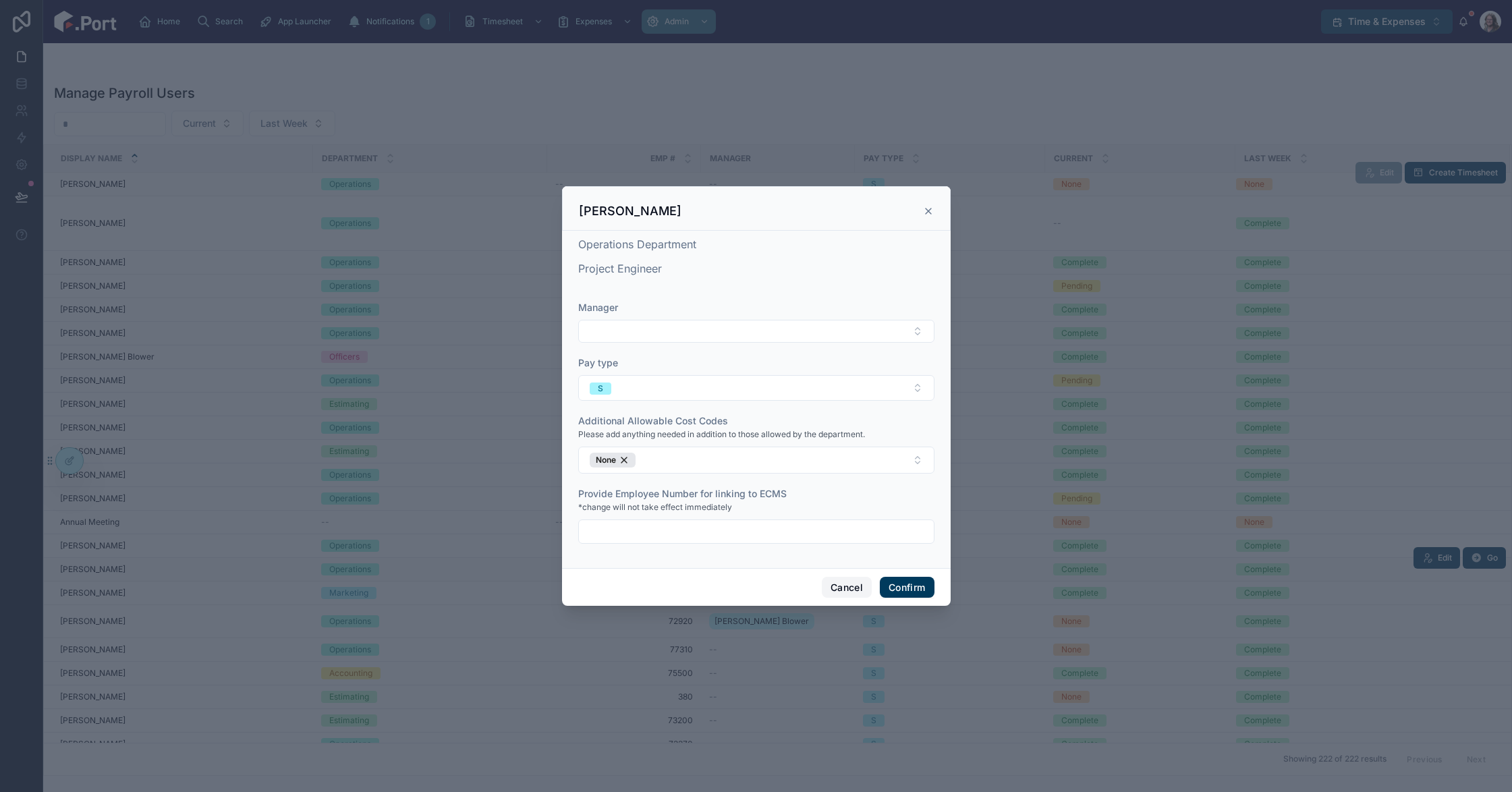
drag, startPoint x: 839, startPoint y: 587, endPoint x: 812, endPoint y: 542, distance: 52.5
click at [839, 587] on button "Cancel" at bounding box center [847, 588] width 49 height 21
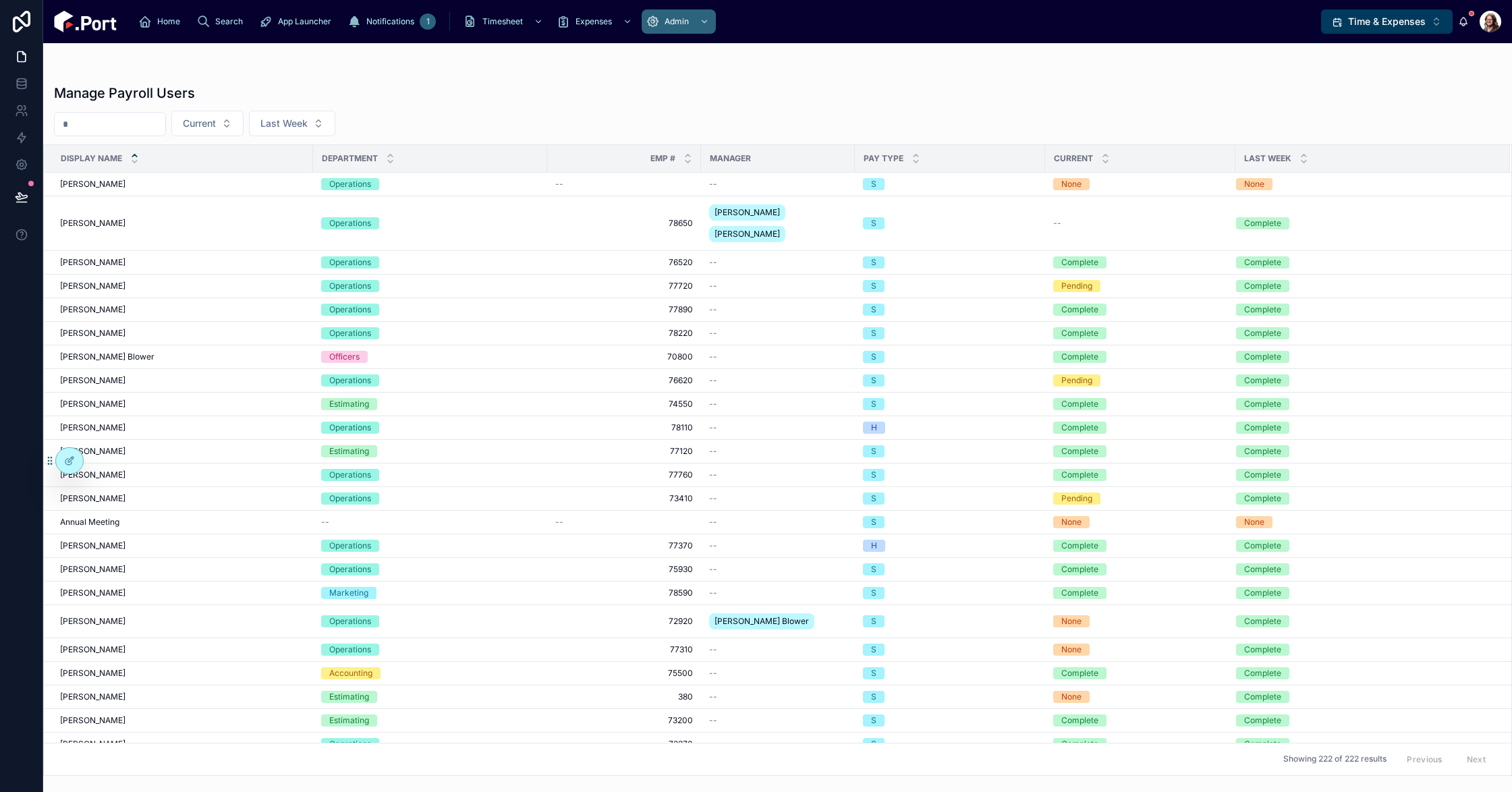
click at [718, 79] on div "Manage Payroll Users Current Last Week Display Name Department EMP # Manager Pa…" at bounding box center [778, 426] width 1469 height 700
click at [1389, 19] on span "Time & Expenses" at bounding box center [1387, 21] width 78 height 13
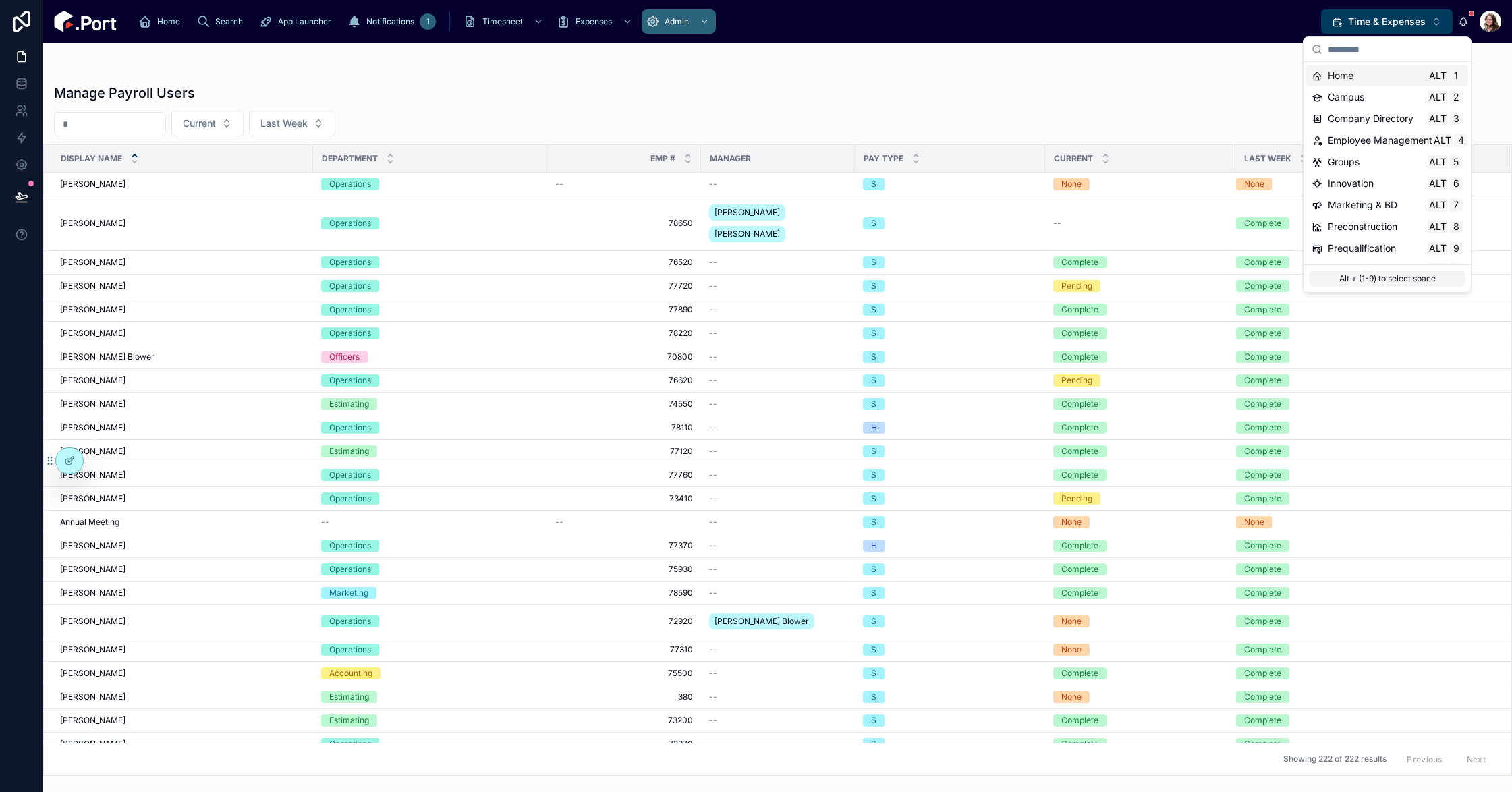
click at [1252, 65] on div at bounding box center [778, 70] width 1447 height 11
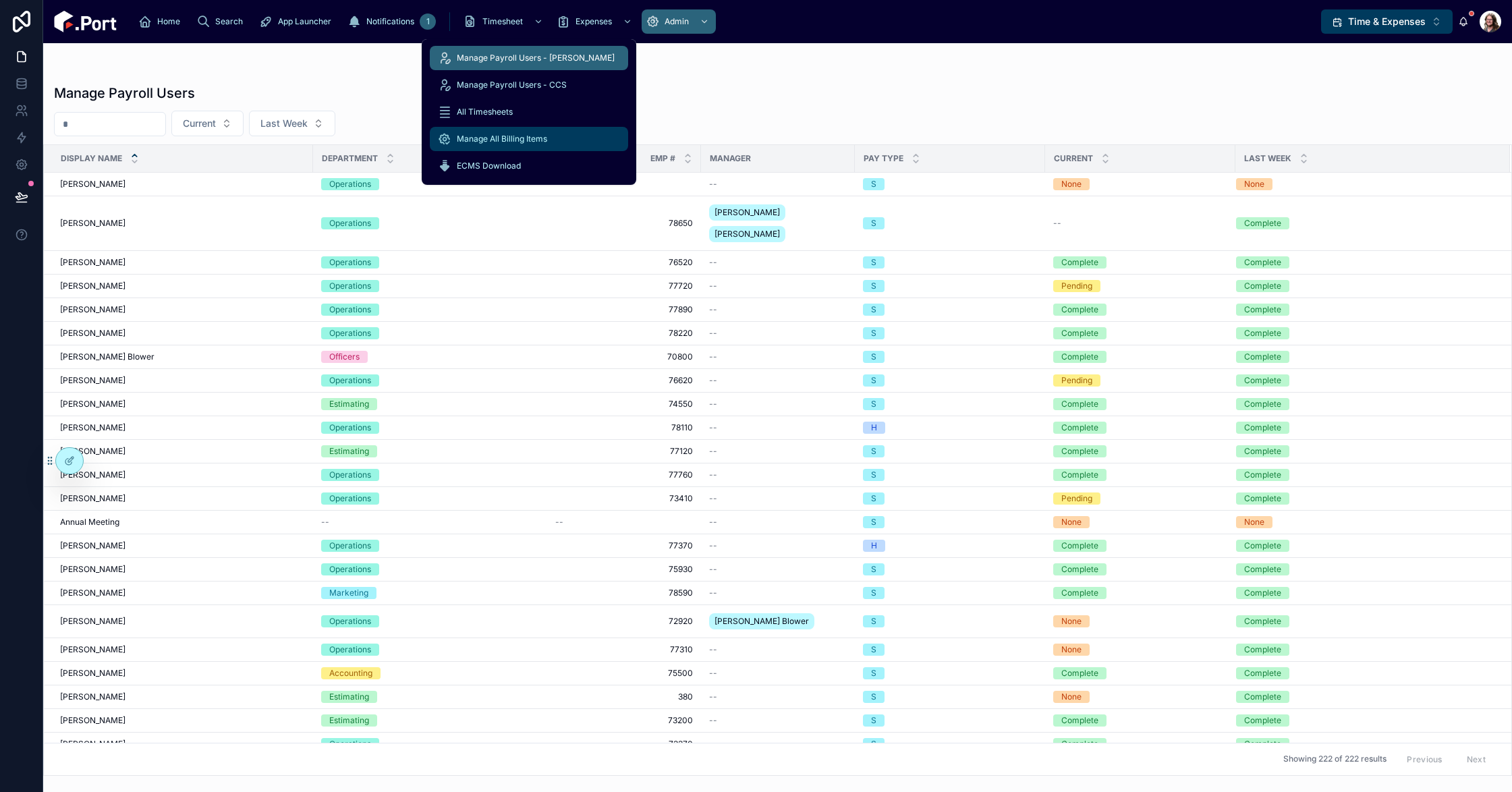
click at [497, 139] on span "Manage All Billing Items" at bounding box center [502, 139] width 90 height 11
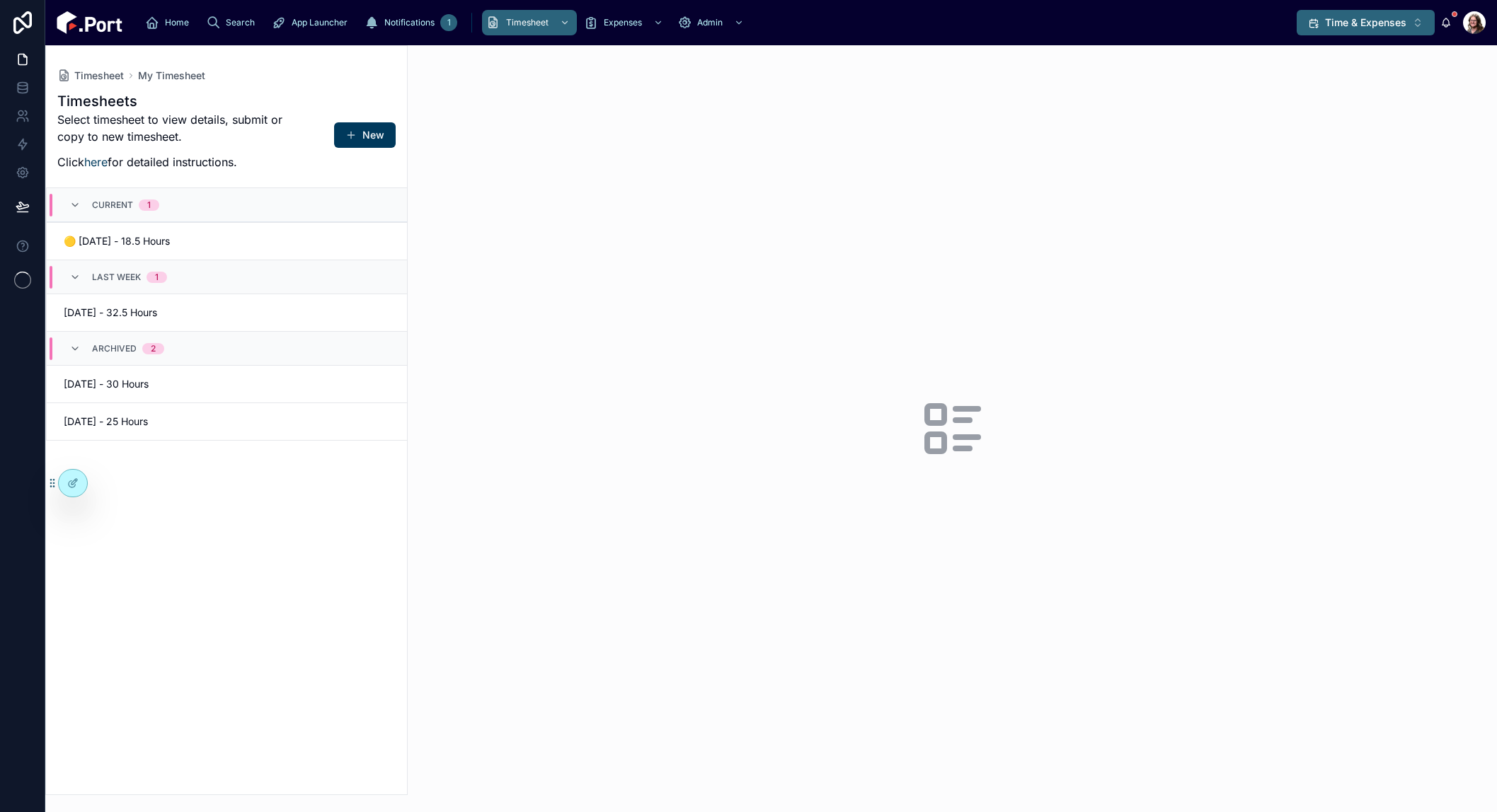
click at [1333, 21] on span "Time & Expenses" at bounding box center [1365, 22] width 82 height 14
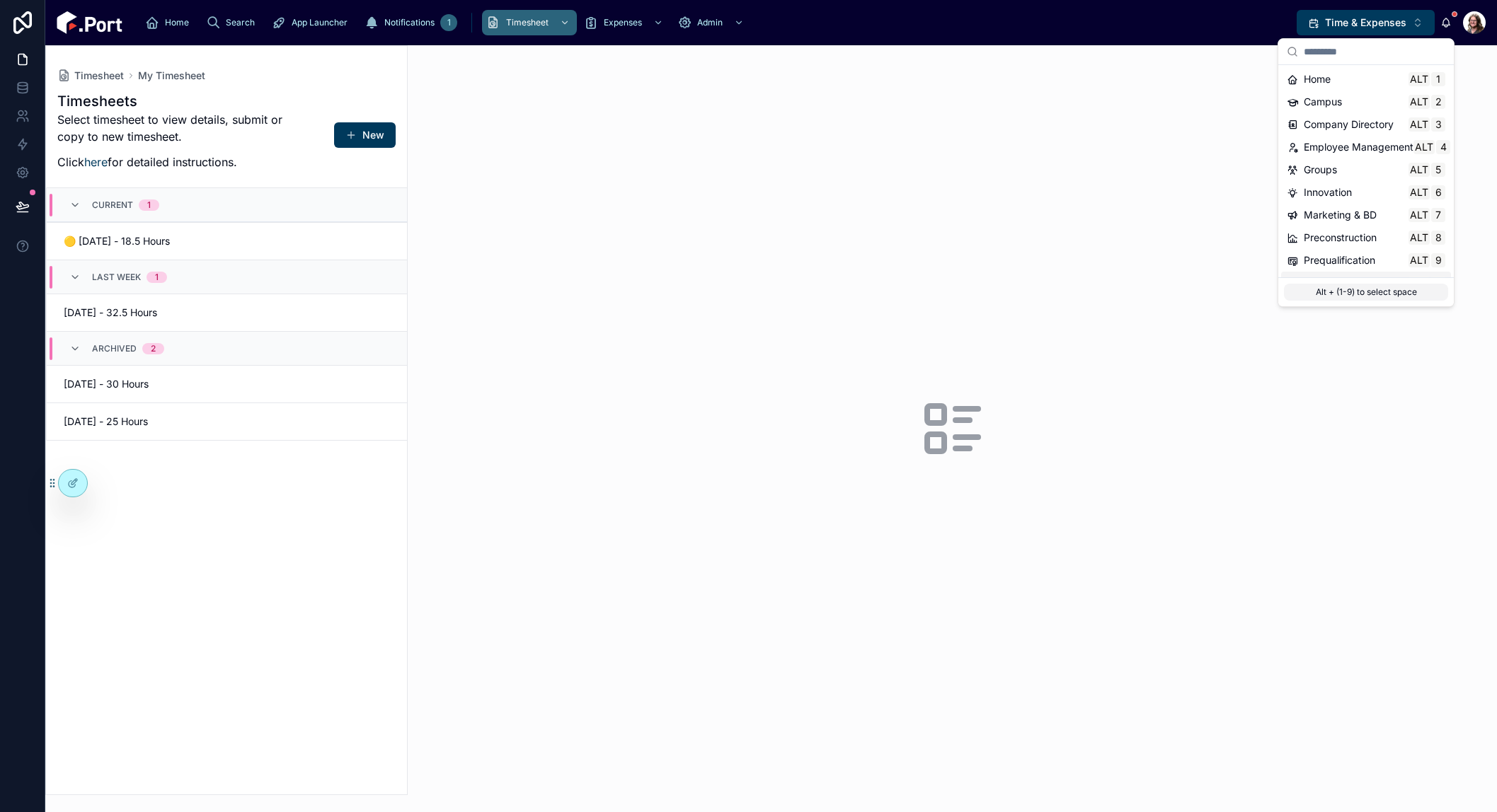
scroll to position [70, 0]
click at [1329, 207] on span "Projects" at bounding box center [1322, 211] width 37 height 14
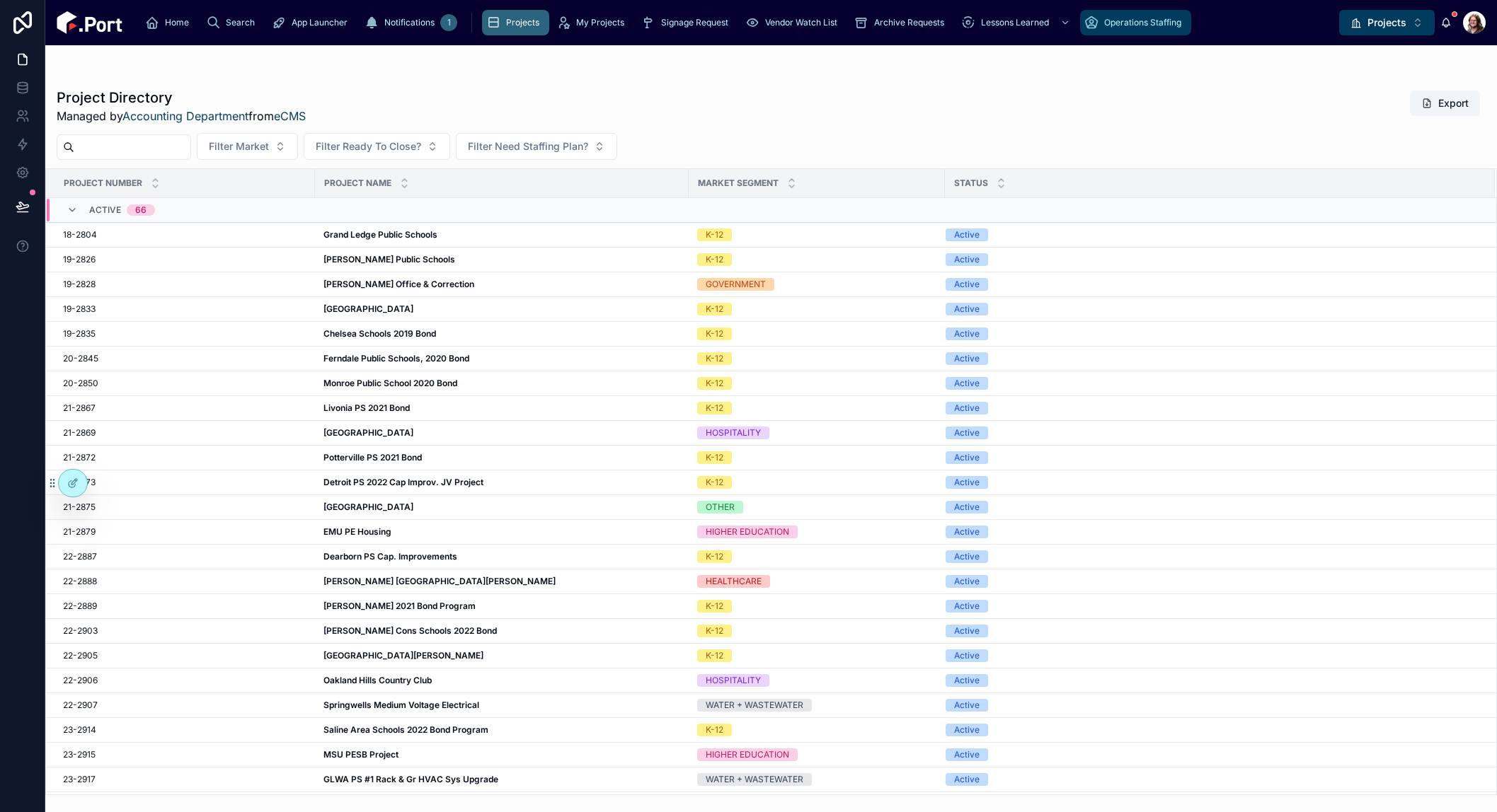
click at [1104, 25] on span "Operations Staffing" at bounding box center [1142, 22] width 77 height 11
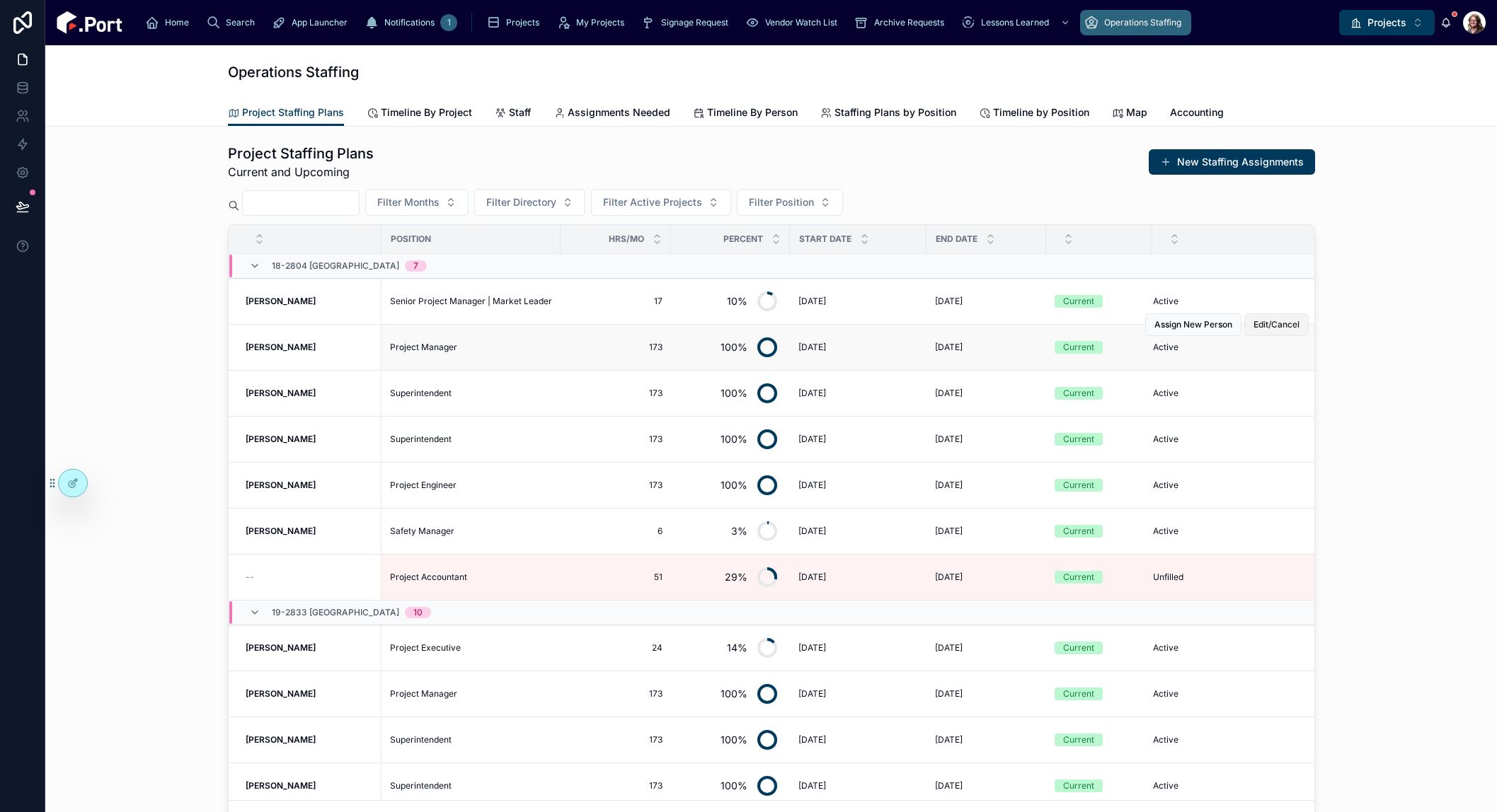
click at [1266, 327] on span "Edit/Cancel" at bounding box center [1276, 324] width 46 height 11
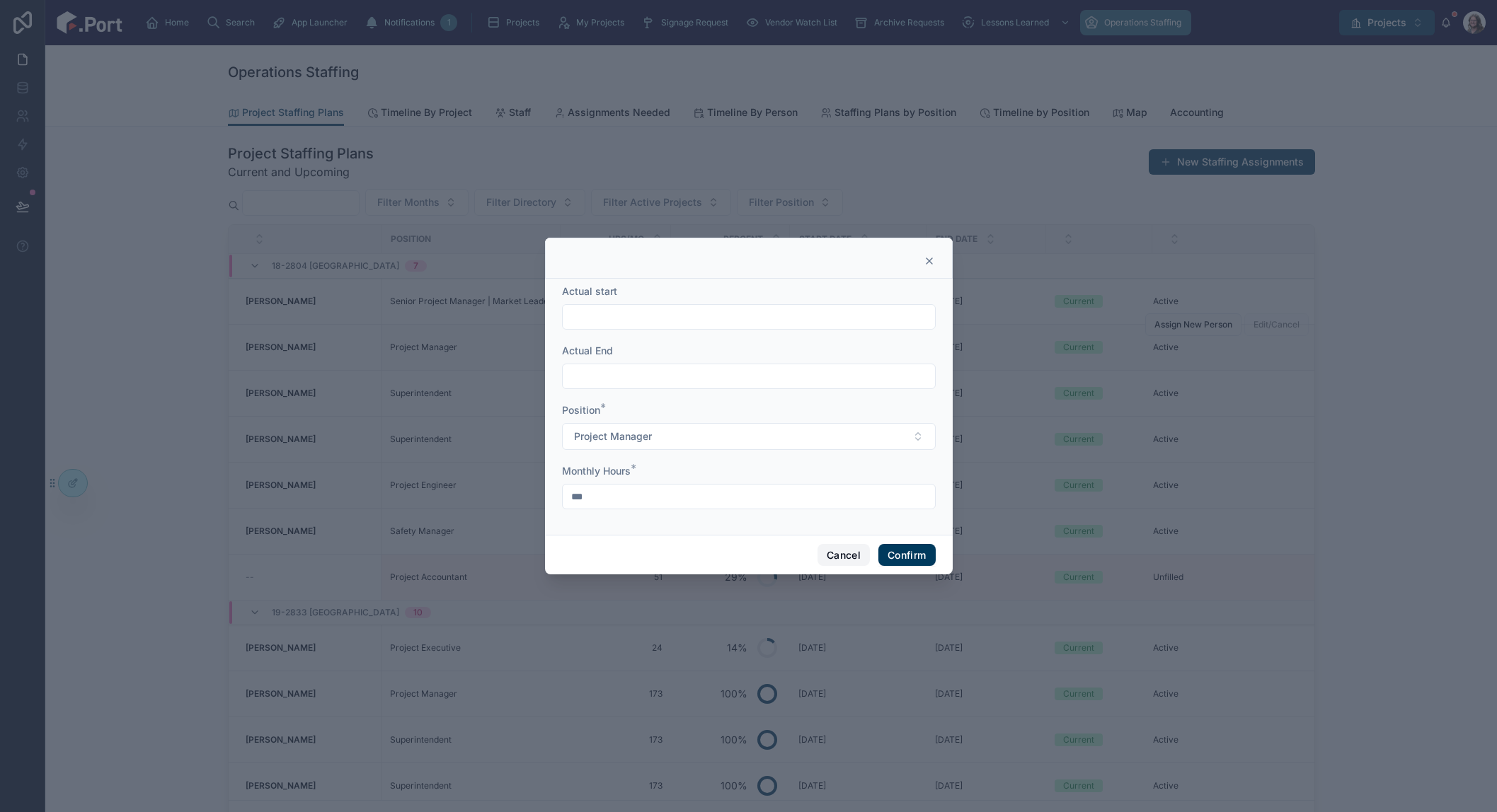
click at [845, 558] on button "Cancel" at bounding box center [844, 555] width 52 height 22
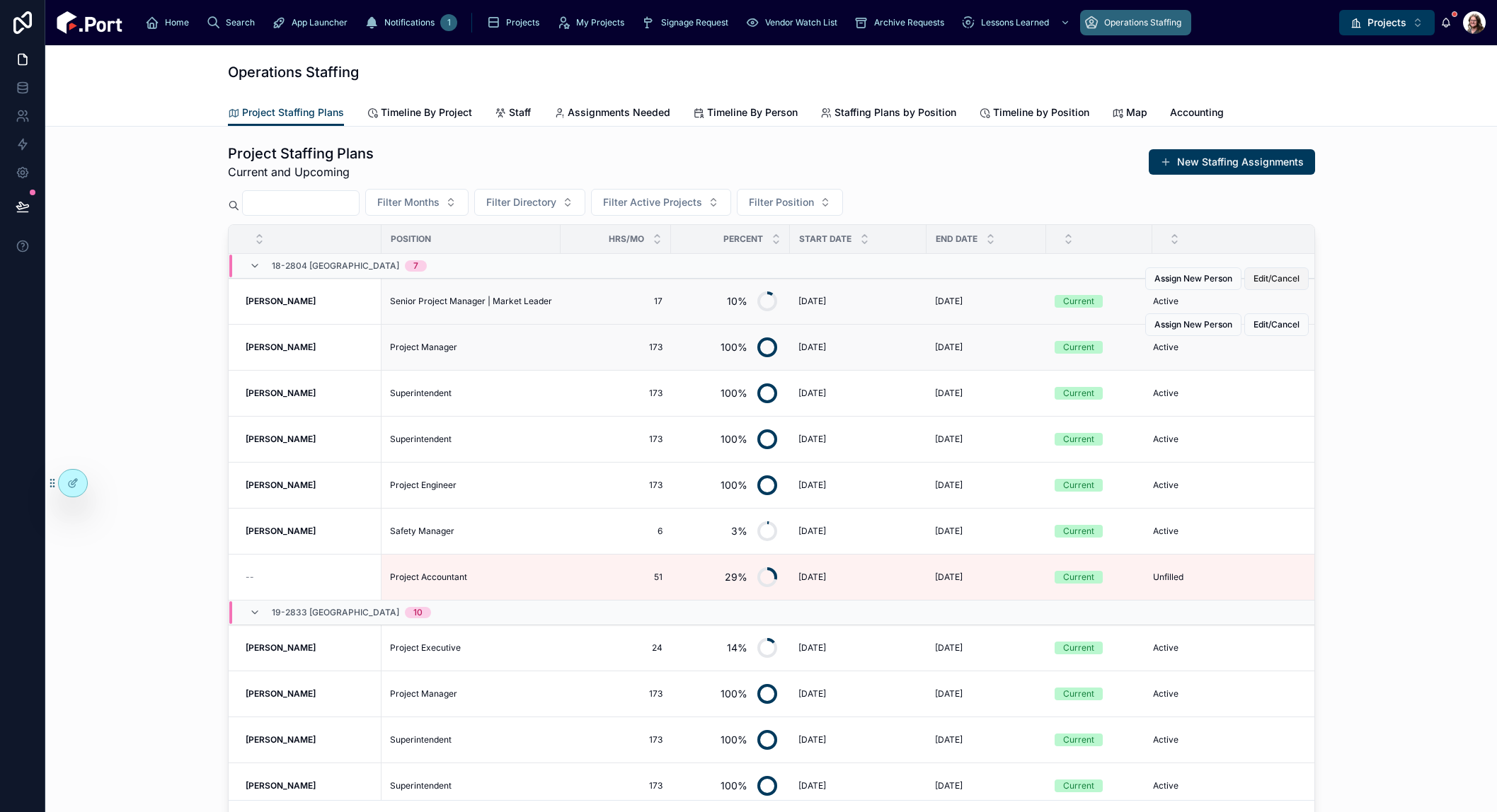
click at [1262, 282] on span "Edit/Cancel" at bounding box center [1276, 279] width 46 height 11
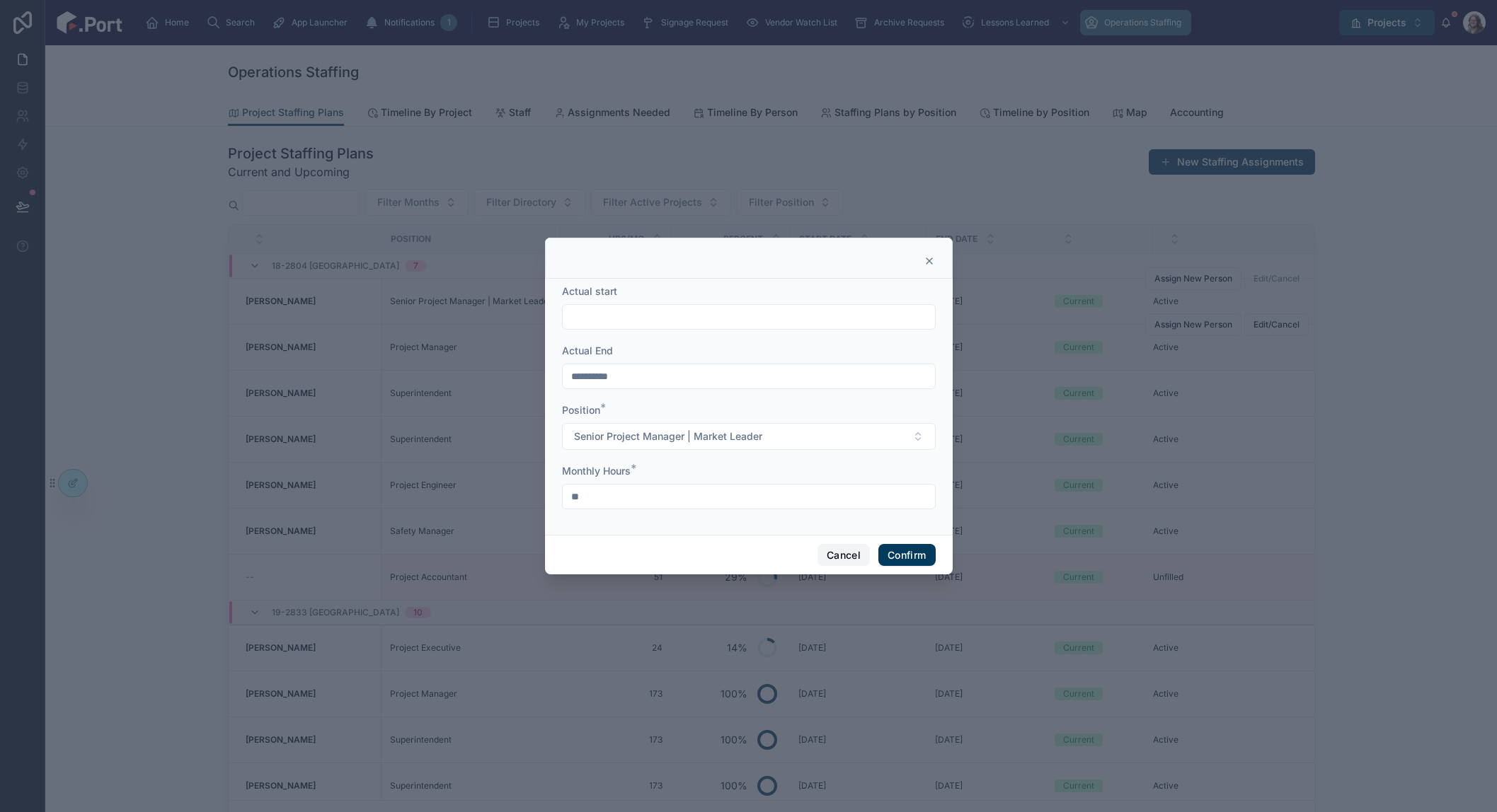
click at [843, 556] on button "Cancel" at bounding box center [844, 555] width 52 height 22
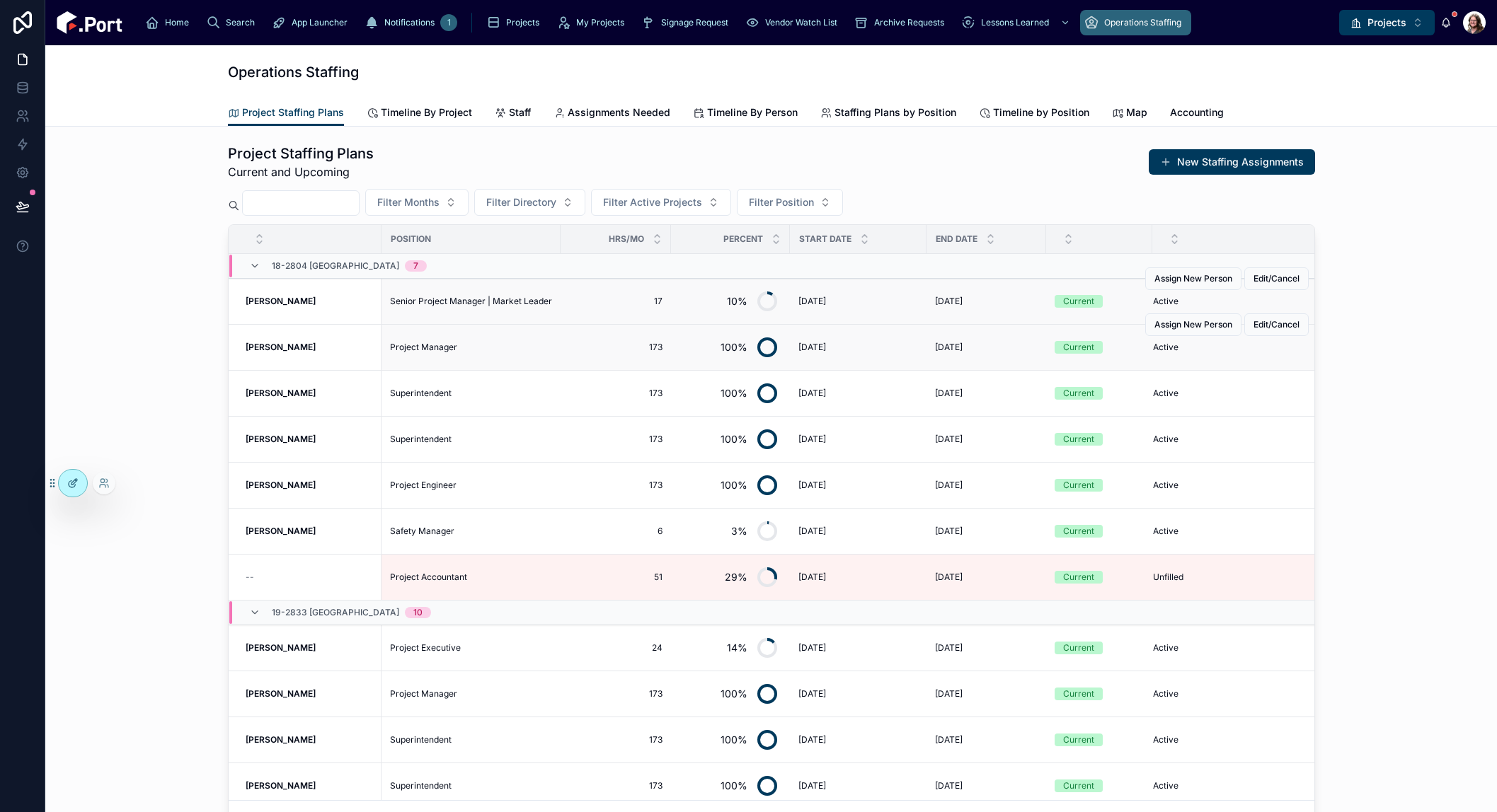
click at [71, 482] on icon at bounding box center [73, 483] width 11 height 11
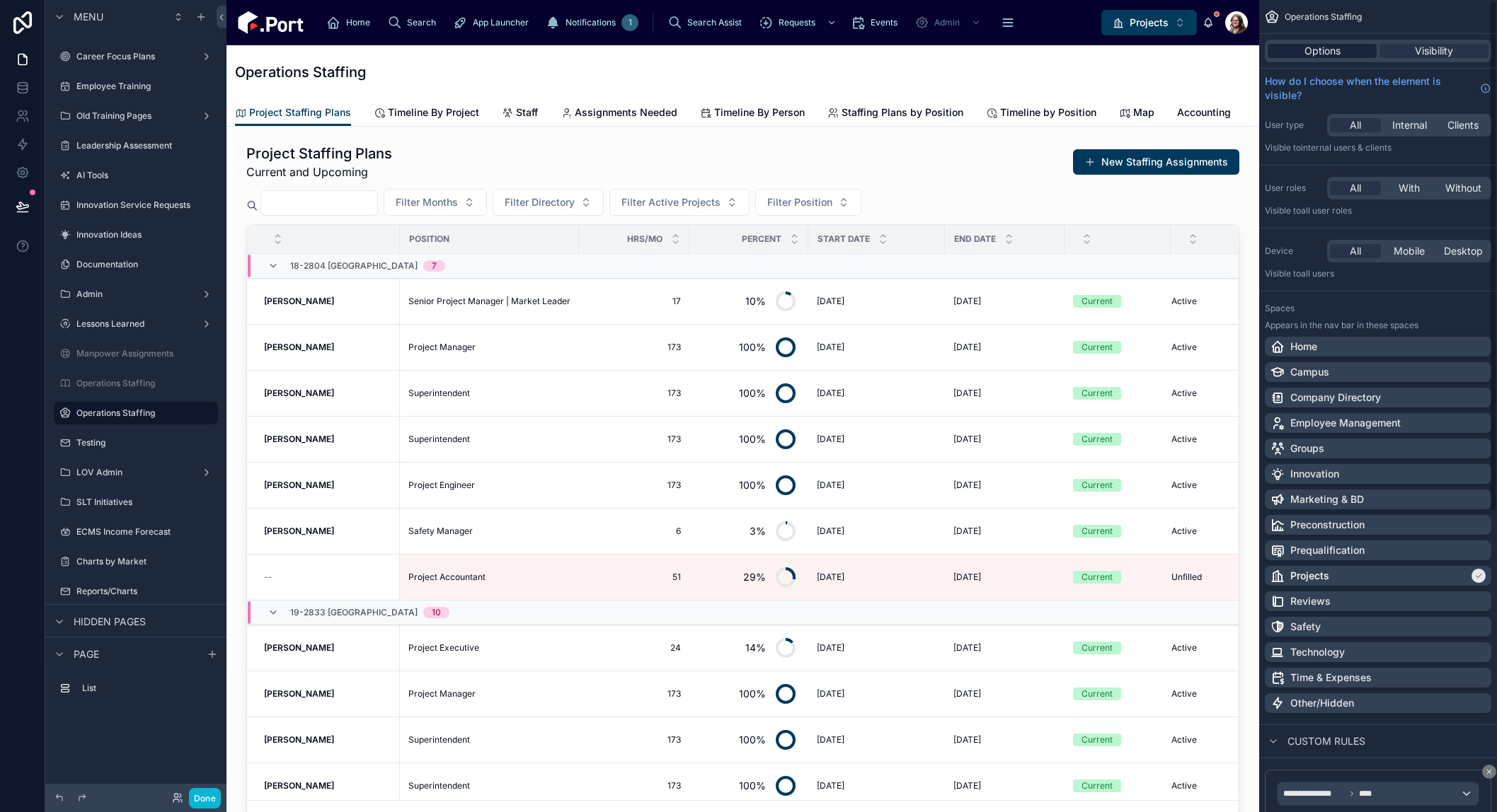
click at [1326, 48] on span "Options" at bounding box center [1322, 50] width 36 height 14
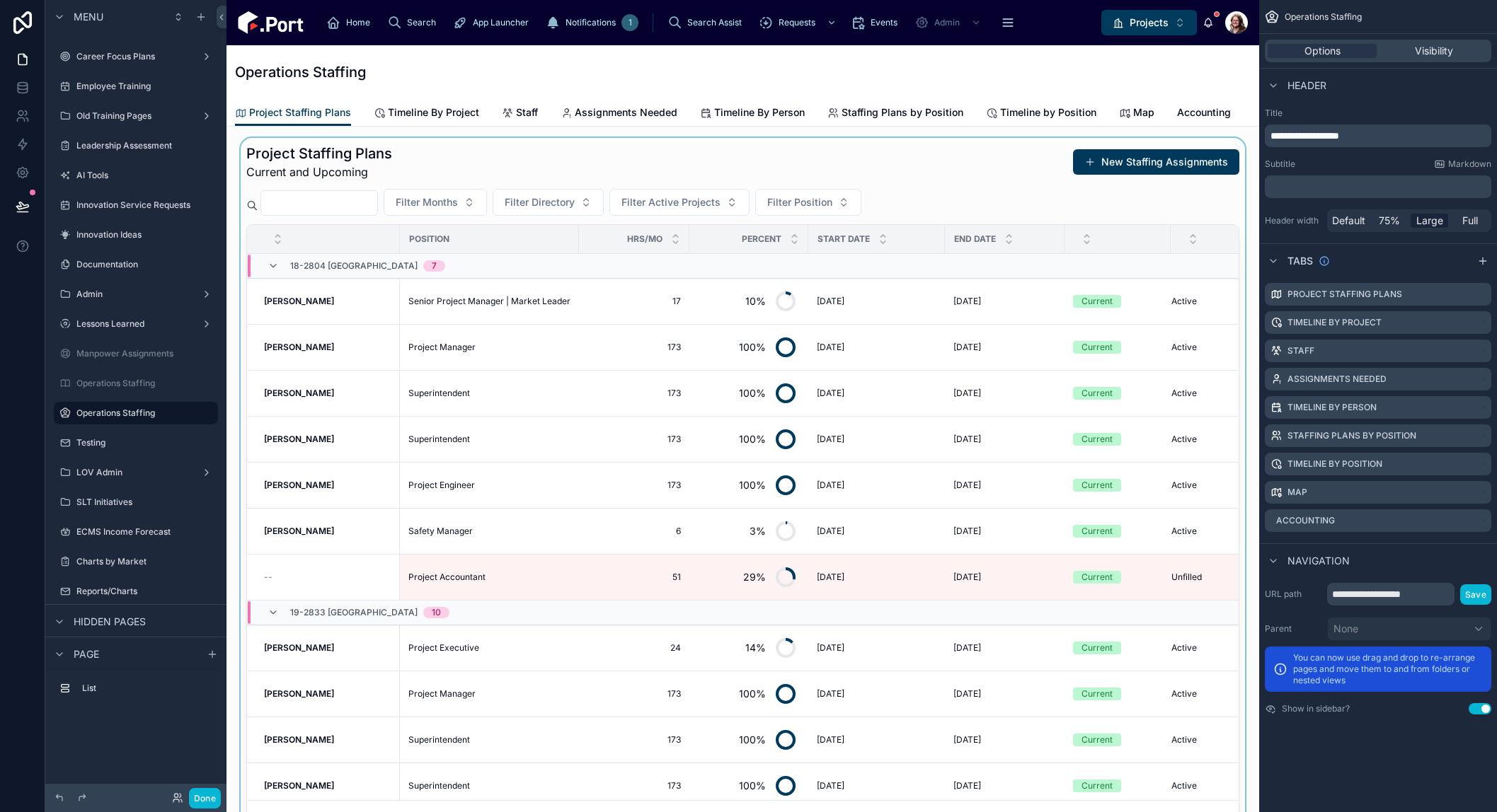
click at [1012, 173] on div at bounding box center [742, 489] width 1009 height 703
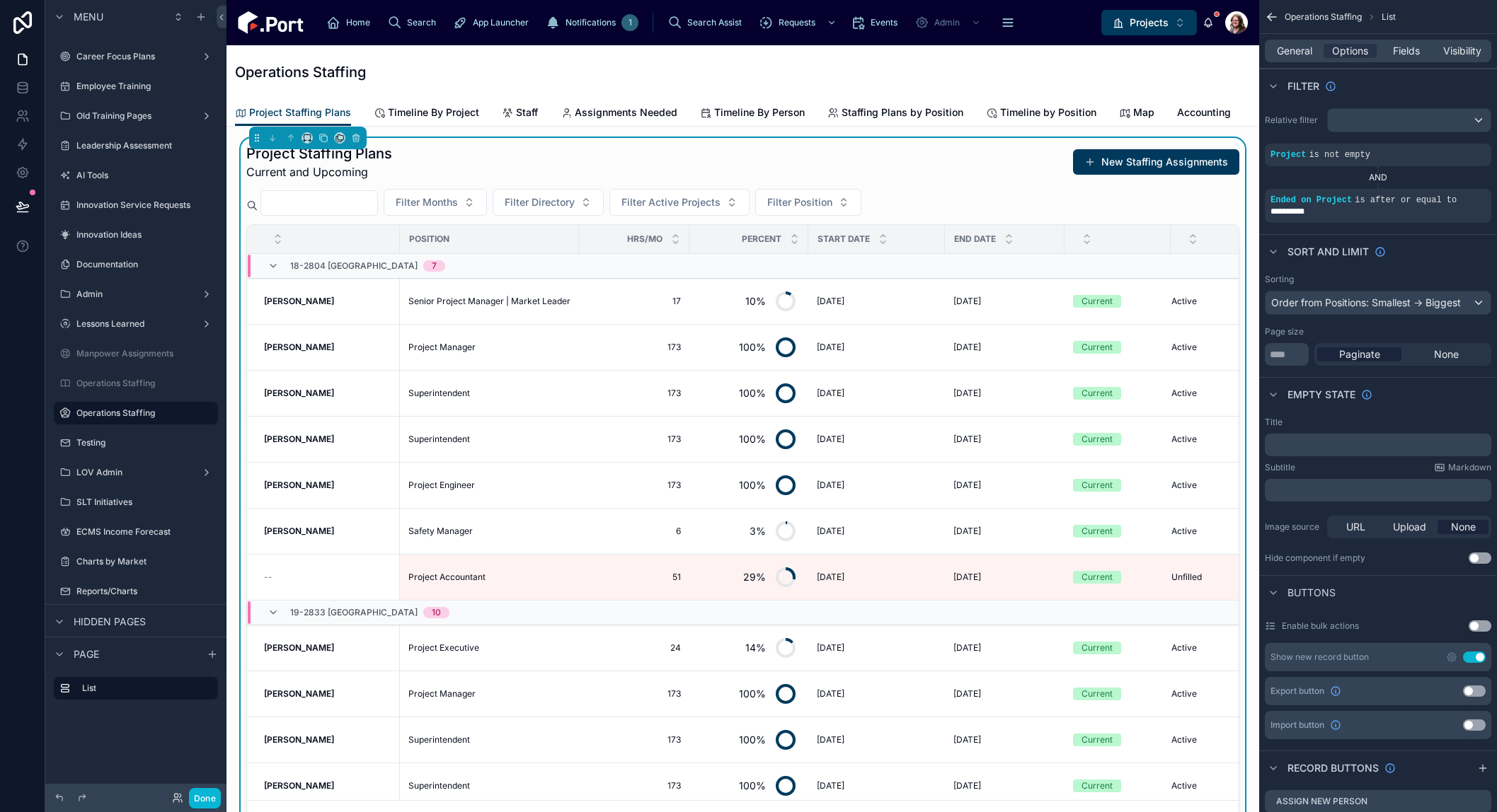
click at [1028, 80] on div "Operations Staffing" at bounding box center [742, 71] width 1015 height 19
click at [207, 803] on button "Done" at bounding box center [205, 798] width 32 height 20
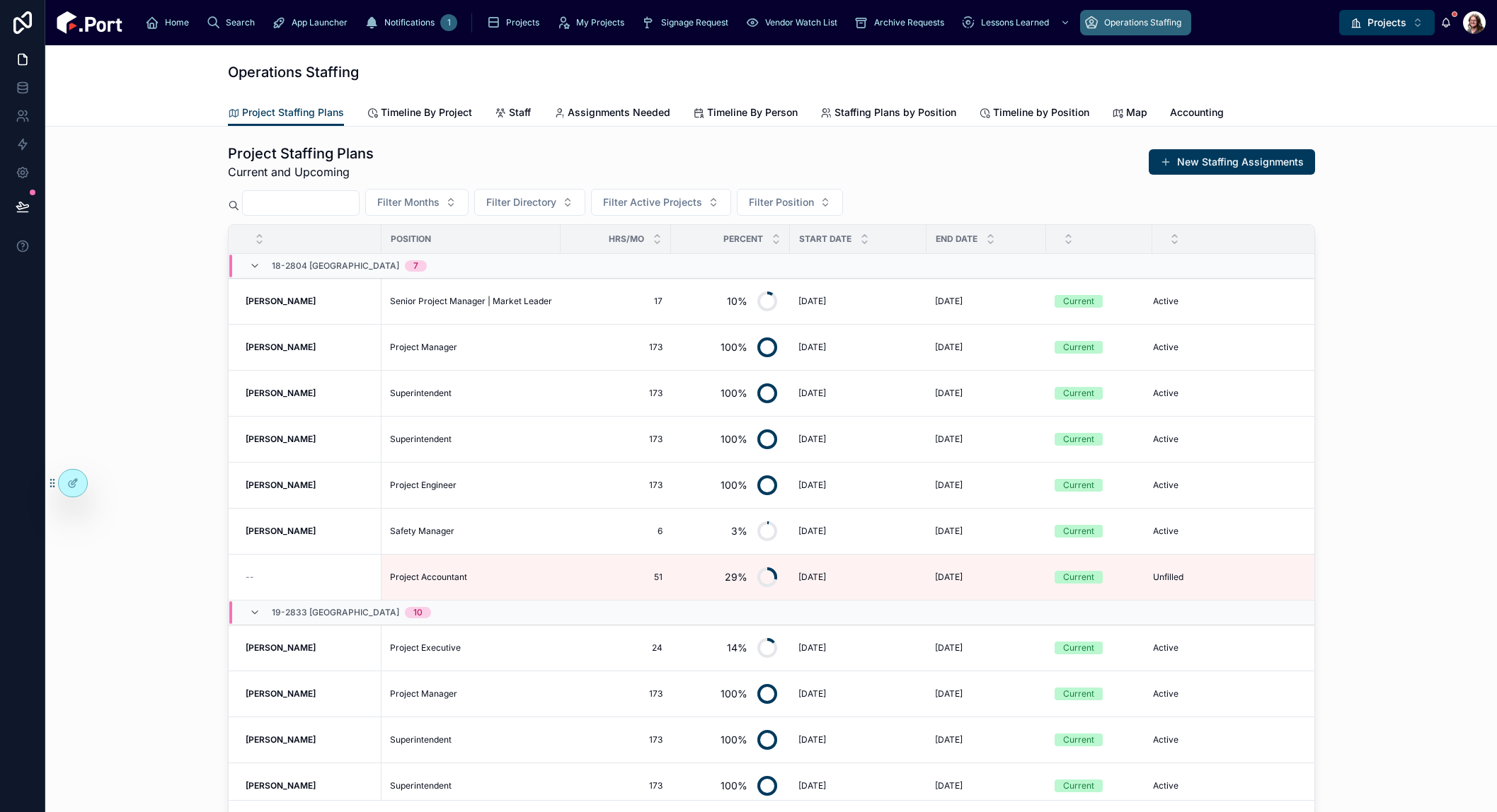
click at [121, 292] on div "Project Staffing Plans Current and Upcoming New Staffing Assignments Filter Mon…" at bounding box center [770, 489] width 1428 height 703
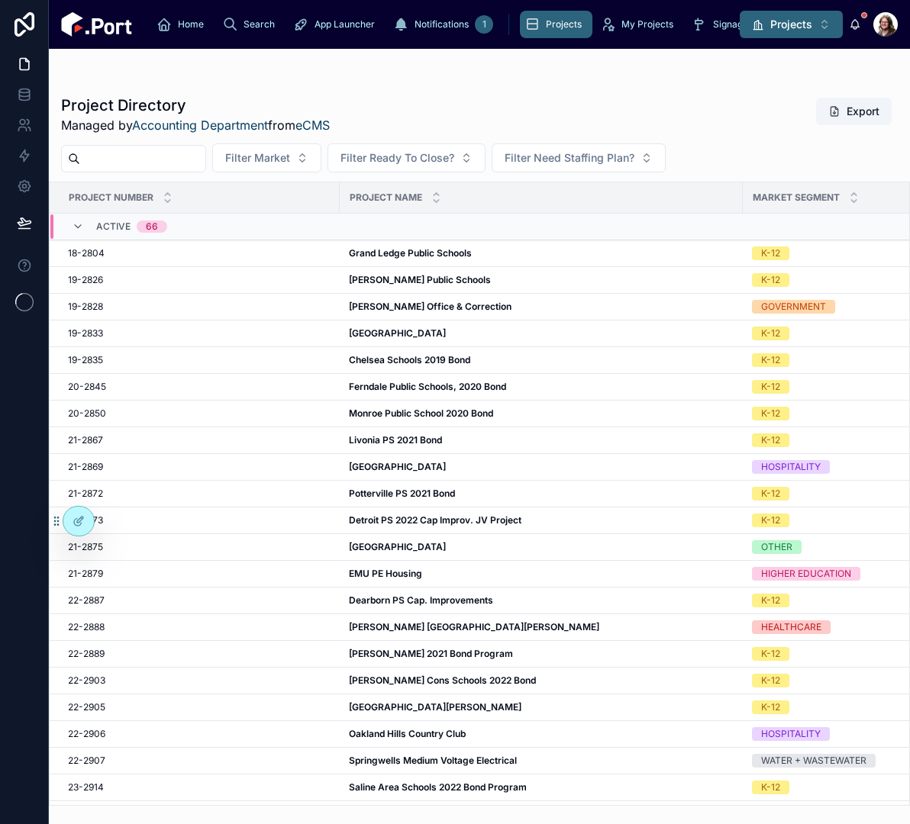
click at [795, 25] on span "Projects" at bounding box center [791, 24] width 42 height 15
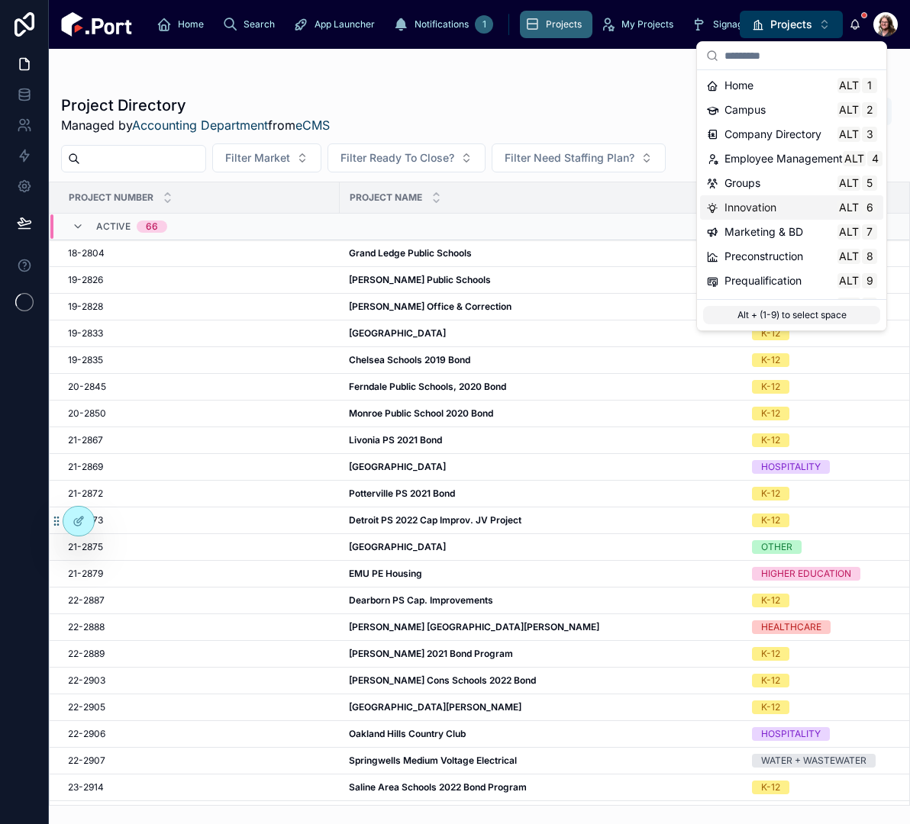
scroll to position [144, 0]
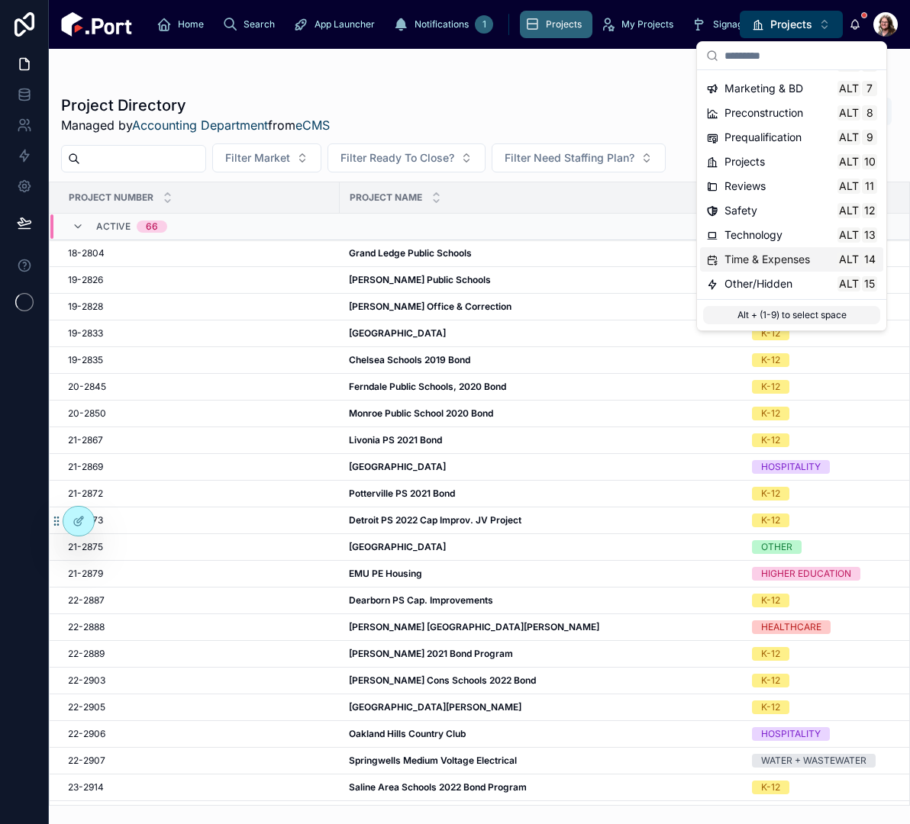
click at [771, 262] on span "Time & Expenses" at bounding box center [767, 259] width 86 height 15
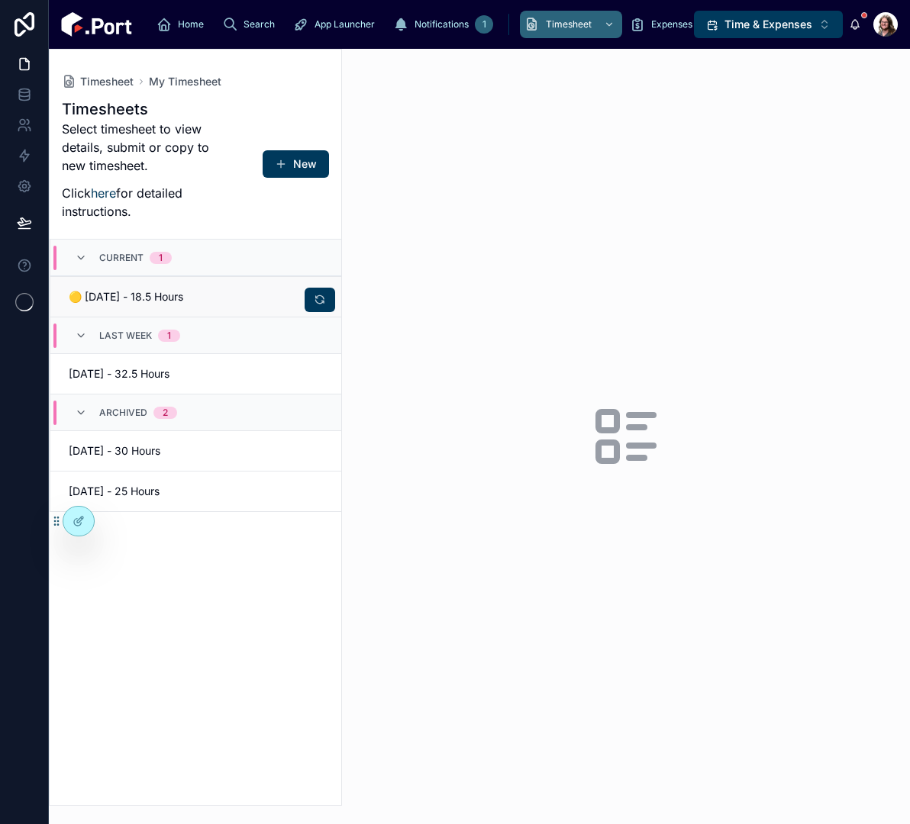
click at [141, 304] on span "🟡 [DATE] - 18.5 Hours" at bounding box center [128, 296] width 118 height 15
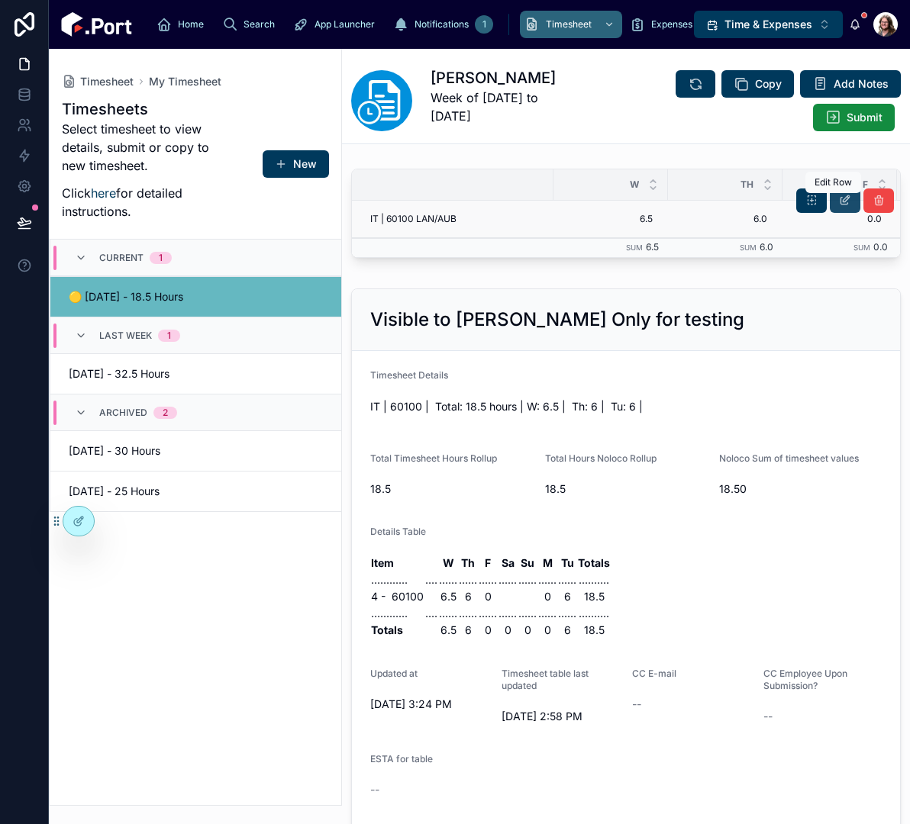
click at [839, 203] on icon at bounding box center [845, 201] width 12 height 12
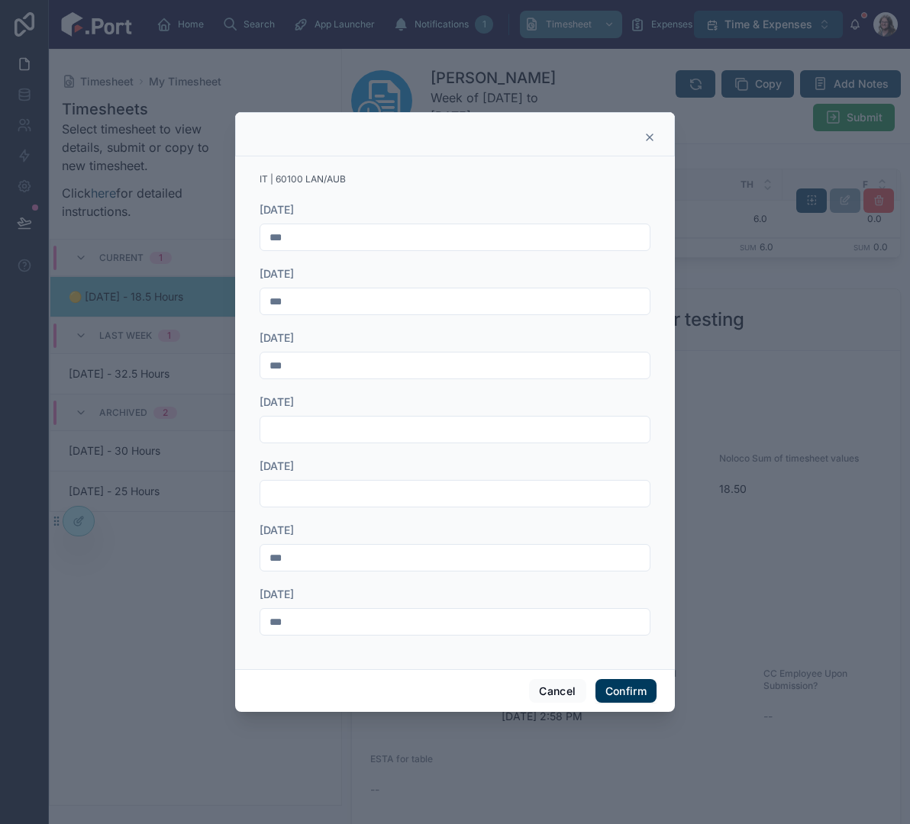
click at [318, 624] on input "***" at bounding box center [454, 621] width 389 height 21
type input "***"
click at [618, 689] on button "Confirm" at bounding box center [625, 691] width 61 height 24
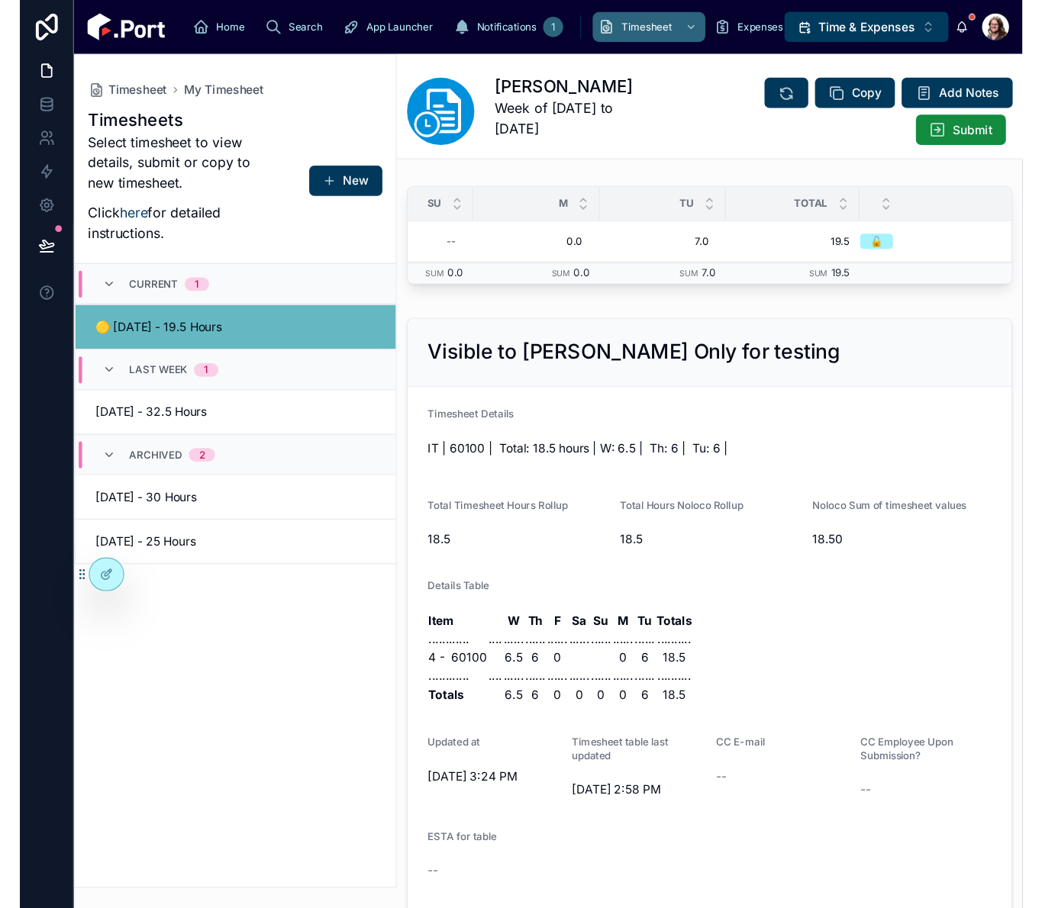
scroll to position [0, 719]
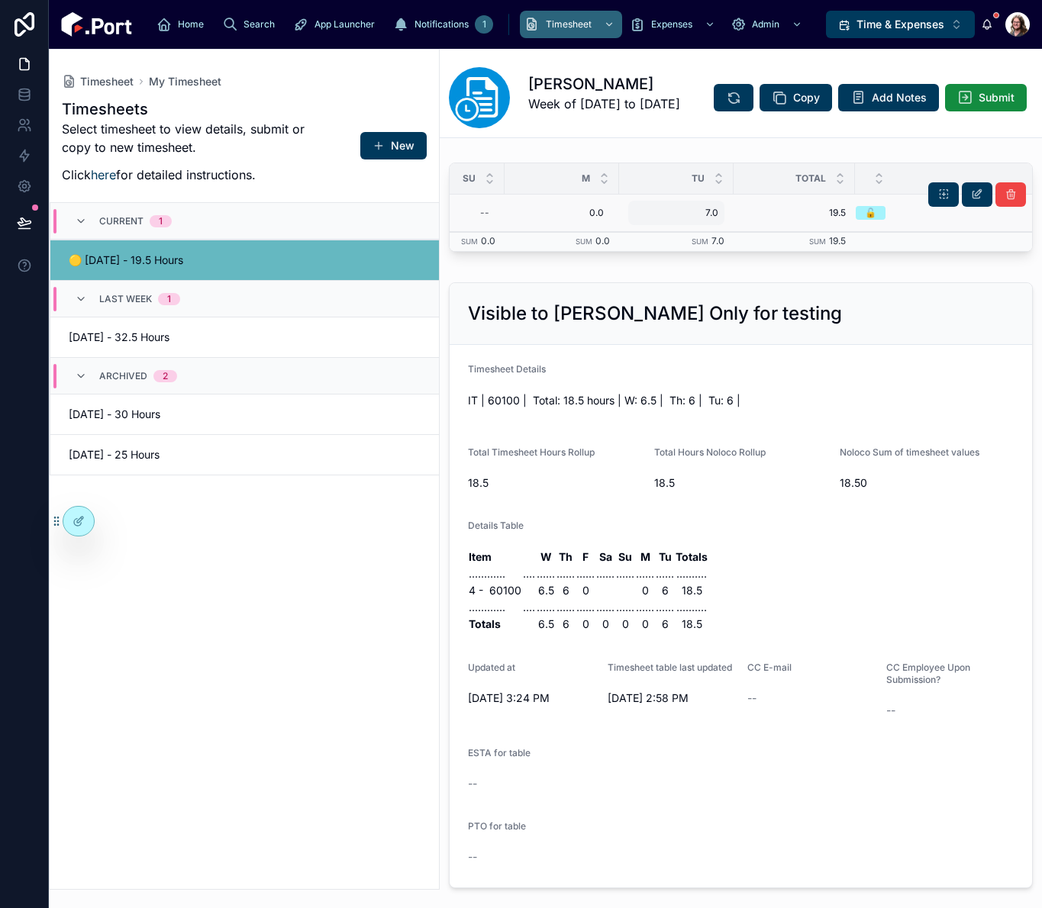
click at [708, 218] on span "7.0" at bounding box center [676, 213] width 84 height 12
click at [812, 231] on button "submit" at bounding box center [821, 240] width 18 height 18
click at [909, 105] on span "Submit" at bounding box center [997, 97] width 36 height 15
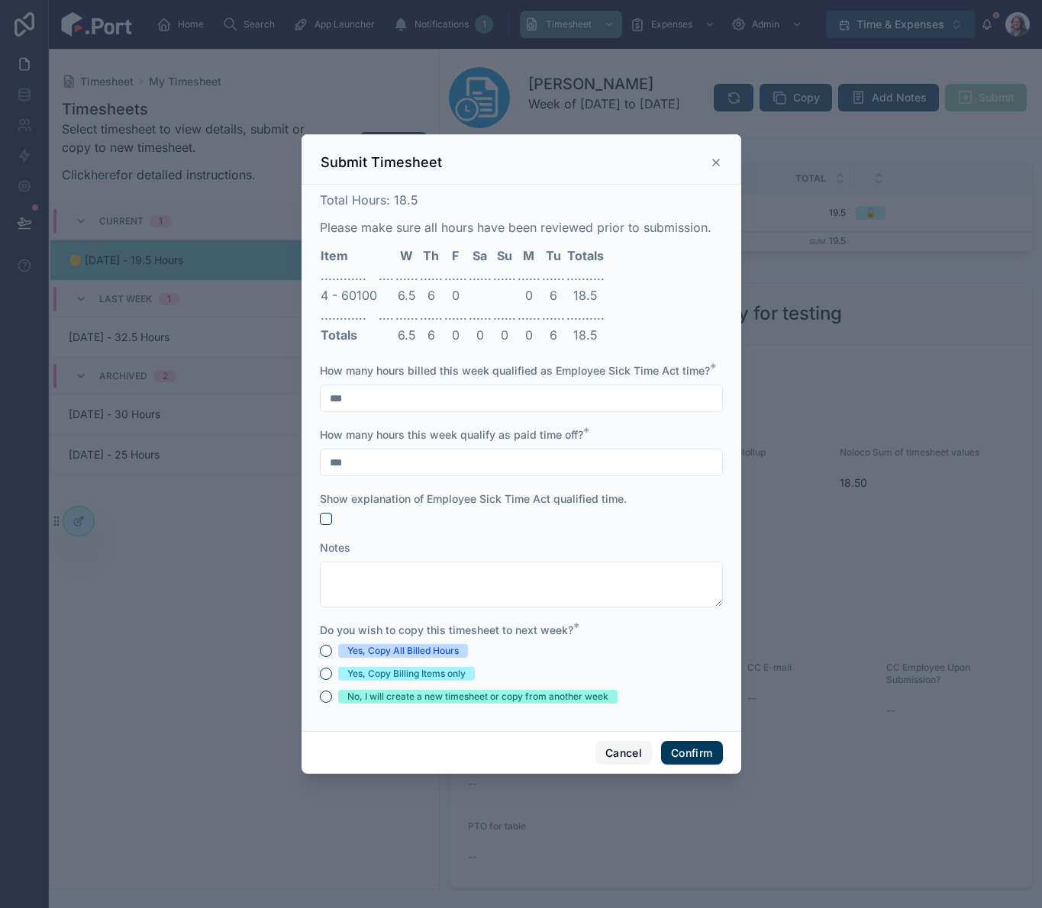
click at [624, 747] on button "Cancel" at bounding box center [623, 753] width 56 height 24
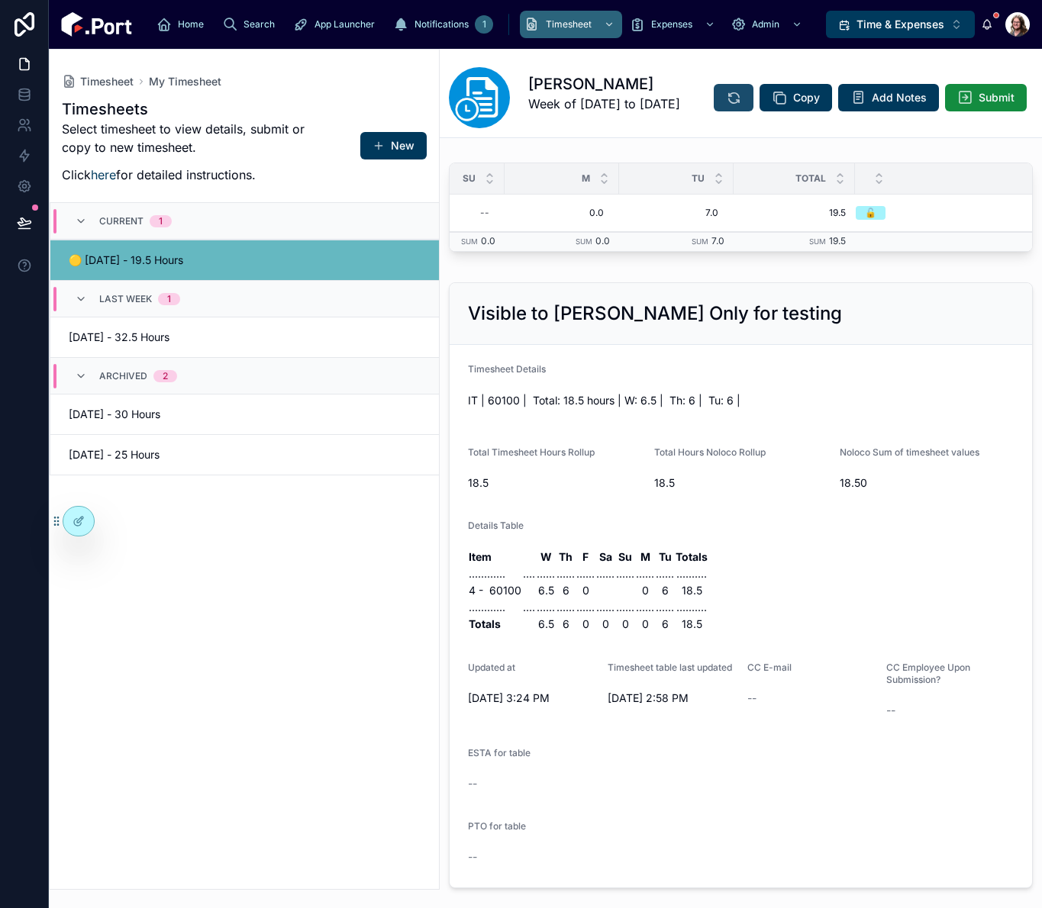
click at [741, 90] on icon at bounding box center [733, 97] width 15 height 15
click at [909, 111] on button "Submit" at bounding box center [986, 97] width 82 height 27
click at [909, 105] on icon at bounding box center [964, 97] width 15 height 15
drag, startPoint x: 714, startPoint y: 120, endPoint x: 747, endPoint y: 103, distance: 36.9
click at [715, 112] on div "Copy Add Notes Submit" at bounding box center [869, 97] width 328 height 29
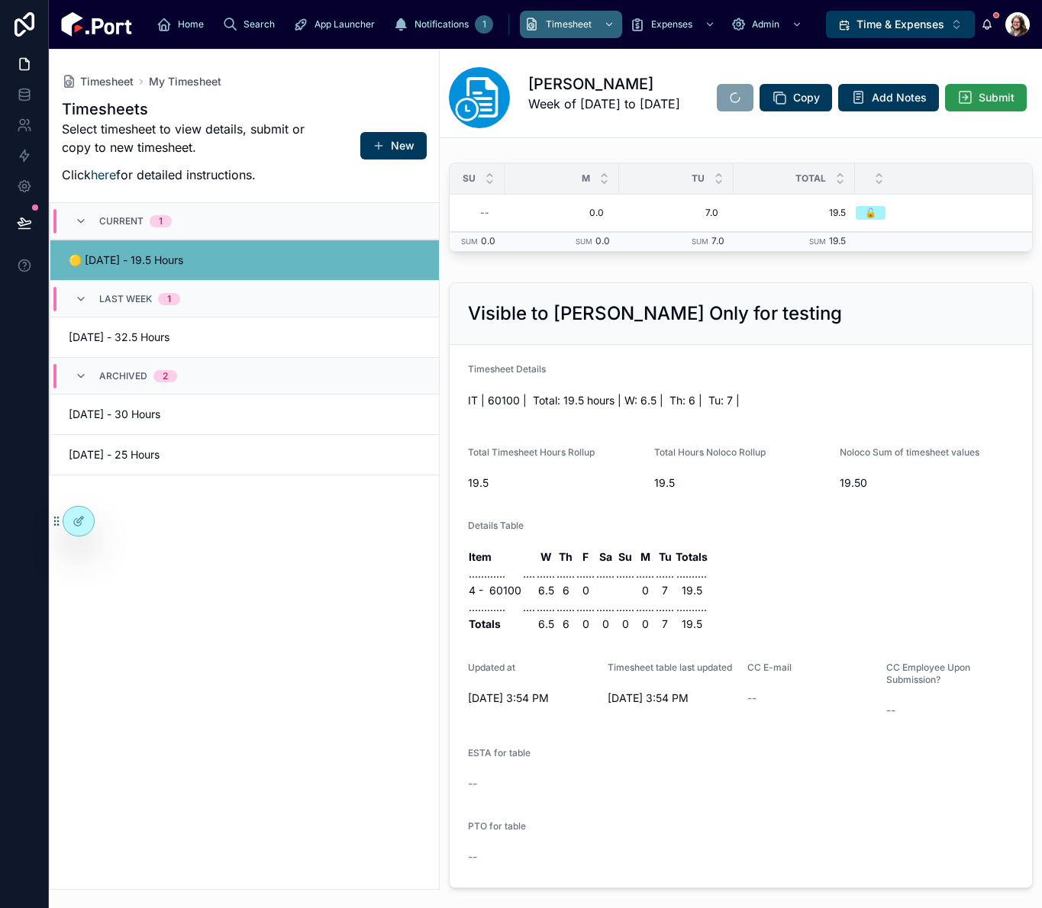
click at [909, 105] on span "Submit" at bounding box center [997, 97] width 36 height 15
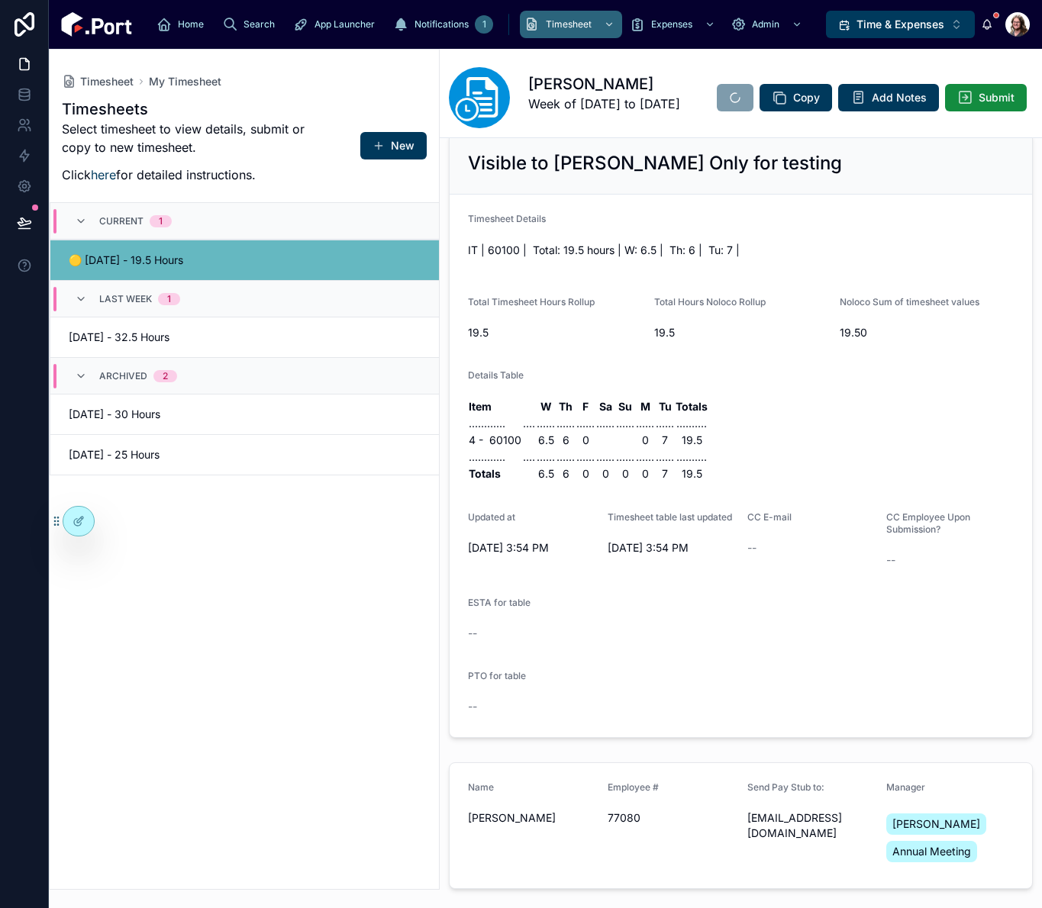
scroll to position [0, 0]
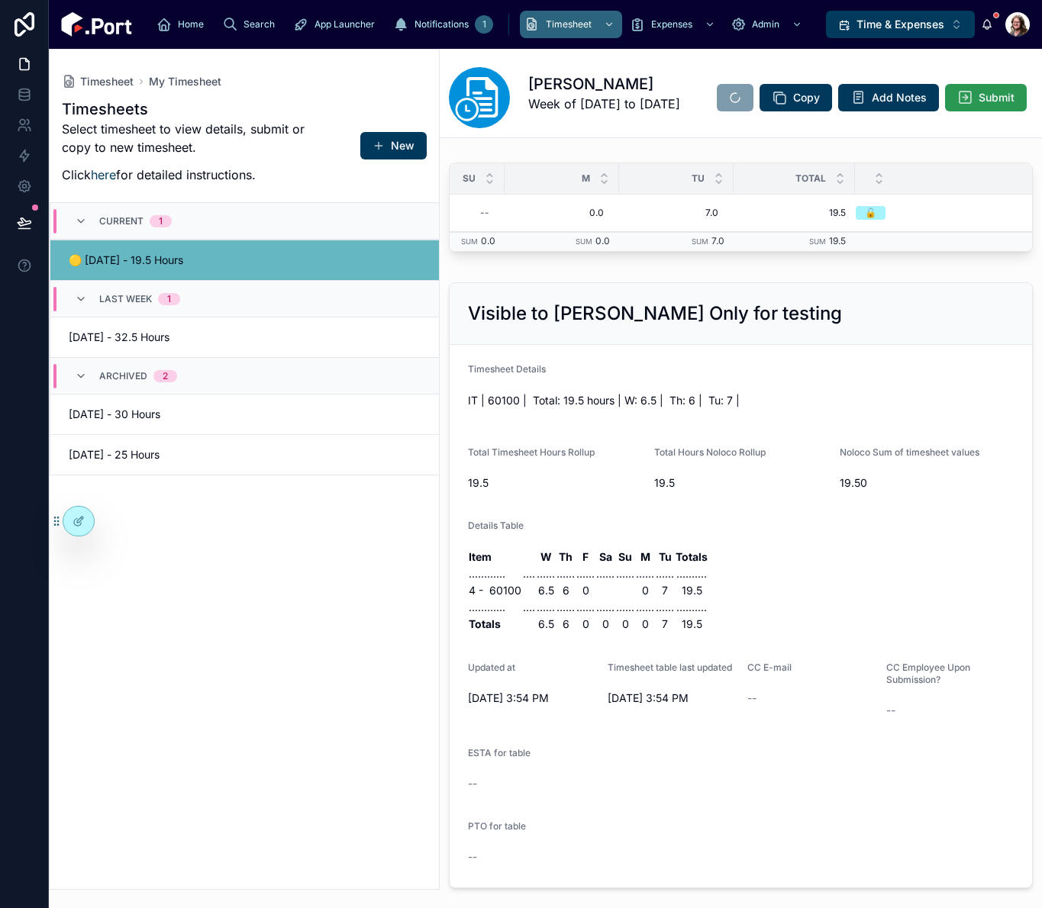
click at [909, 105] on icon at bounding box center [964, 97] width 15 height 15
click at [767, 93] on div "Copy Add Notes Submit" at bounding box center [869, 97] width 328 height 29
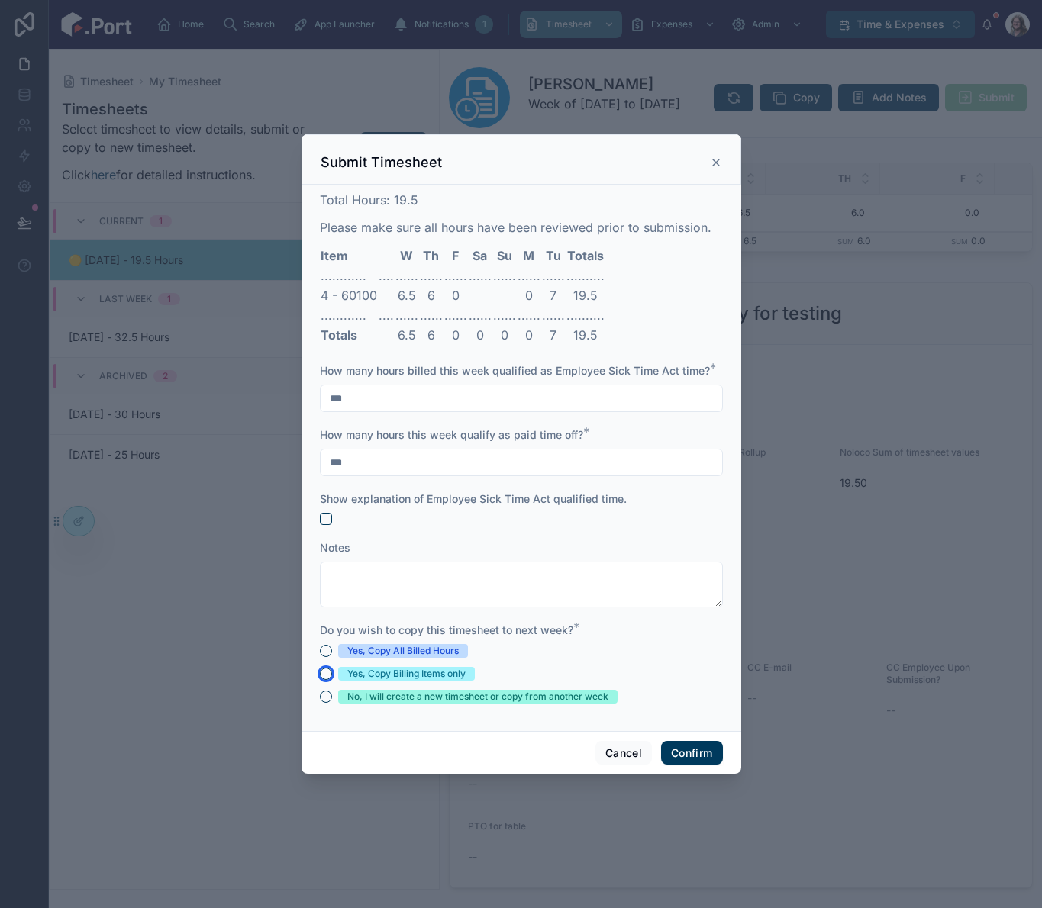
click at [326, 675] on button "Yes, Copy Billing Items only" at bounding box center [326, 674] width 12 height 12
drag, startPoint x: 702, startPoint y: 753, endPoint x: 724, endPoint y: 741, distance: 25.3
click at [702, 753] on button "Confirm" at bounding box center [691, 753] width 61 height 24
